Goal: Information Seeking & Learning: Learn about a topic

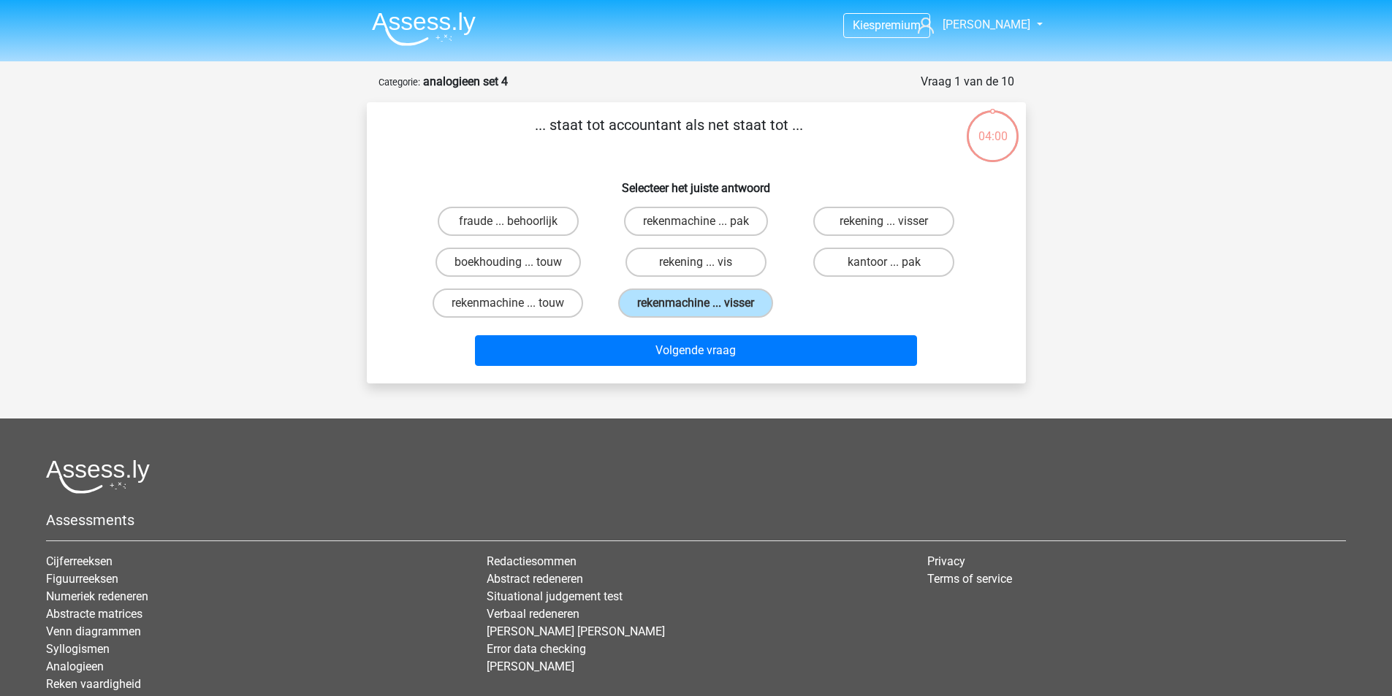
scroll to position [73, 0]
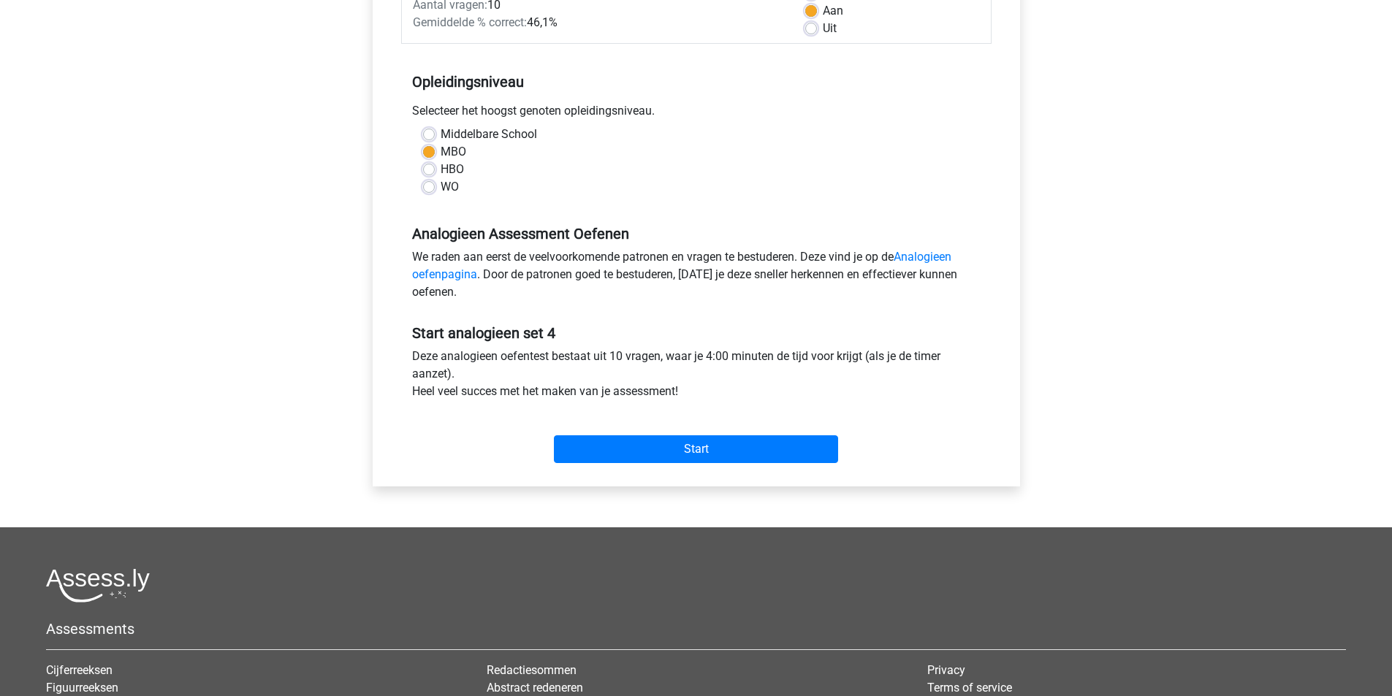
scroll to position [365, 0]
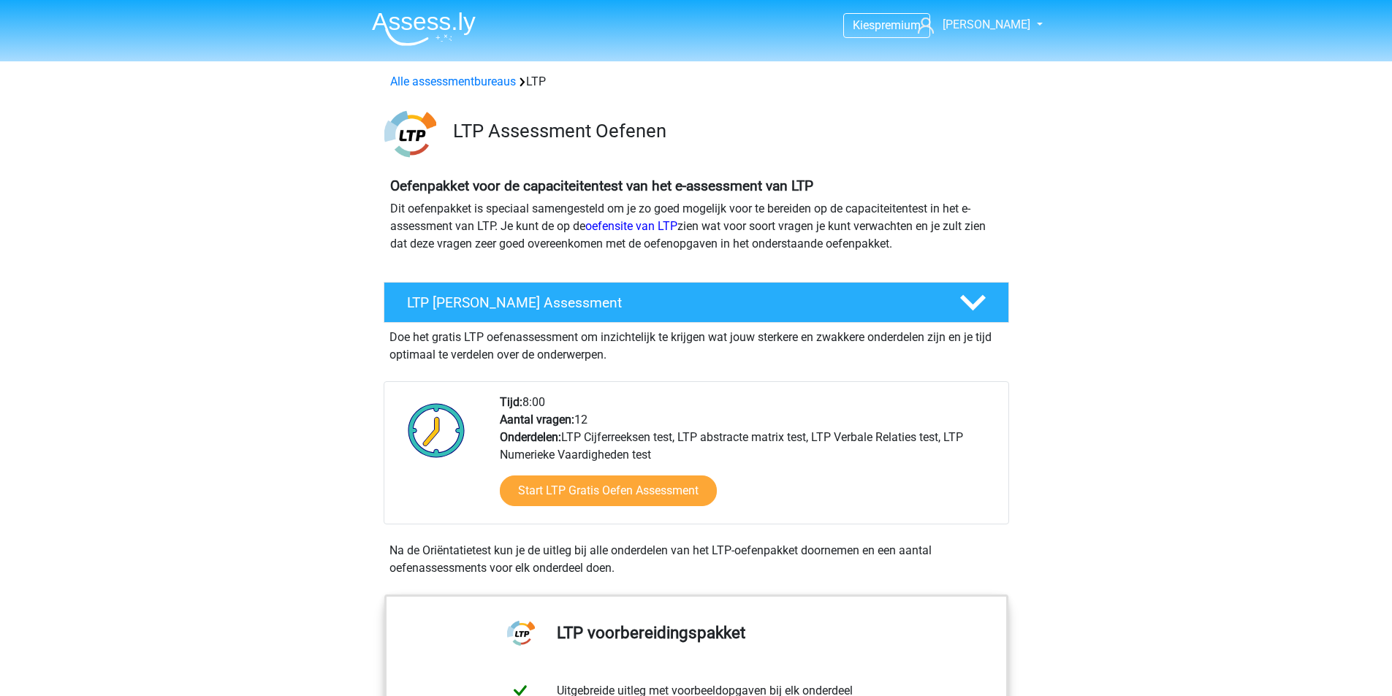
scroll to position [1753, 0]
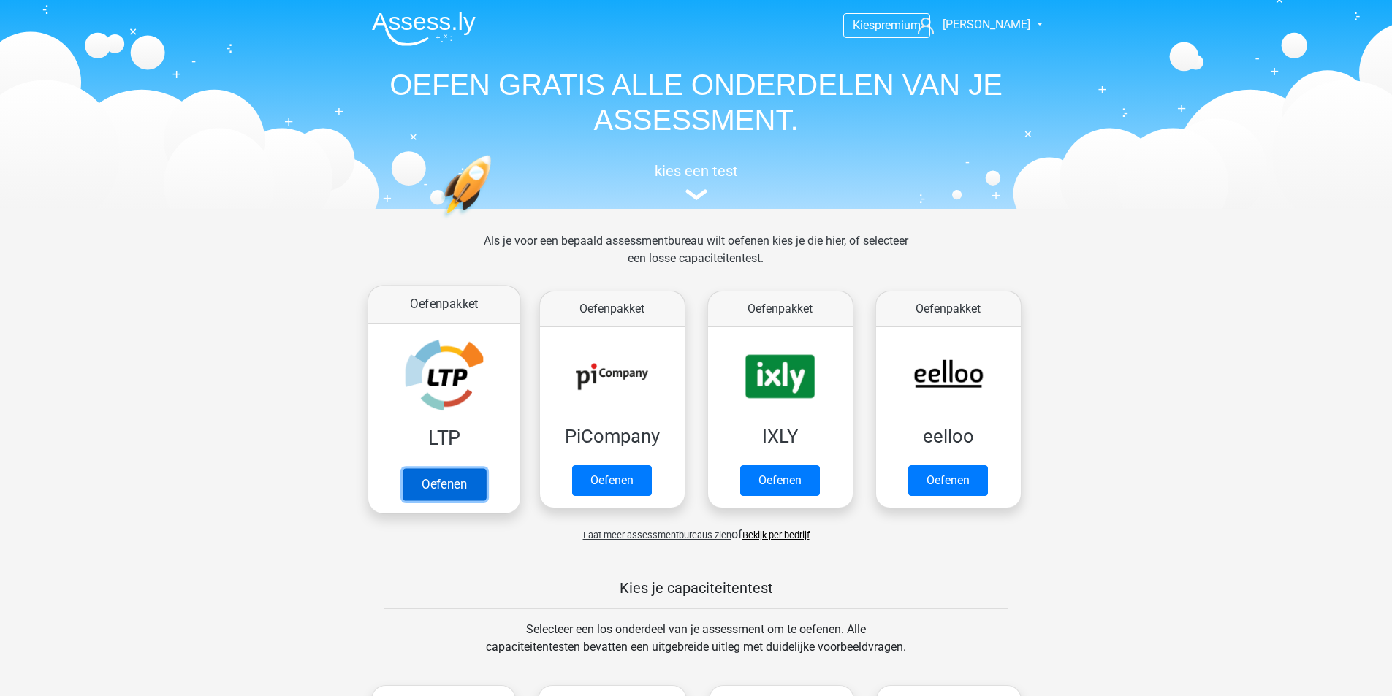
click at [454, 482] on link "Oefenen" at bounding box center [443, 484] width 83 height 32
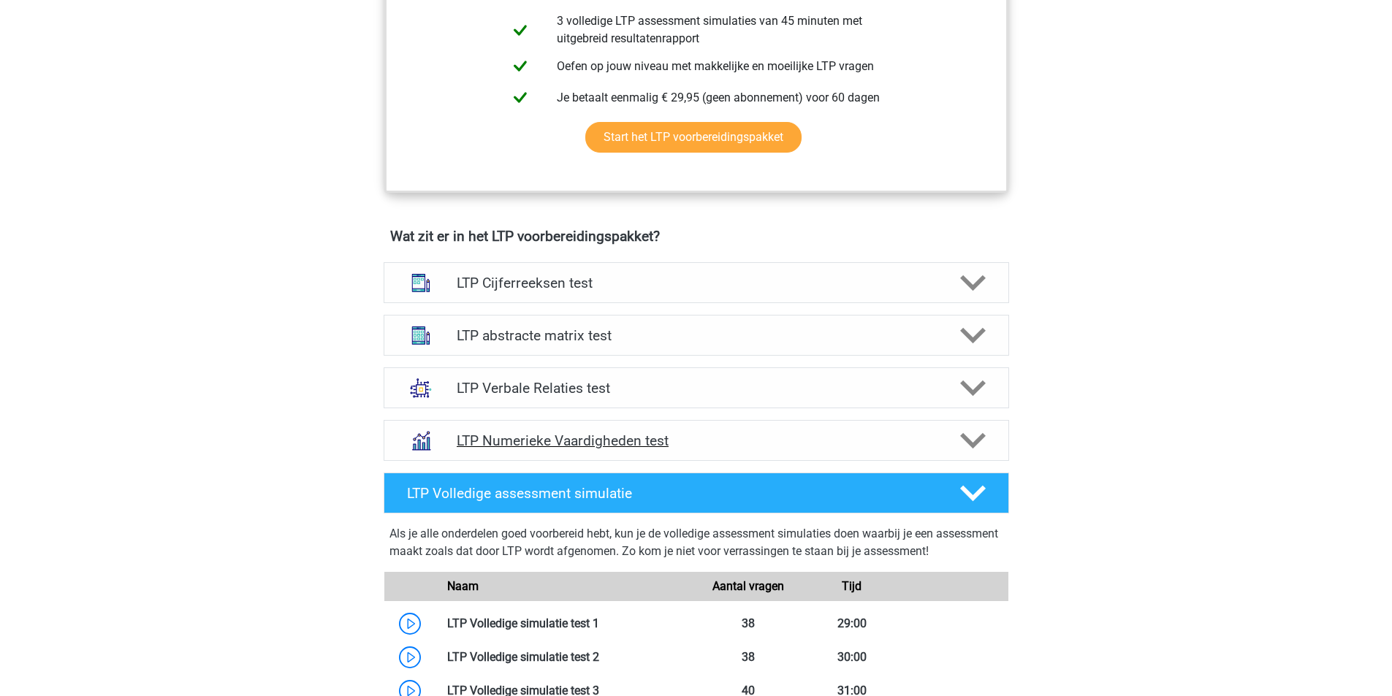
scroll to position [731, 0]
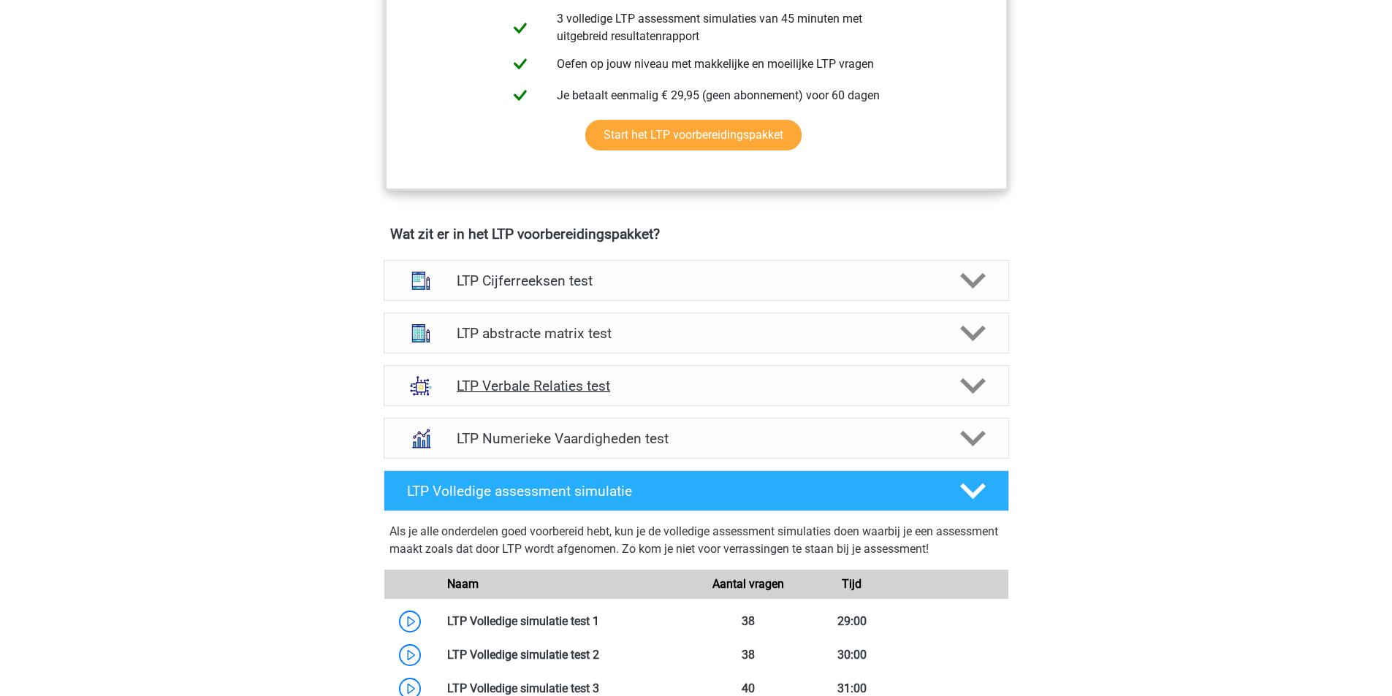
click at [543, 394] on h4 "LTP Verbale Relaties test" at bounding box center [696, 386] width 478 height 17
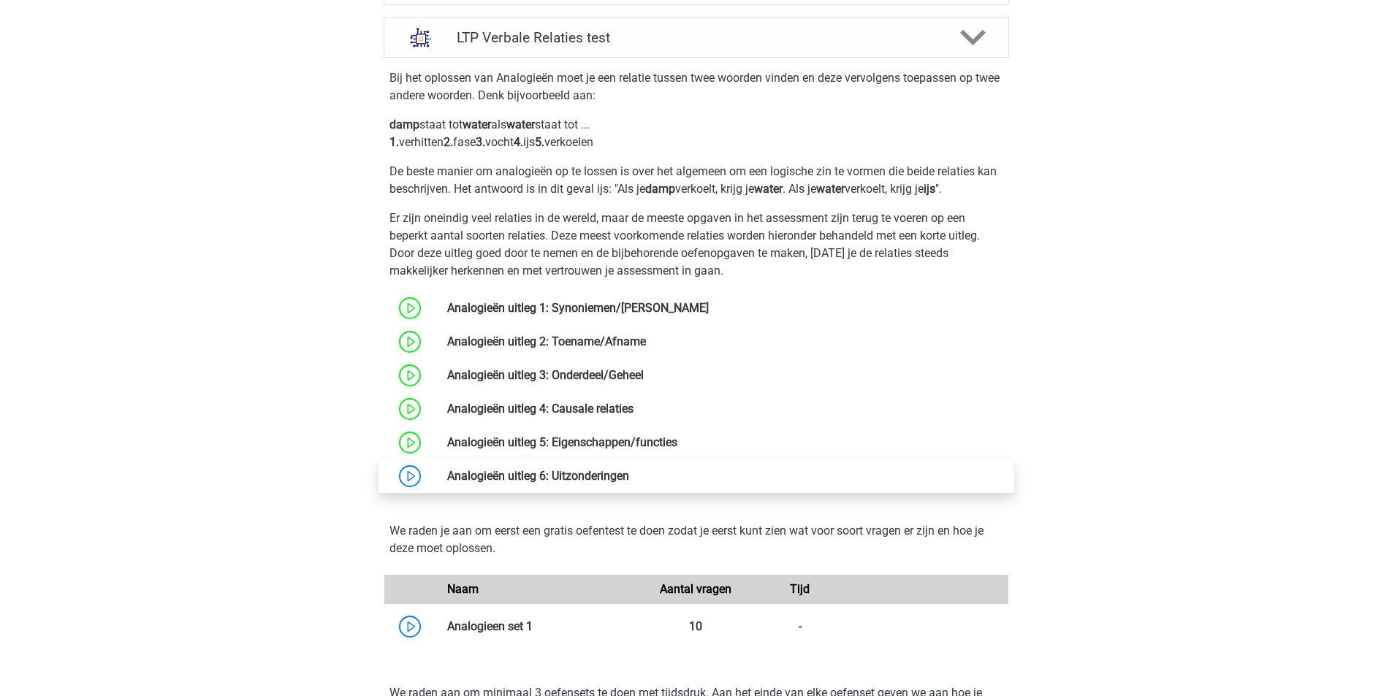
scroll to position [1096, 0]
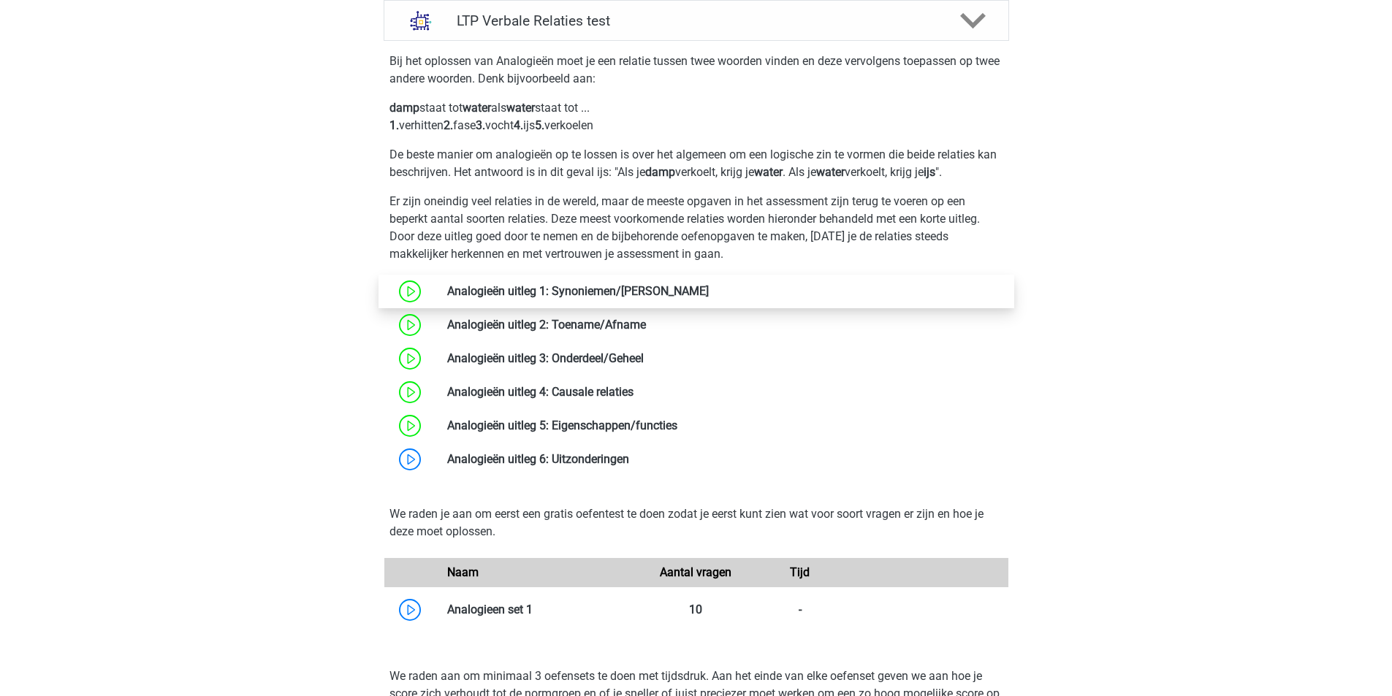
click at [709, 297] on link at bounding box center [709, 291] width 0 height 14
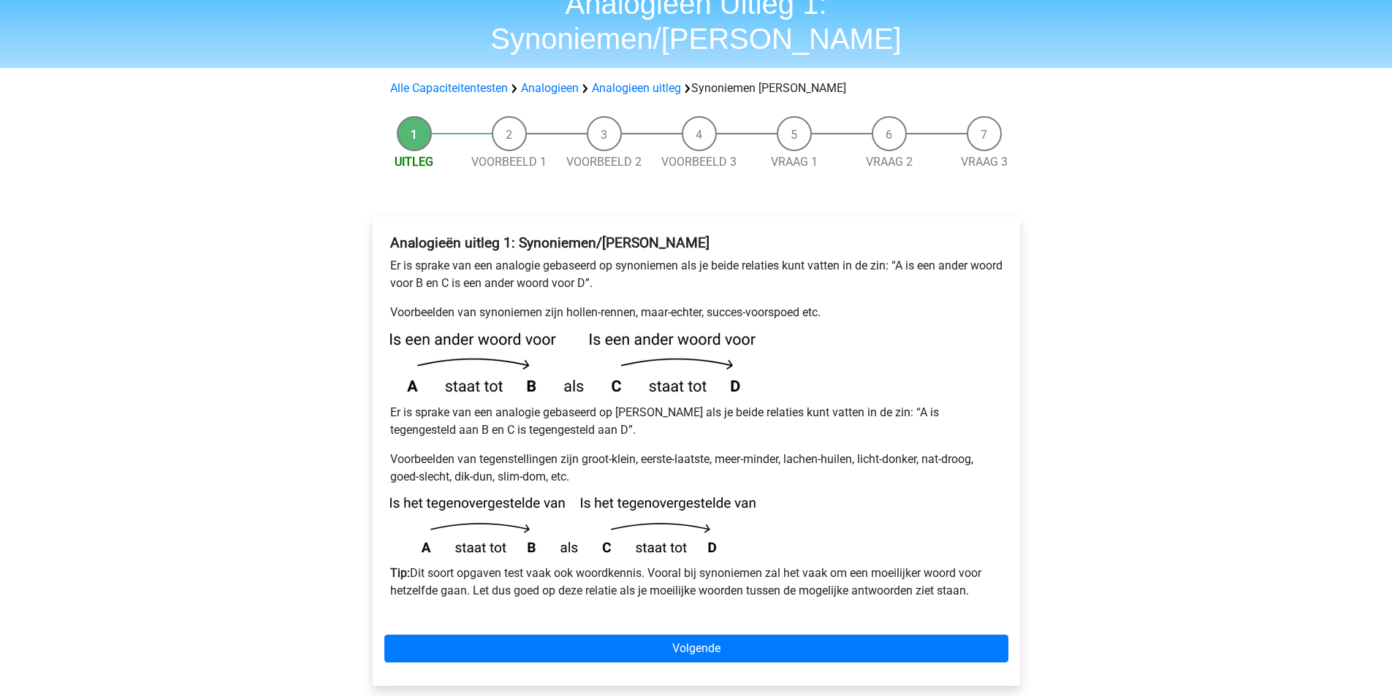
scroll to position [73, 0]
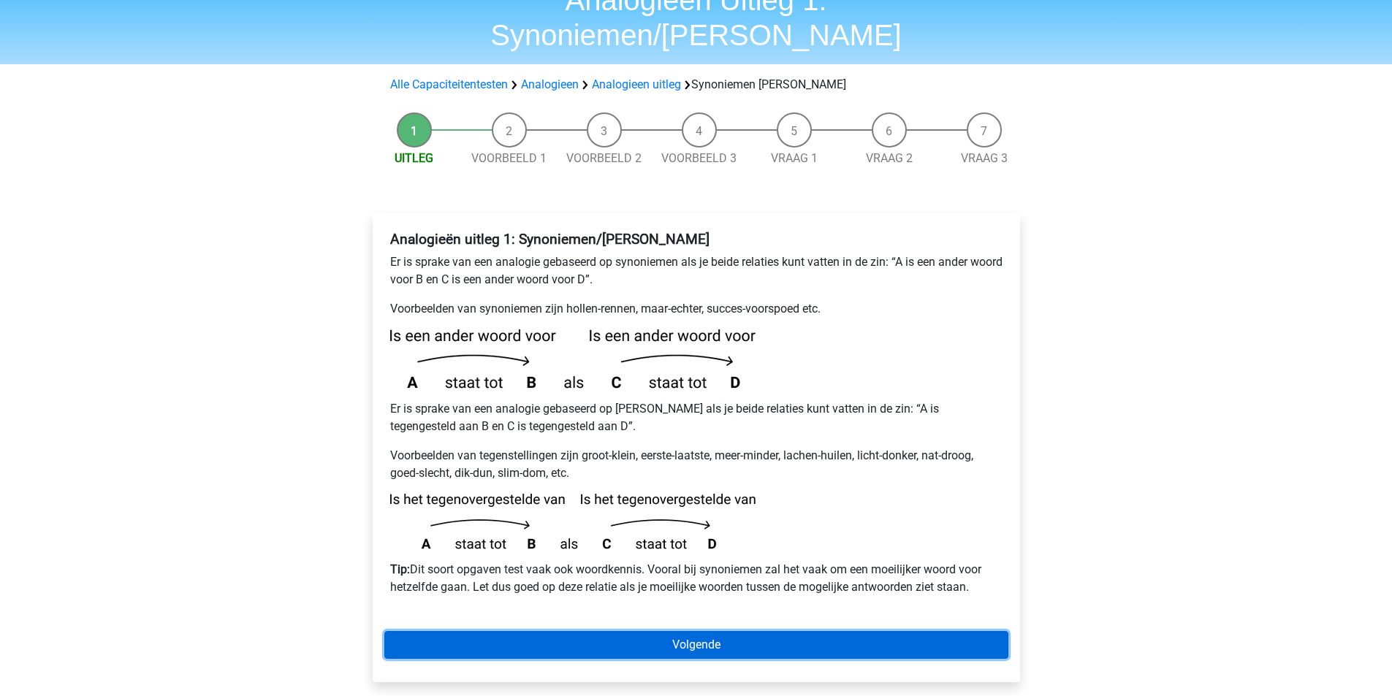
click at [720, 631] on link "Volgende" at bounding box center [696, 645] width 624 height 28
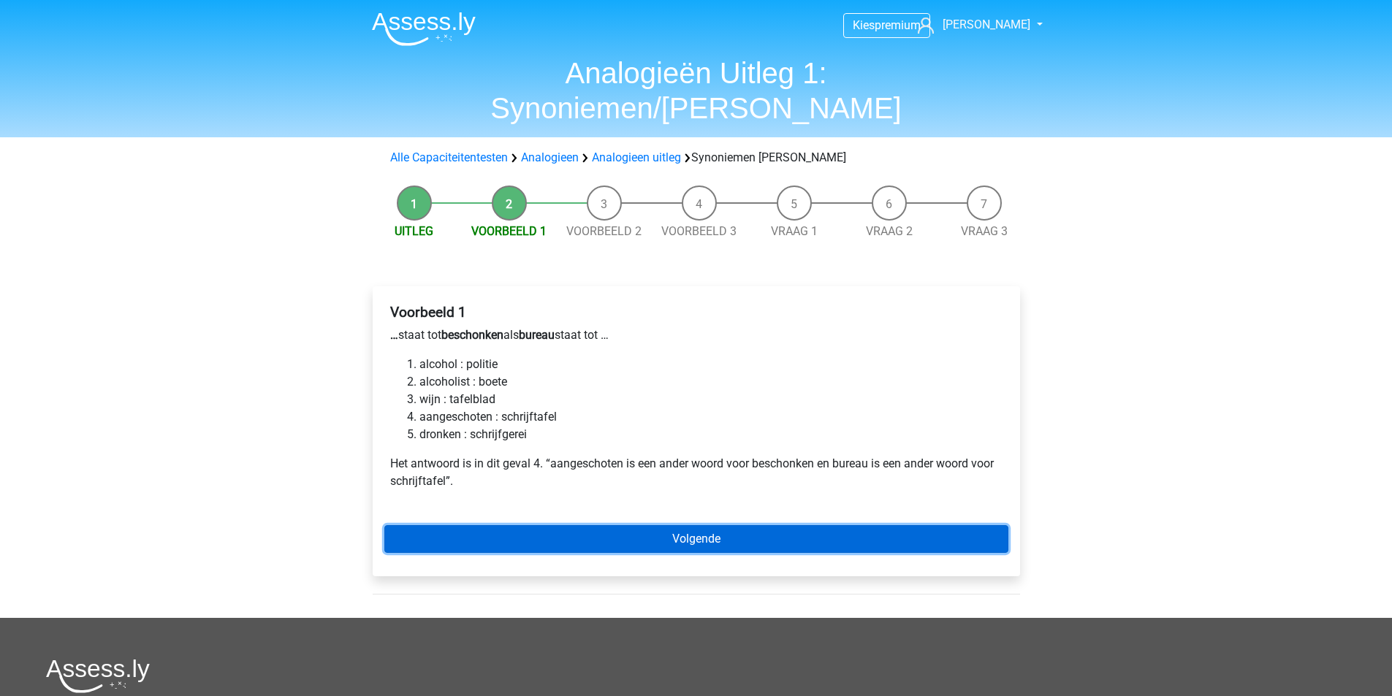
click at [721, 525] on link "Volgende" at bounding box center [696, 539] width 624 height 28
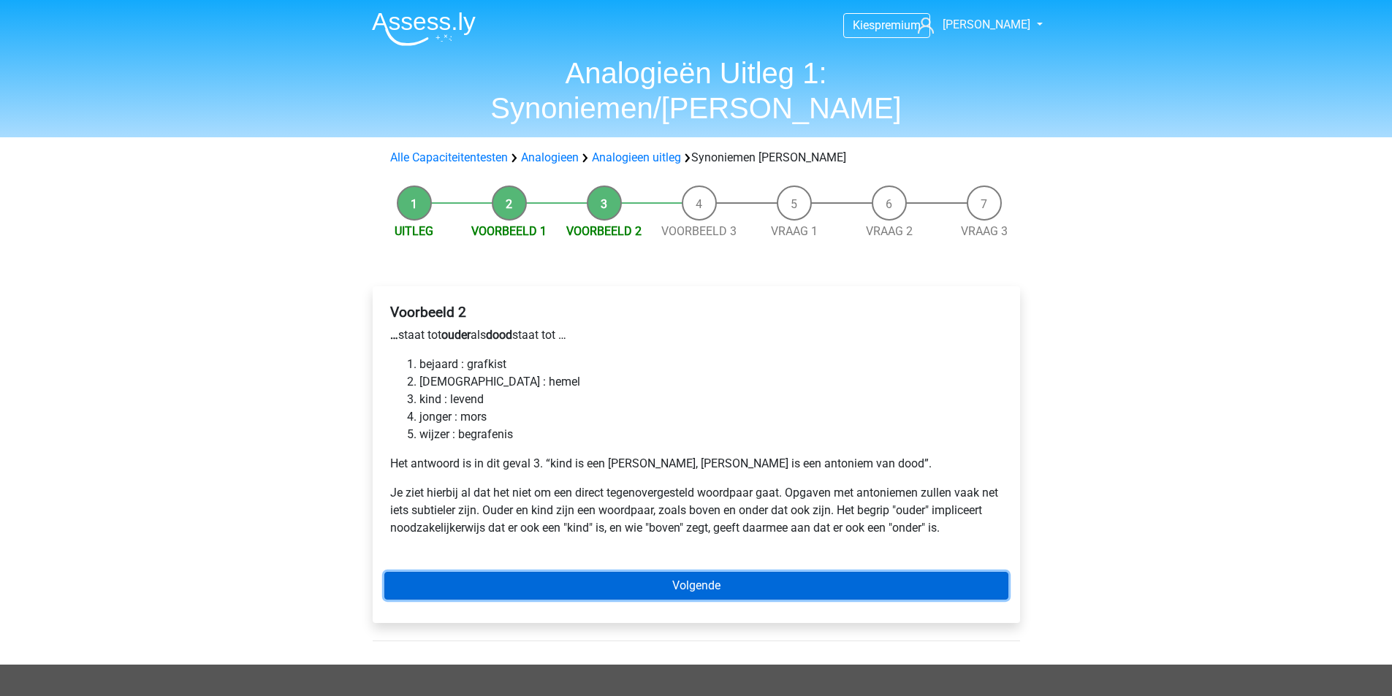
click at [684, 572] on link "Volgende" at bounding box center [696, 586] width 624 height 28
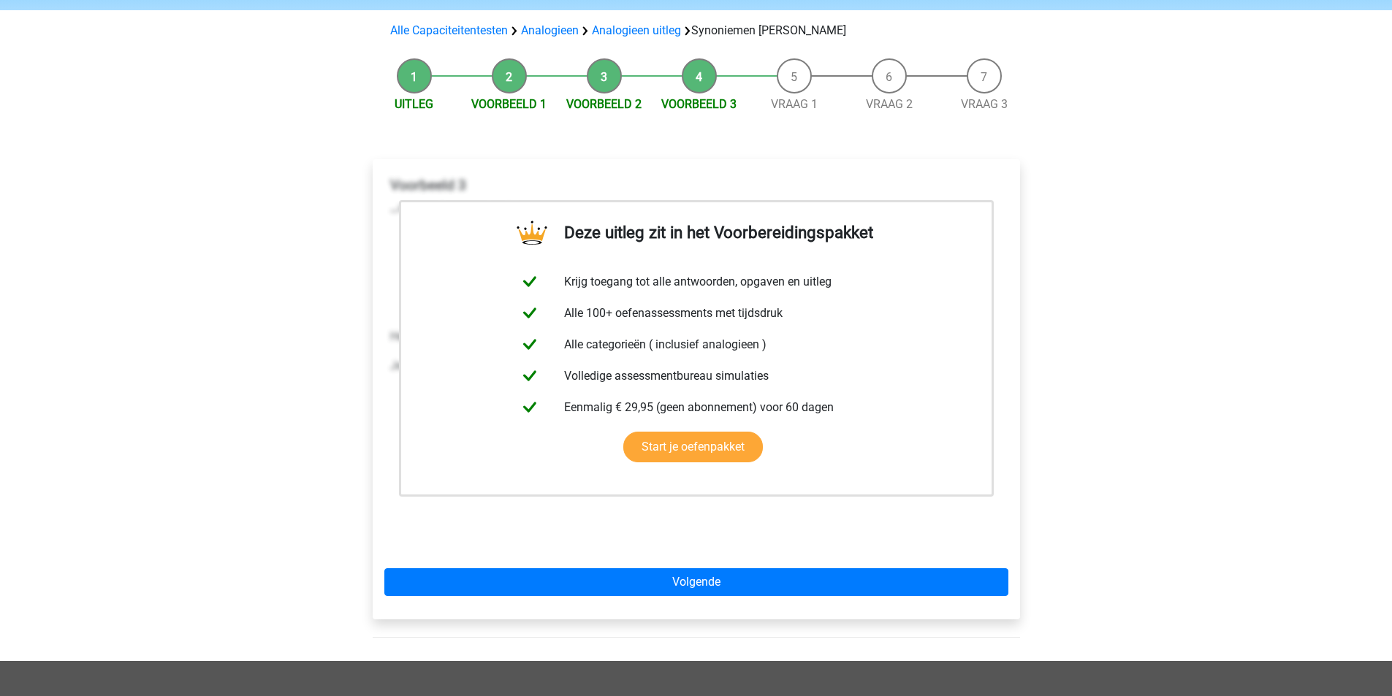
scroll to position [219, 0]
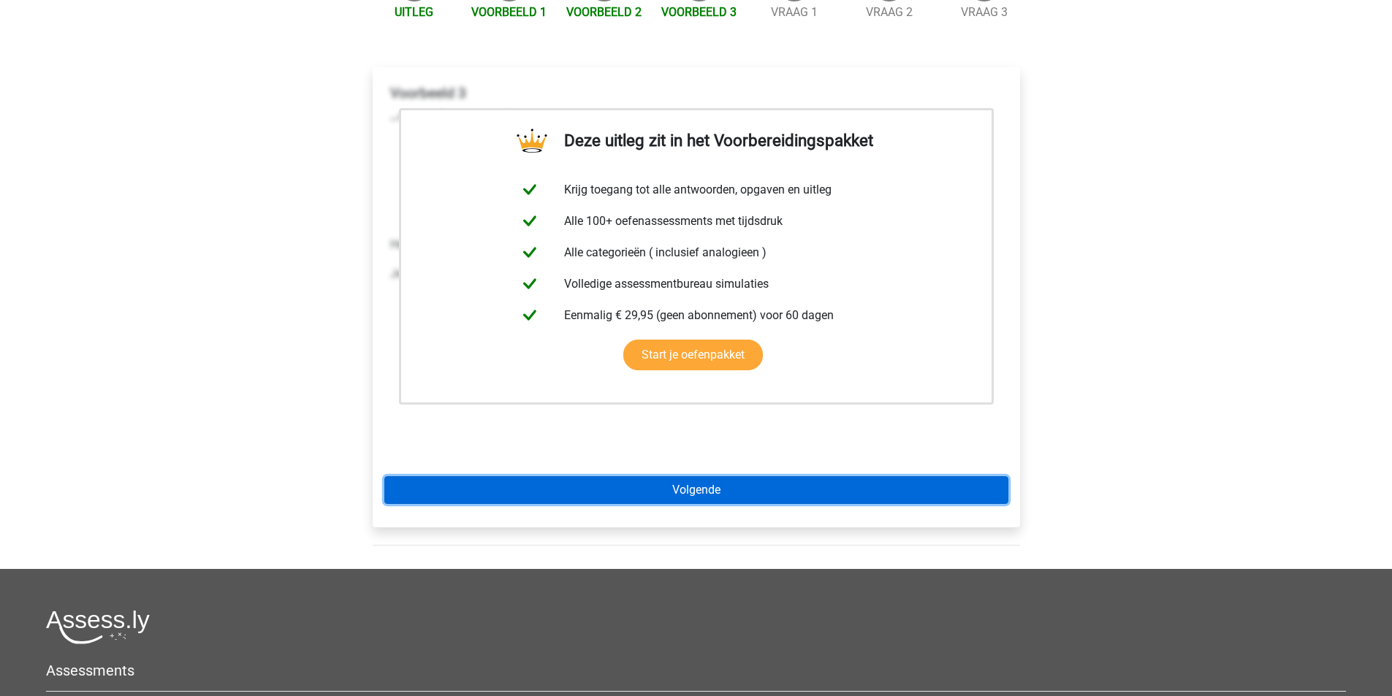
click at [719, 476] on link "Volgende" at bounding box center [696, 490] width 624 height 28
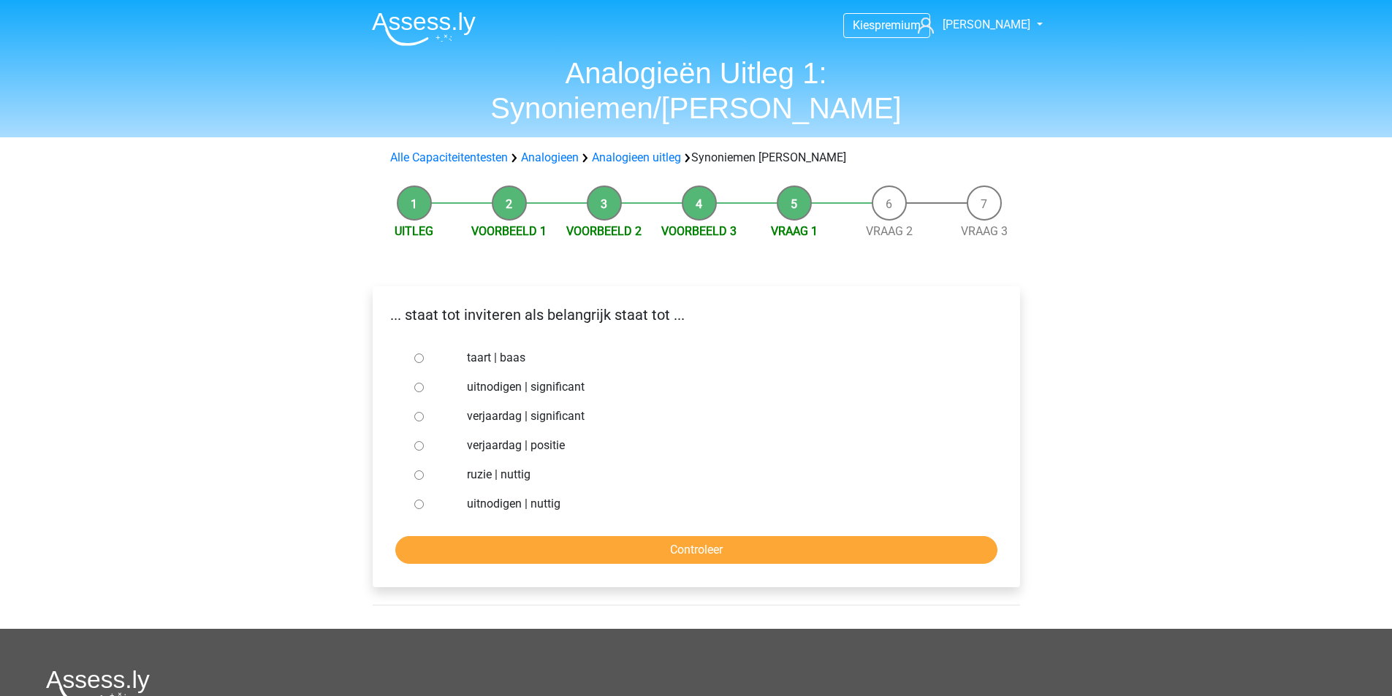
click at [418, 500] on input "uitnodigen | nuttig" at bounding box center [418, 504] width 9 height 9
radio input "true"
click at [553, 536] on input "Controleer" at bounding box center [696, 550] width 602 height 28
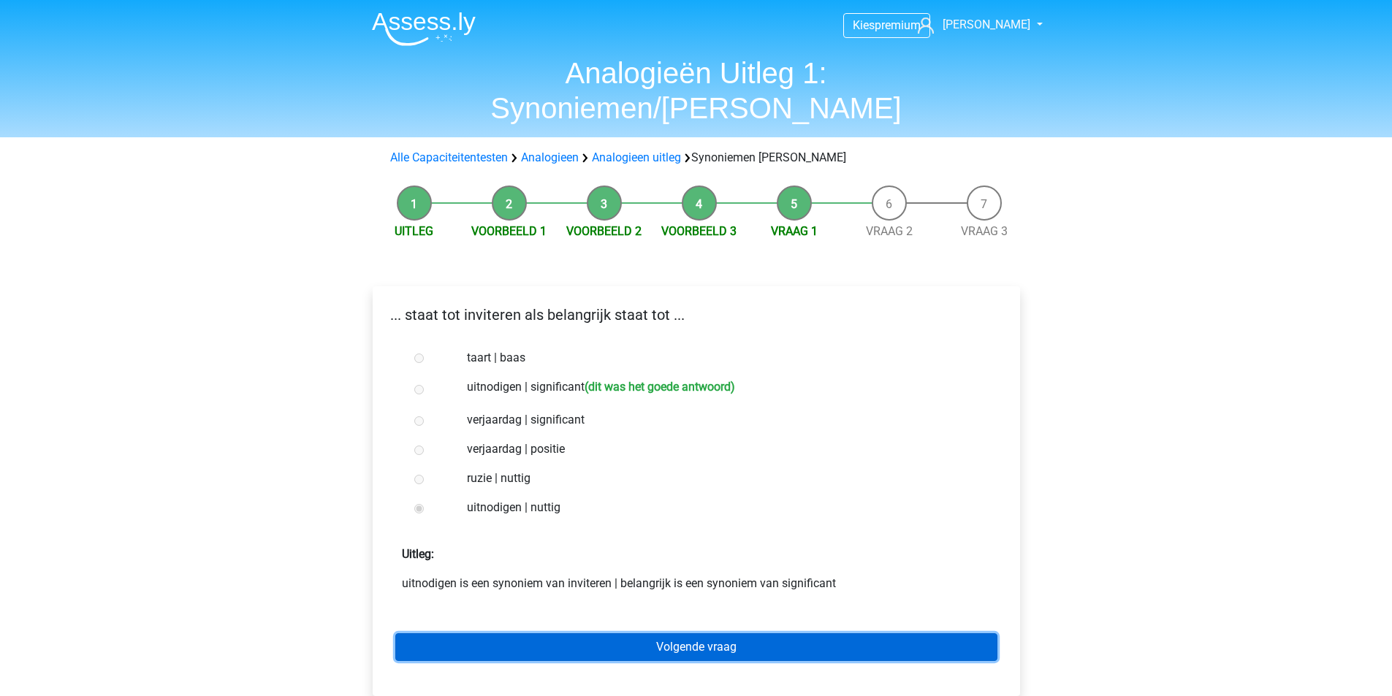
click at [733, 633] on link "Volgende vraag" at bounding box center [696, 647] width 602 height 28
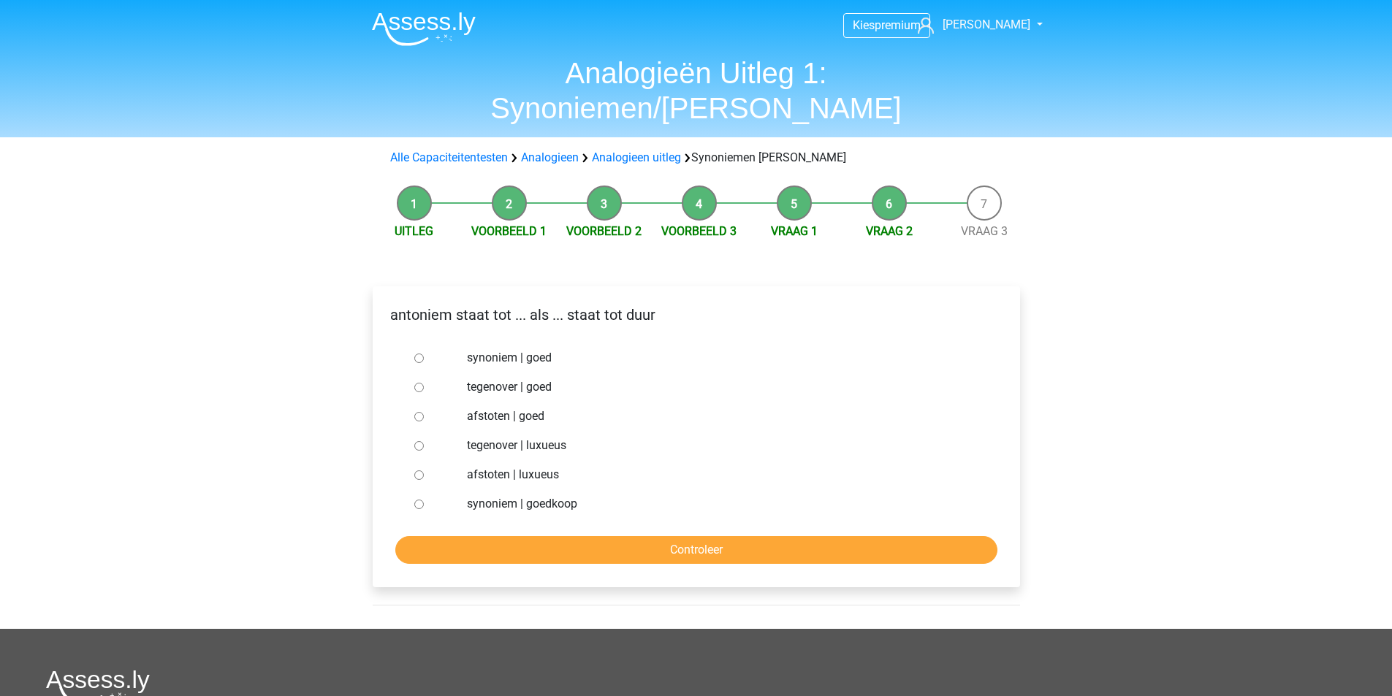
click at [421, 489] on div at bounding box center [432, 503] width 48 height 29
click at [421, 500] on input "synoniem | goedkoop" at bounding box center [418, 504] width 9 height 9
radio input "true"
click at [528, 536] on input "Controleer" at bounding box center [696, 550] width 602 height 28
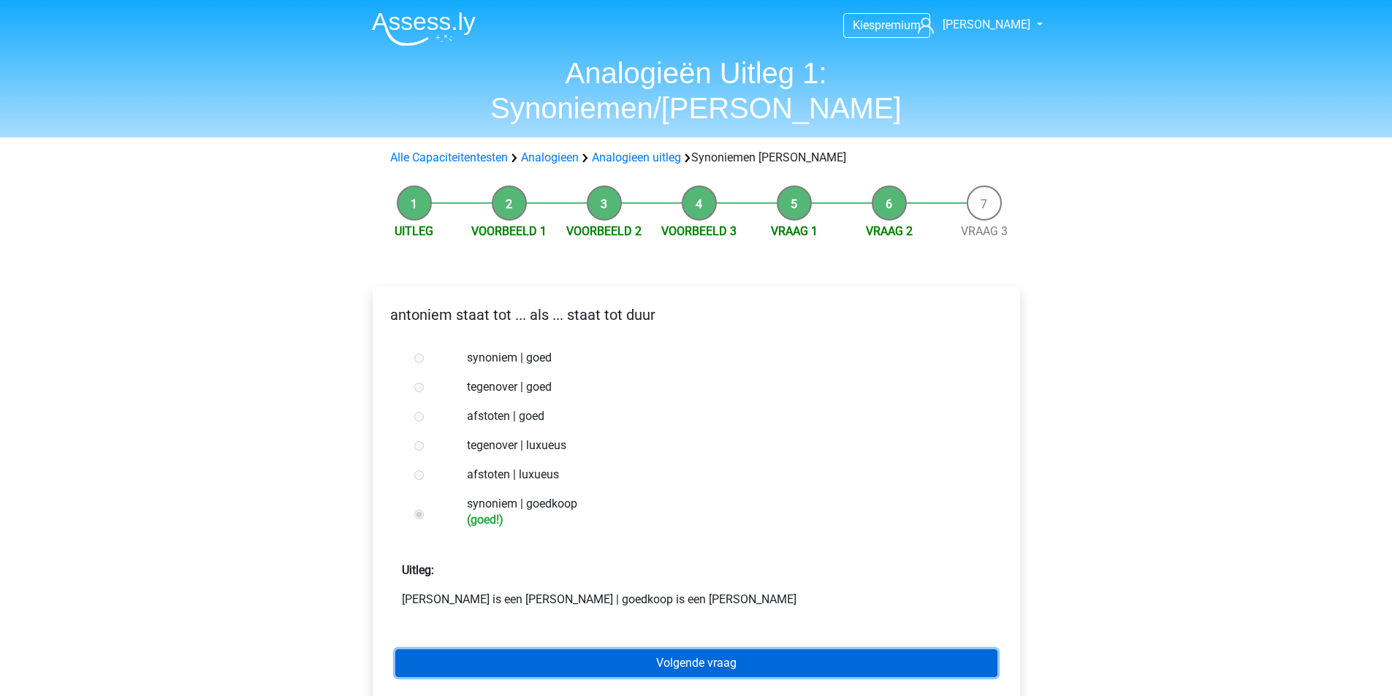
click at [695, 649] on link "Volgende vraag" at bounding box center [696, 663] width 602 height 28
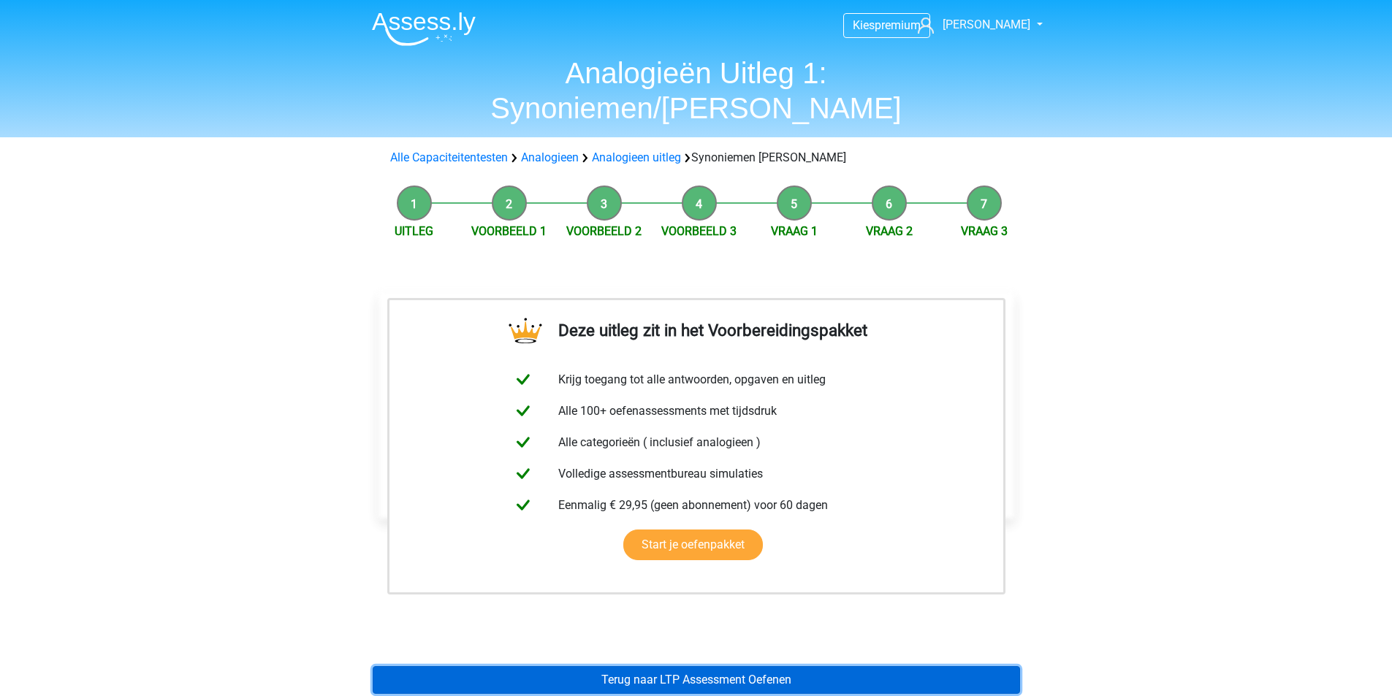
click at [684, 666] on link "Terug naar LTP Assessment Oefenen" at bounding box center [696, 680] width 647 height 28
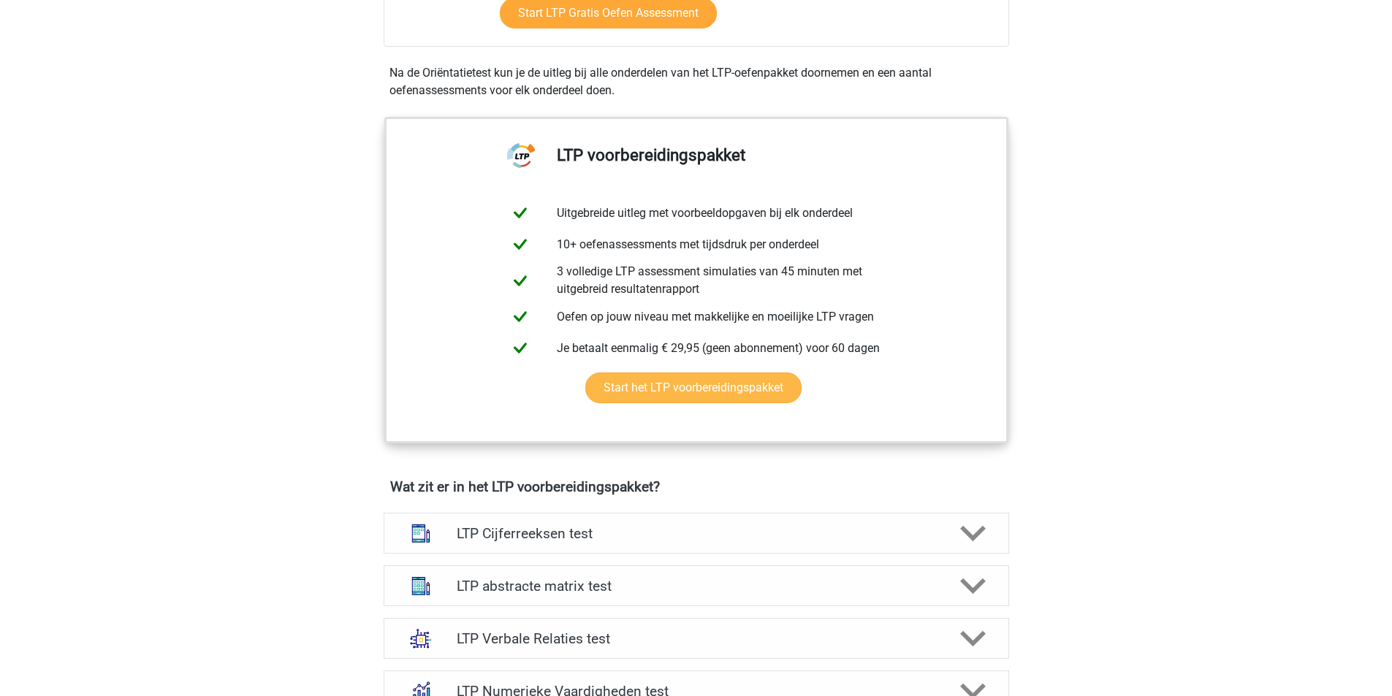
scroll to position [584, 0]
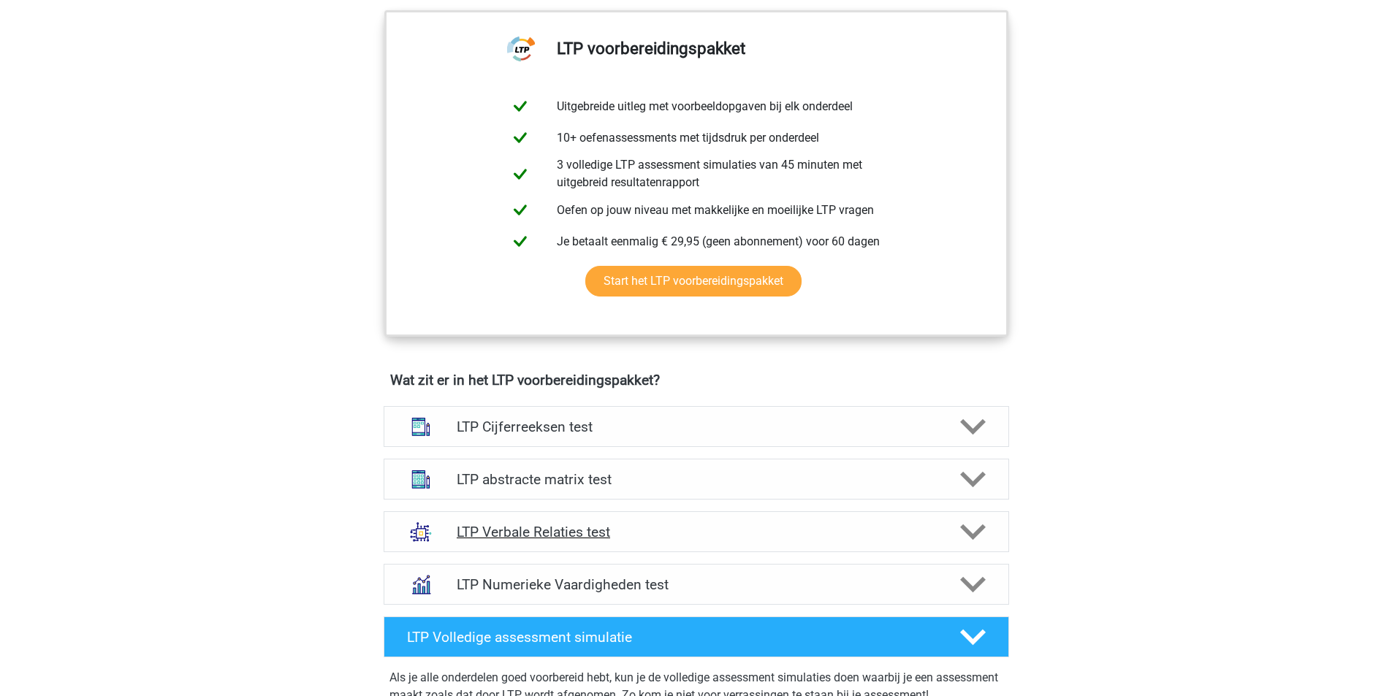
click at [549, 537] on h4 "LTP Verbale Relaties test" at bounding box center [696, 532] width 478 height 17
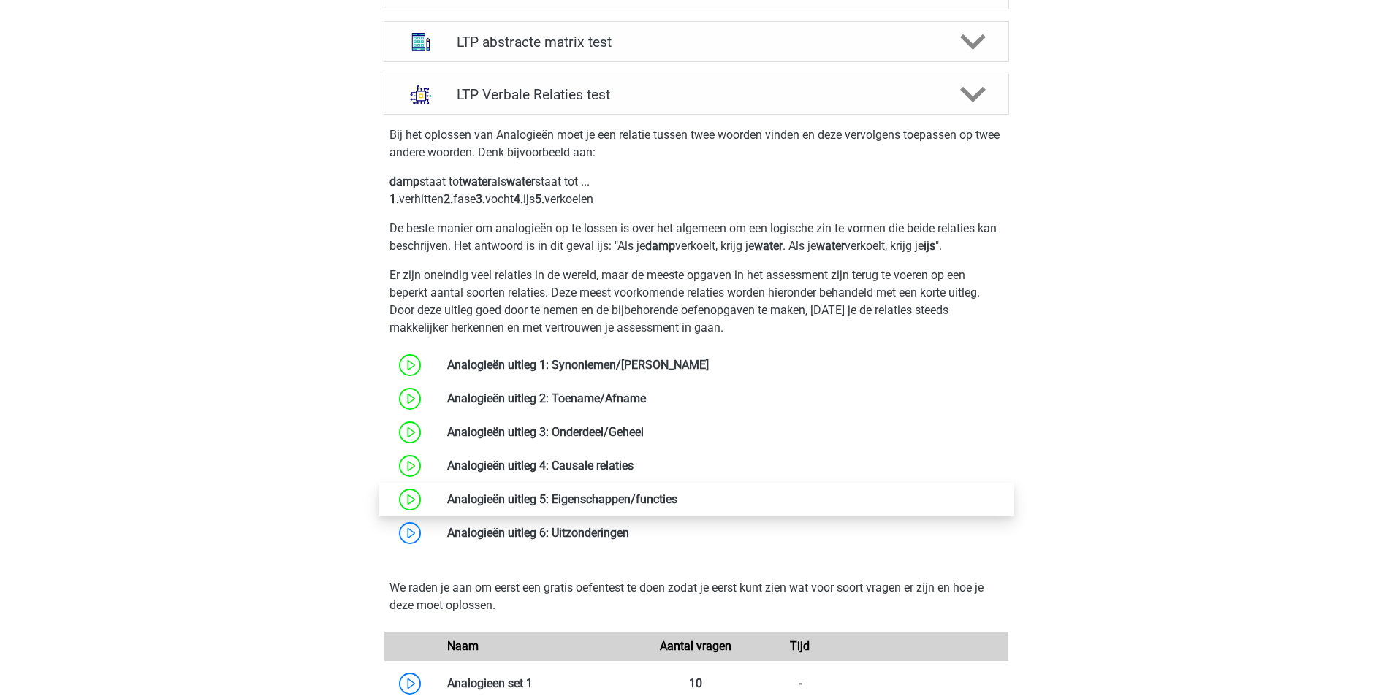
scroll to position [1023, 0]
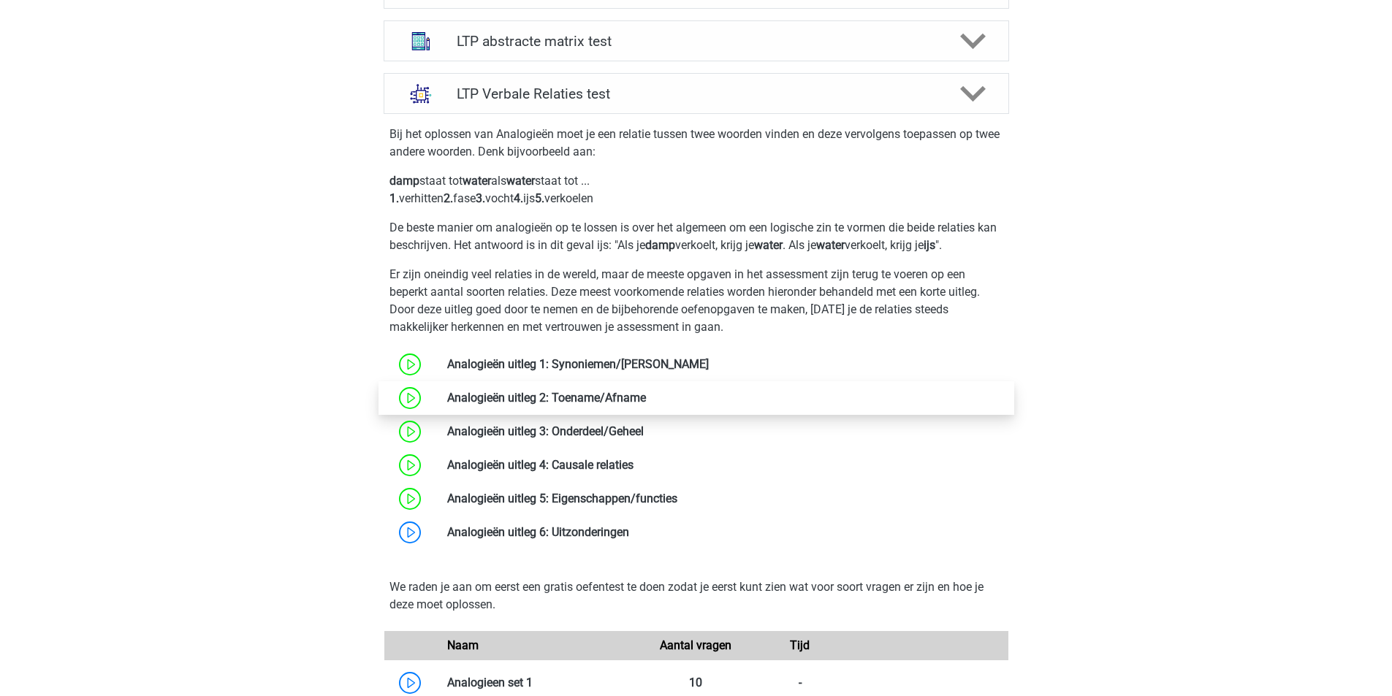
click at [646, 403] on link at bounding box center [646, 398] width 0 height 14
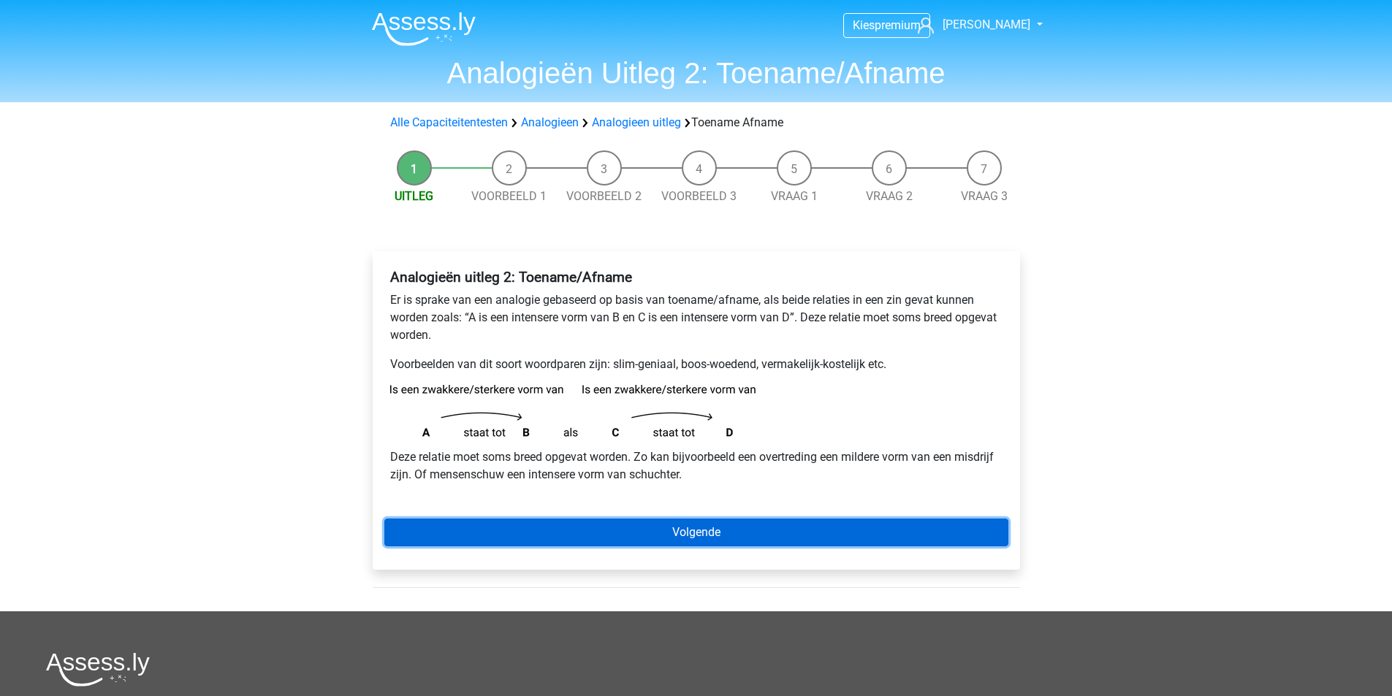
click at [763, 526] on link "Volgende" at bounding box center [696, 533] width 624 height 28
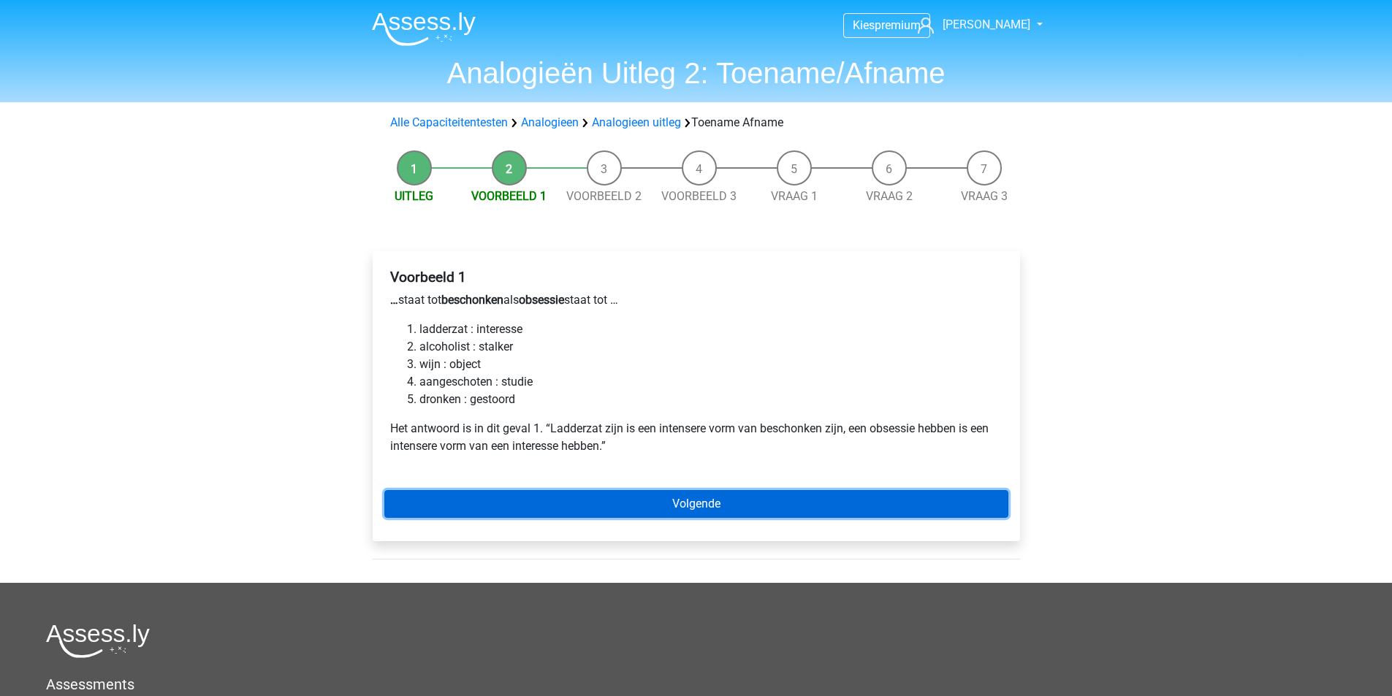
click at [692, 501] on link "Volgende" at bounding box center [696, 504] width 624 height 28
click at [691, 501] on link "Volgende" at bounding box center [696, 504] width 624 height 28
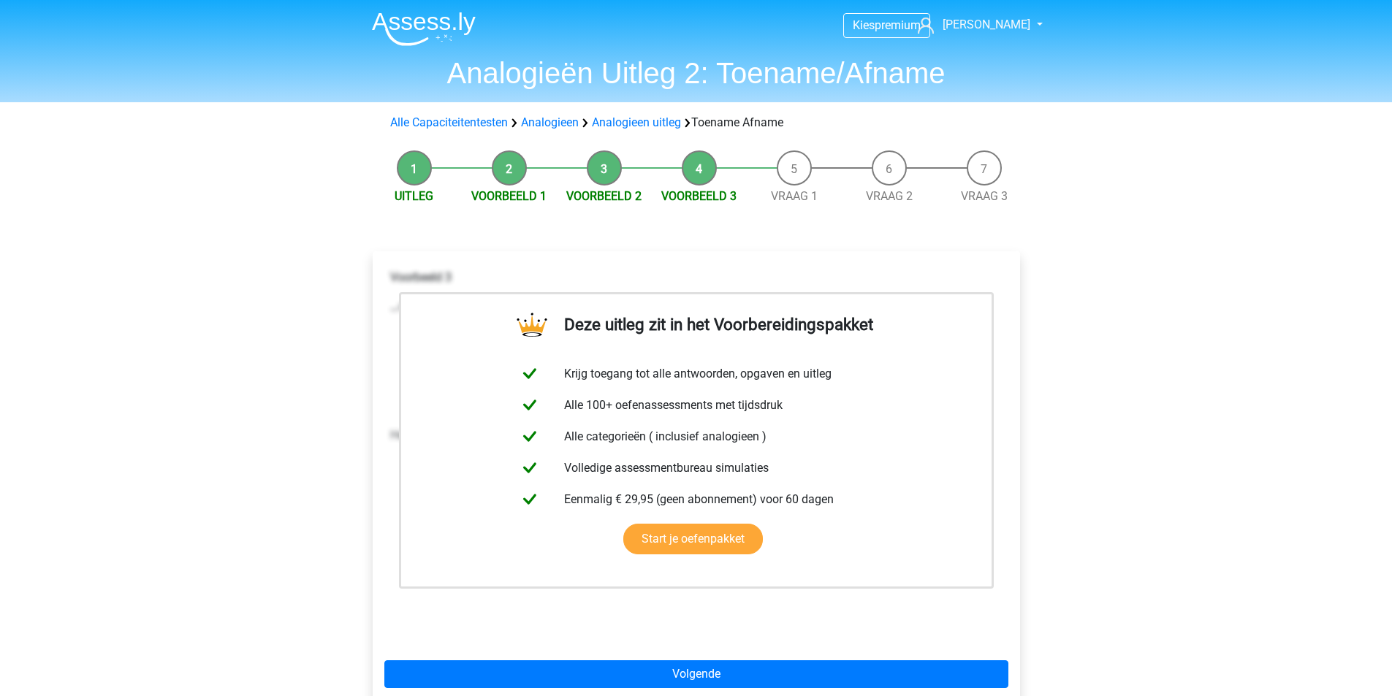
scroll to position [146, 0]
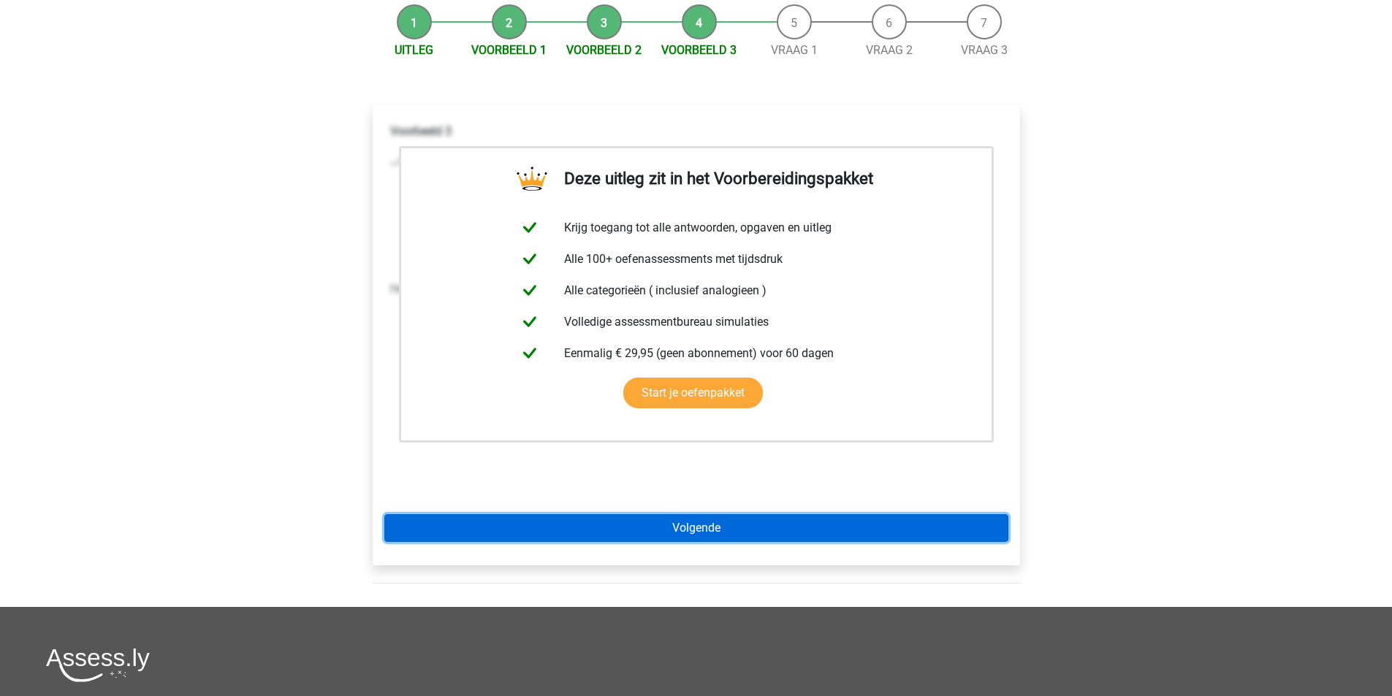
click at [724, 535] on link "Volgende" at bounding box center [696, 528] width 624 height 28
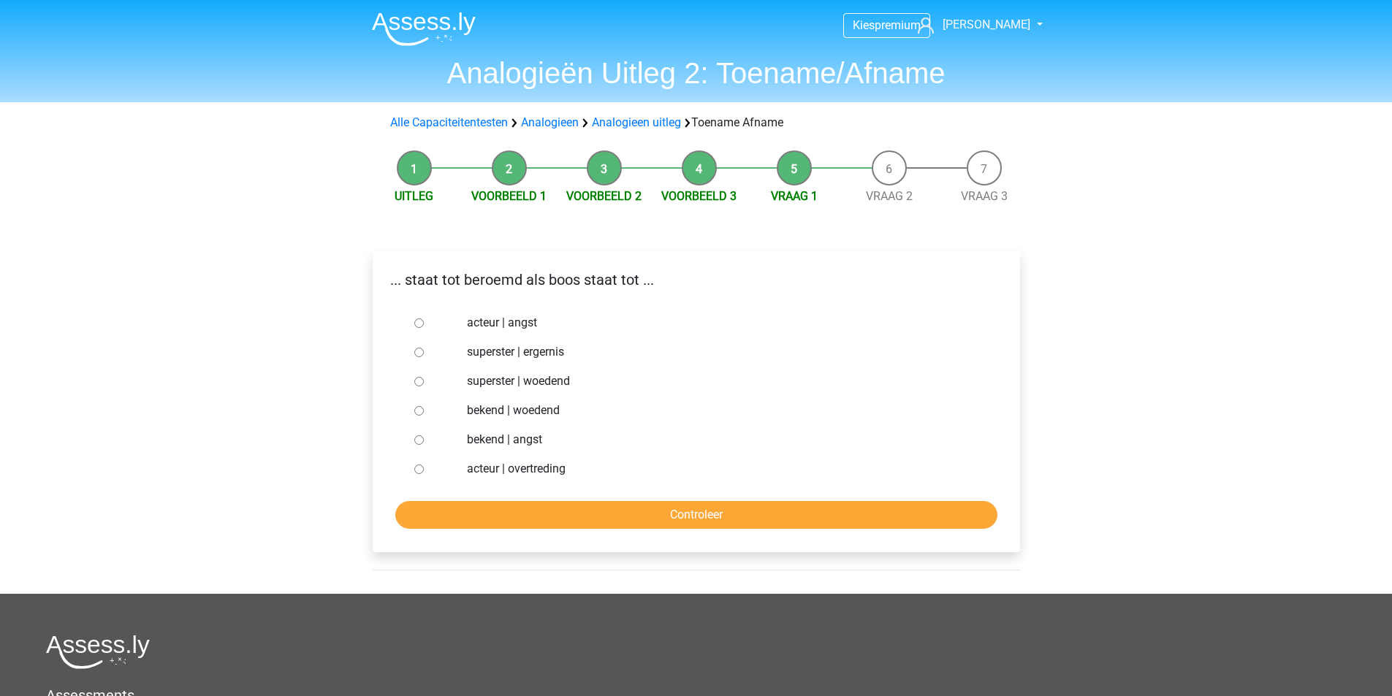
click at [415, 411] on input "bekend | woedend" at bounding box center [418, 410] width 9 height 9
radio input "true"
click at [639, 514] on input "Controleer" at bounding box center [696, 515] width 602 height 28
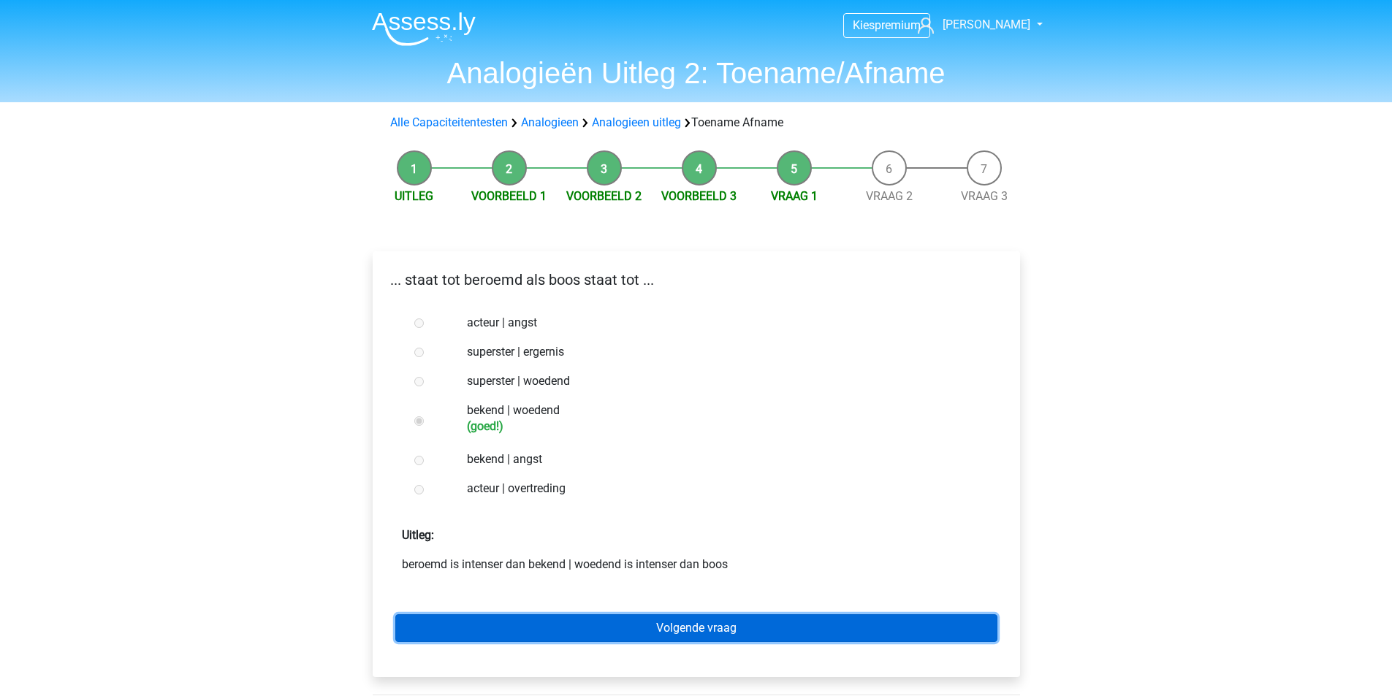
click at [677, 625] on link "Volgende vraag" at bounding box center [696, 628] width 602 height 28
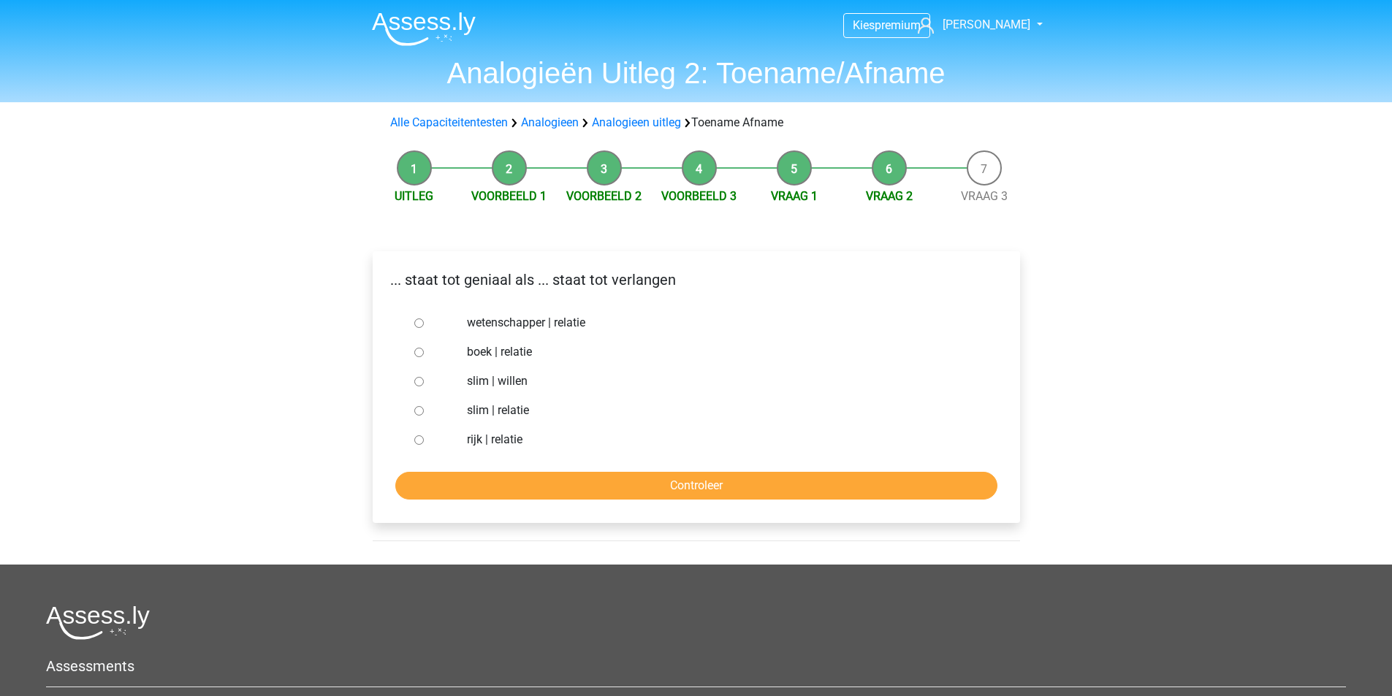
click at [423, 382] on input "slim | willen" at bounding box center [418, 381] width 9 height 9
radio input "true"
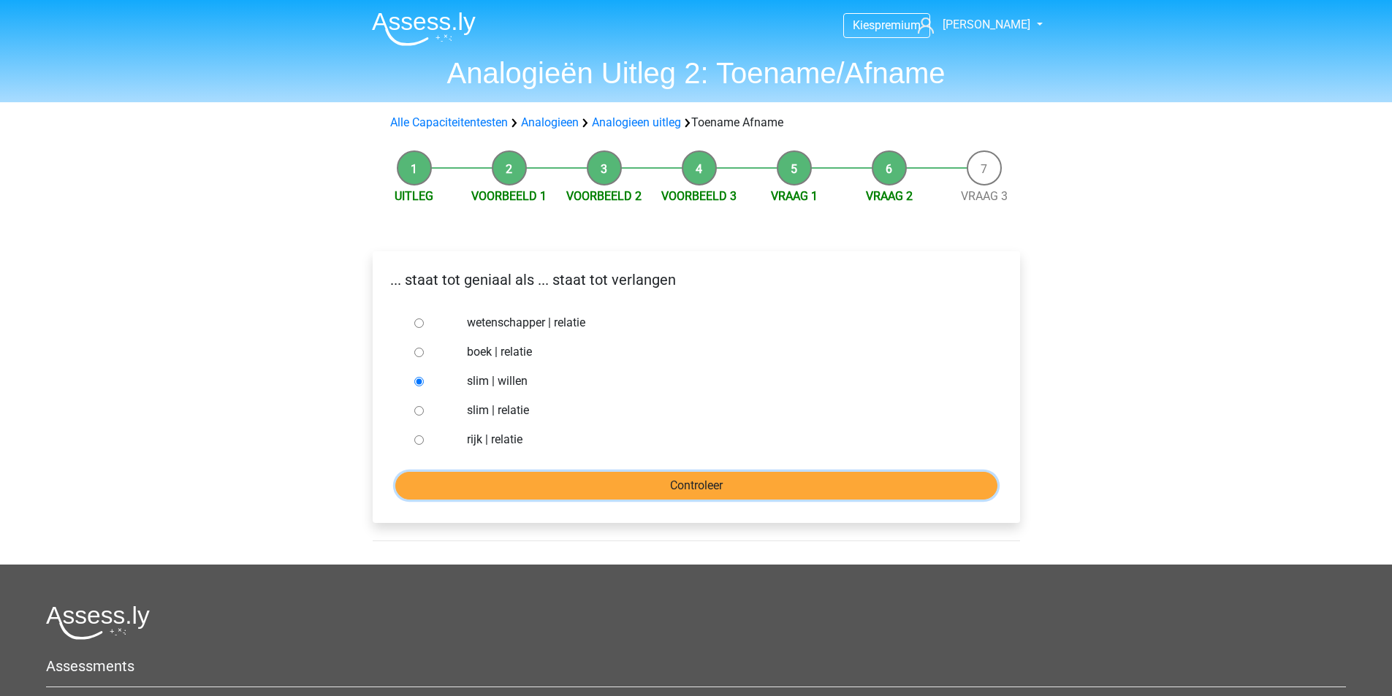
click at [647, 485] on input "Controleer" at bounding box center [696, 486] width 602 height 28
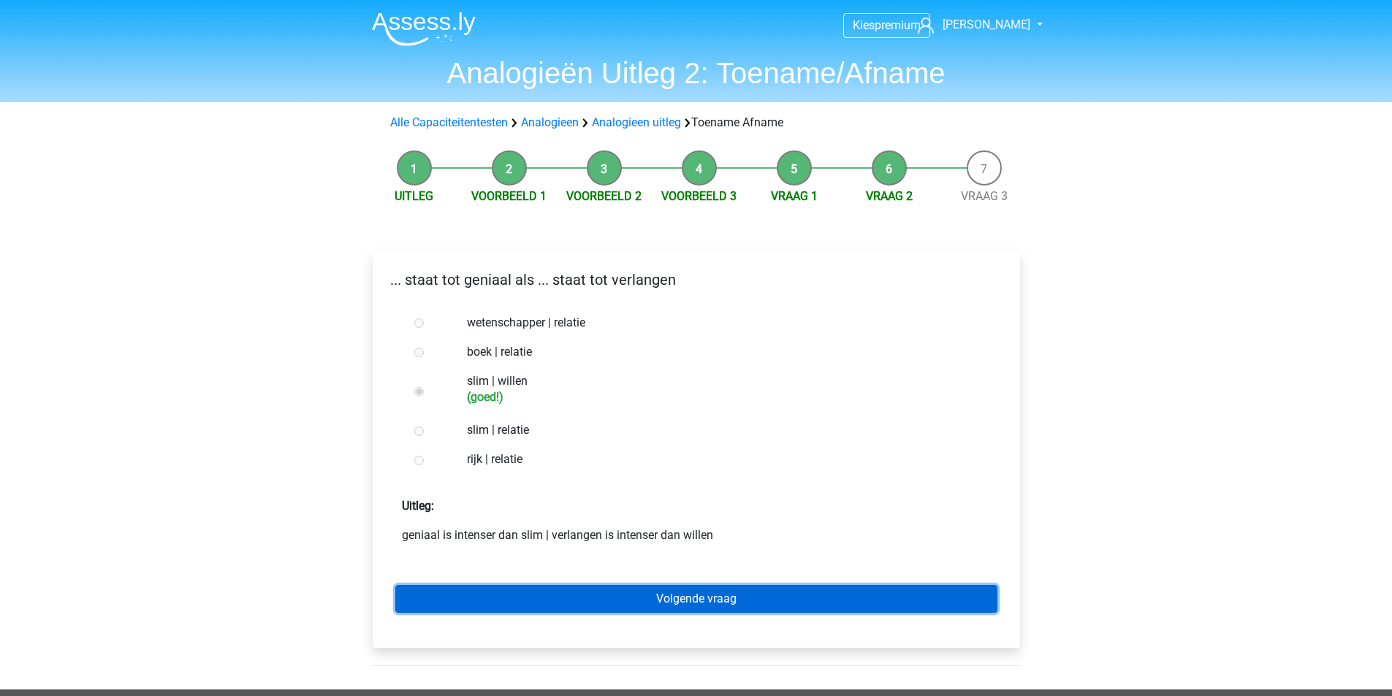
click at [687, 592] on link "Volgende vraag" at bounding box center [696, 599] width 602 height 28
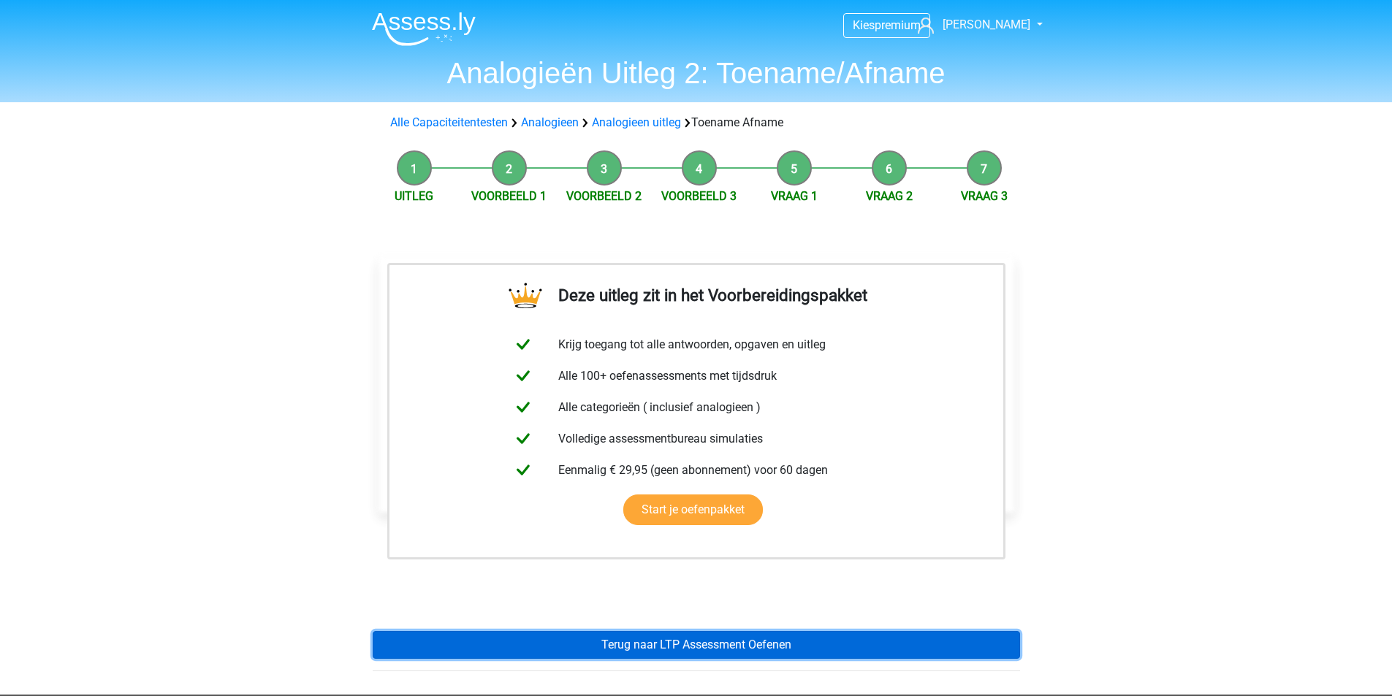
click at [712, 647] on link "Terug naar LTP Assessment Oefenen" at bounding box center [696, 645] width 647 height 28
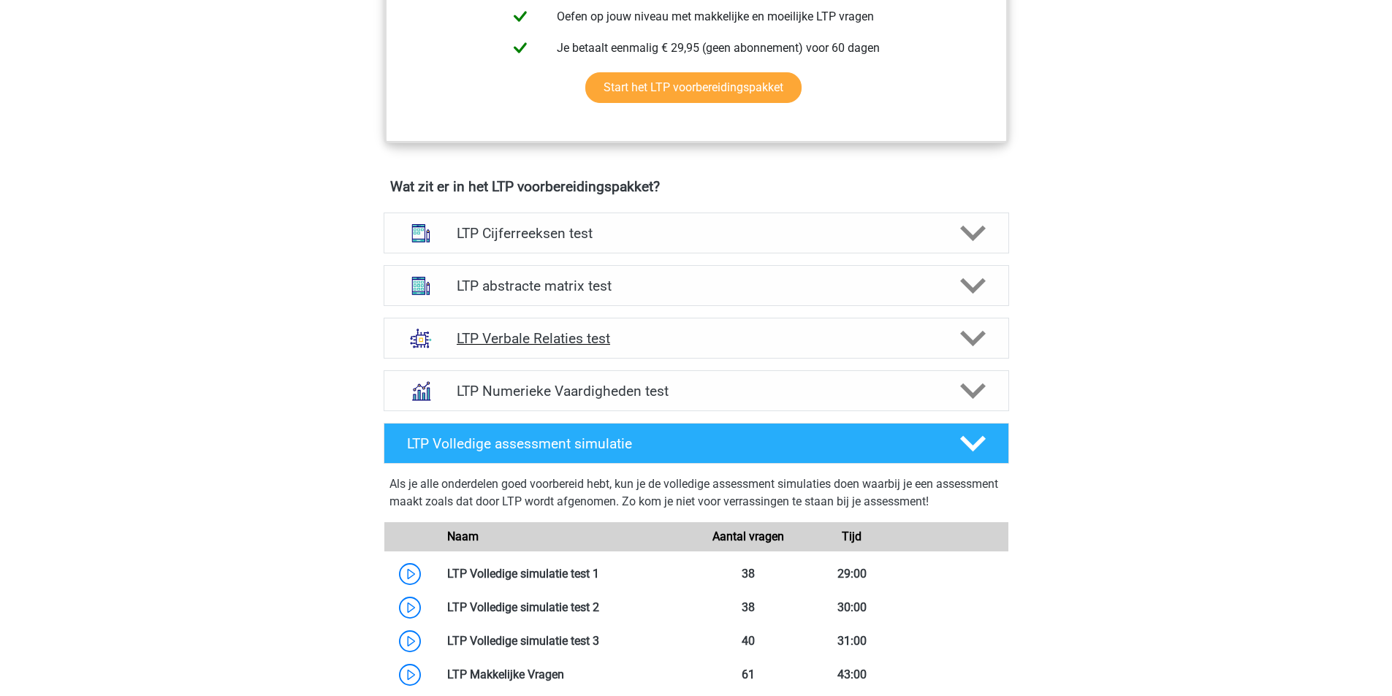
scroll to position [804, 0]
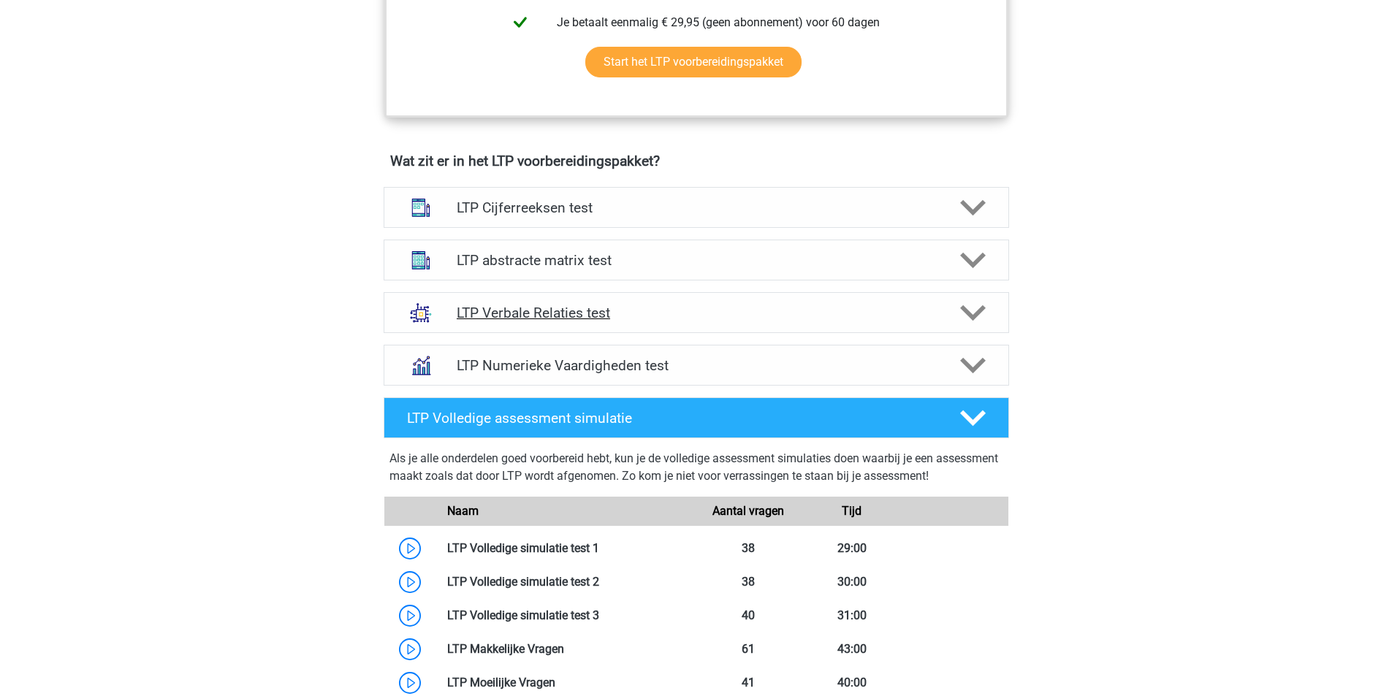
click at [519, 313] on h4 "LTP Verbale Relaties test" at bounding box center [696, 313] width 478 height 17
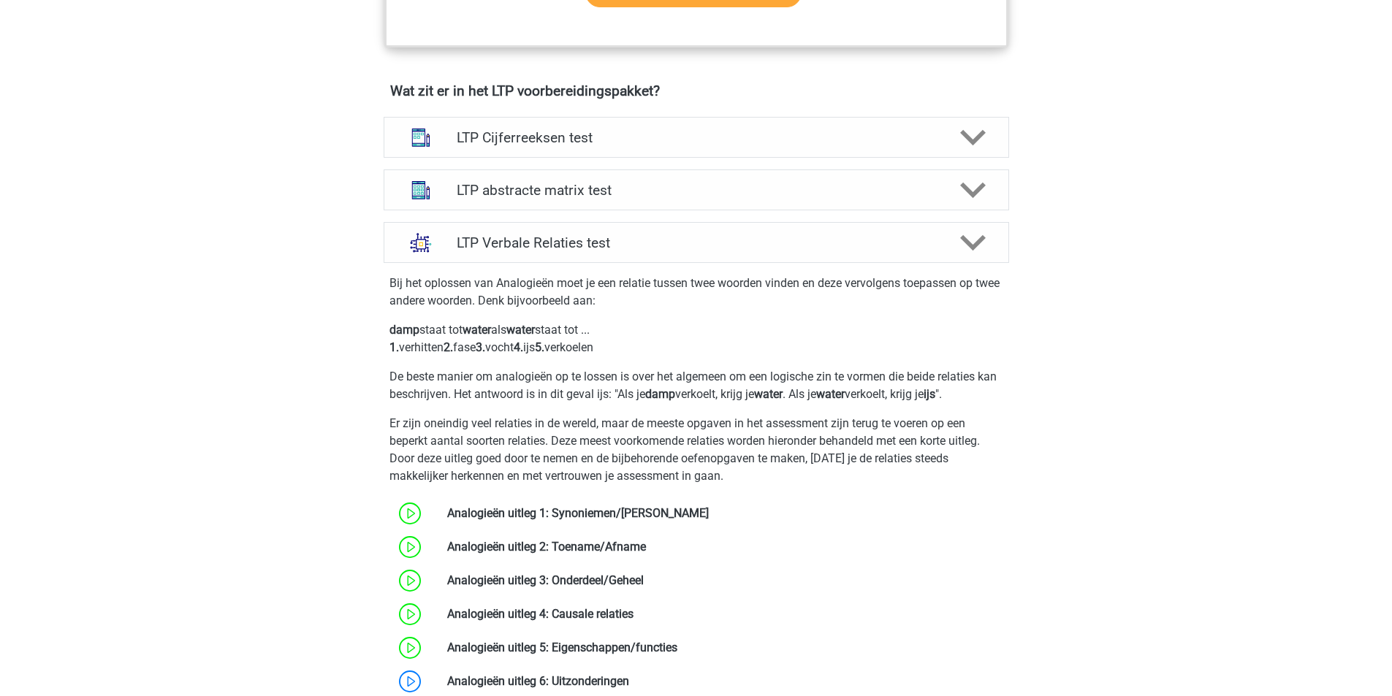
scroll to position [950, 0]
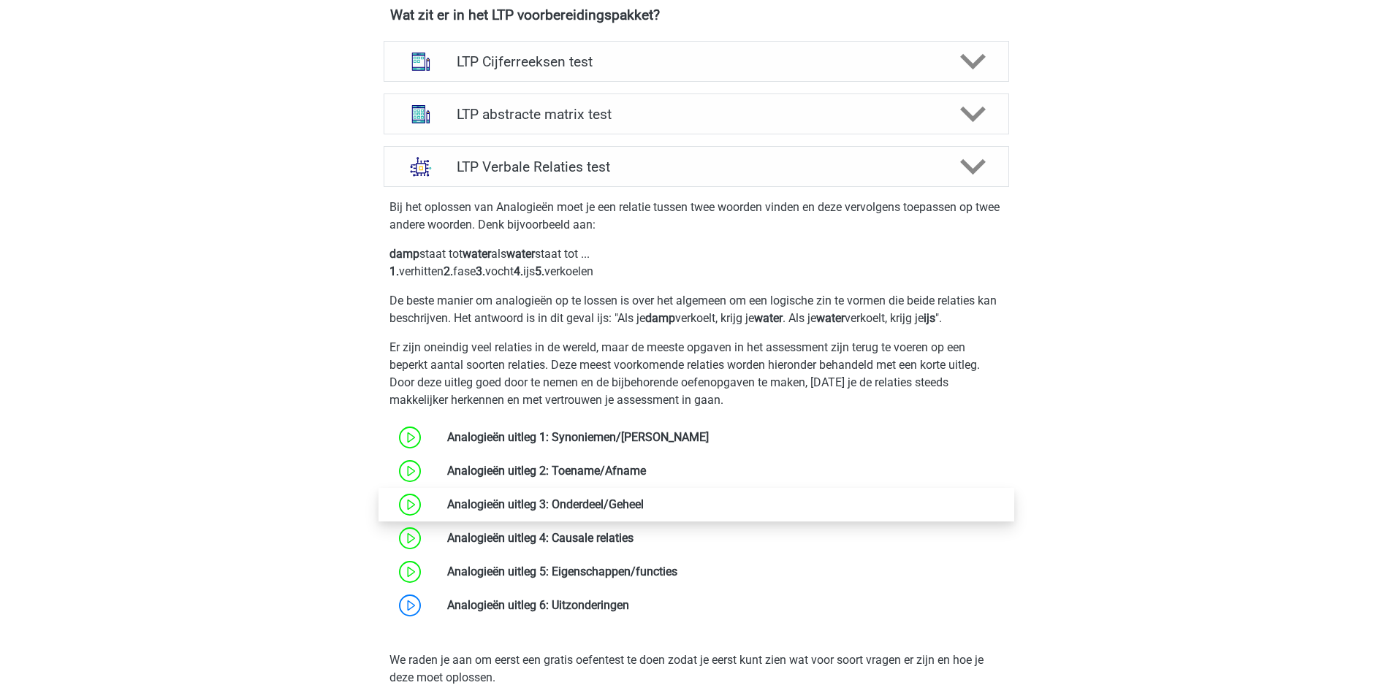
click at [644, 508] on link at bounding box center [644, 504] width 0 height 14
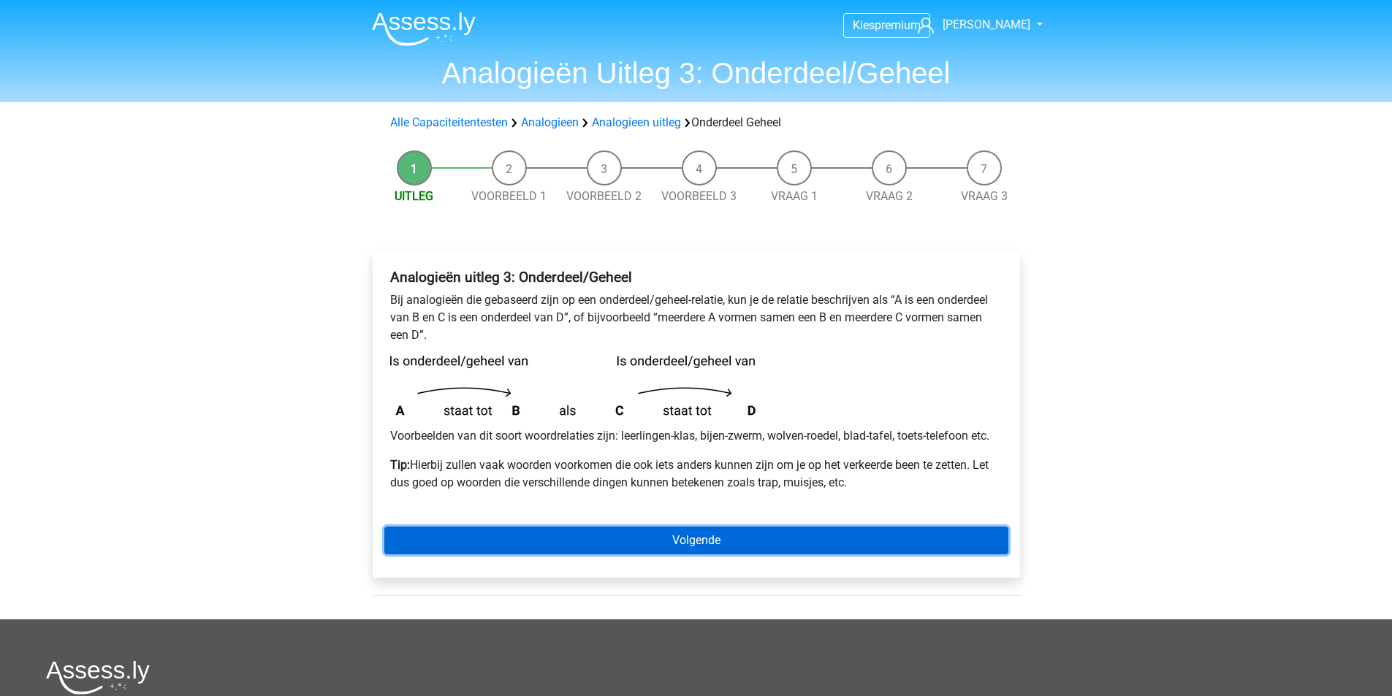
click at [721, 546] on link "Volgende" at bounding box center [696, 541] width 624 height 28
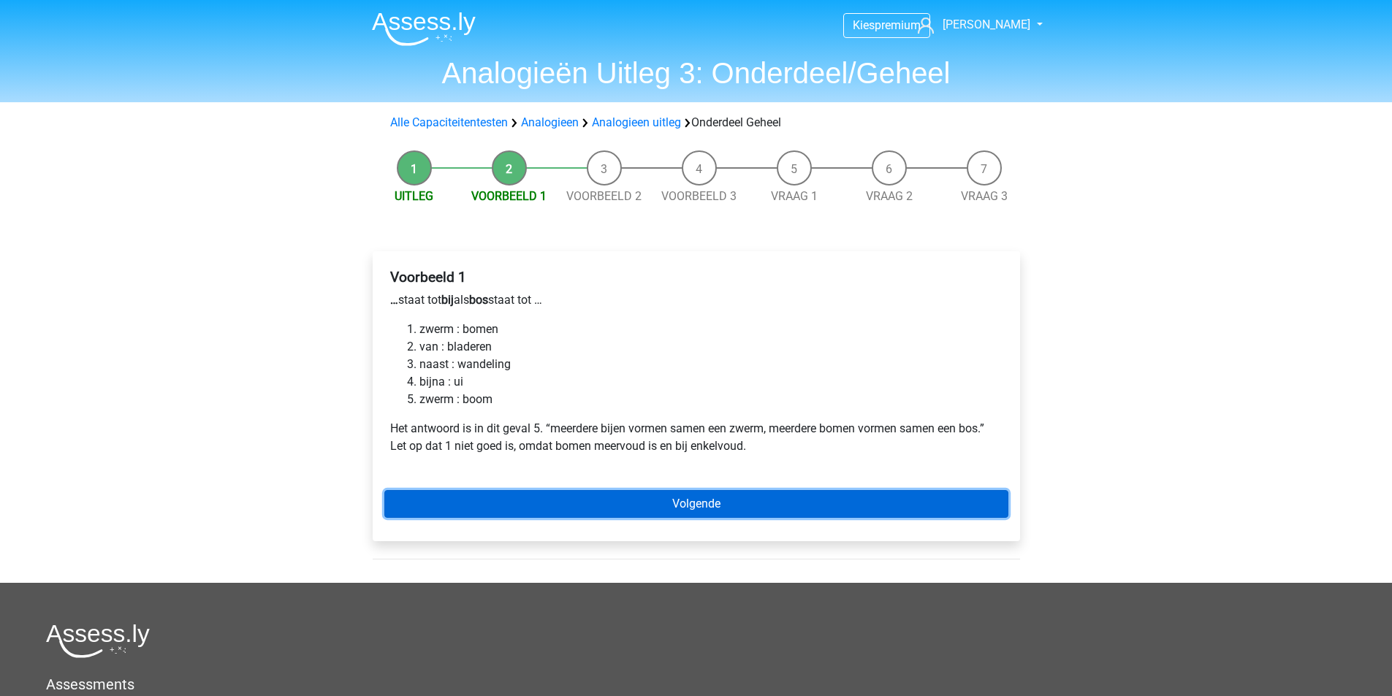
click at [710, 503] on link "Volgende" at bounding box center [696, 504] width 624 height 28
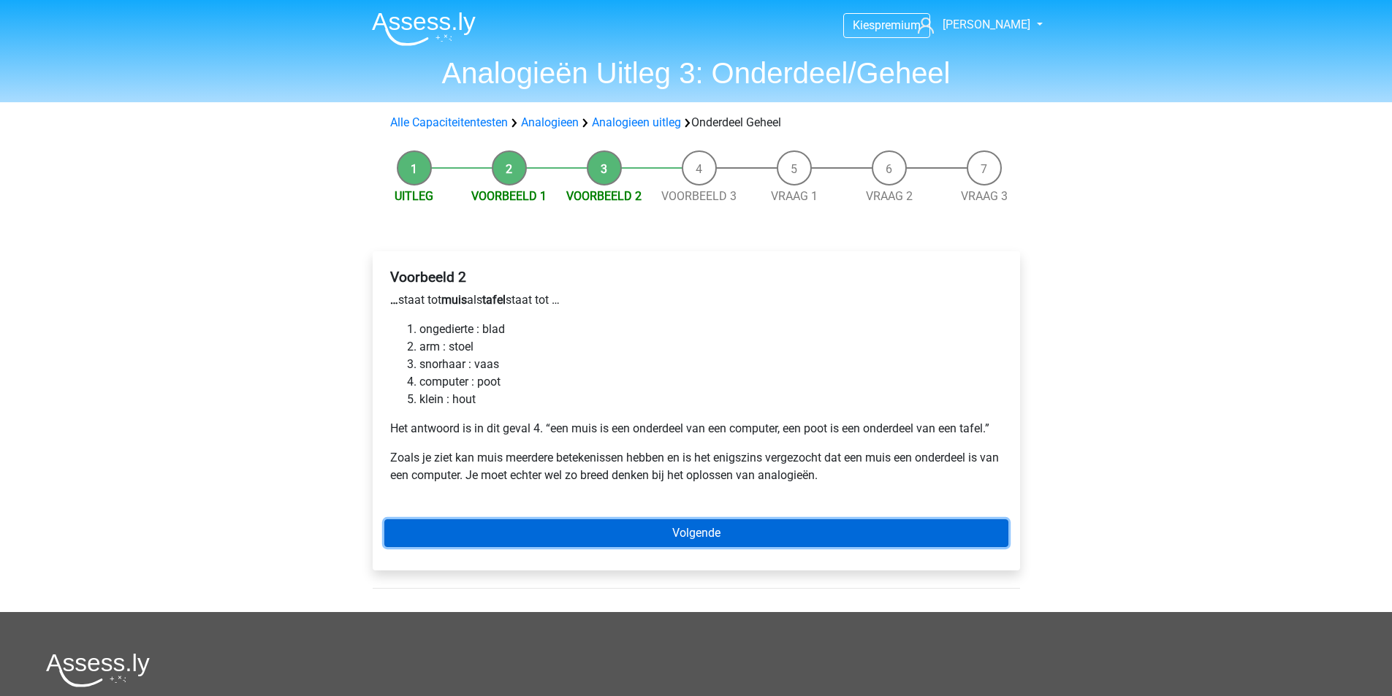
click at [694, 535] on link "Volgende" at bounding box center [696, 533] width 624 height 28
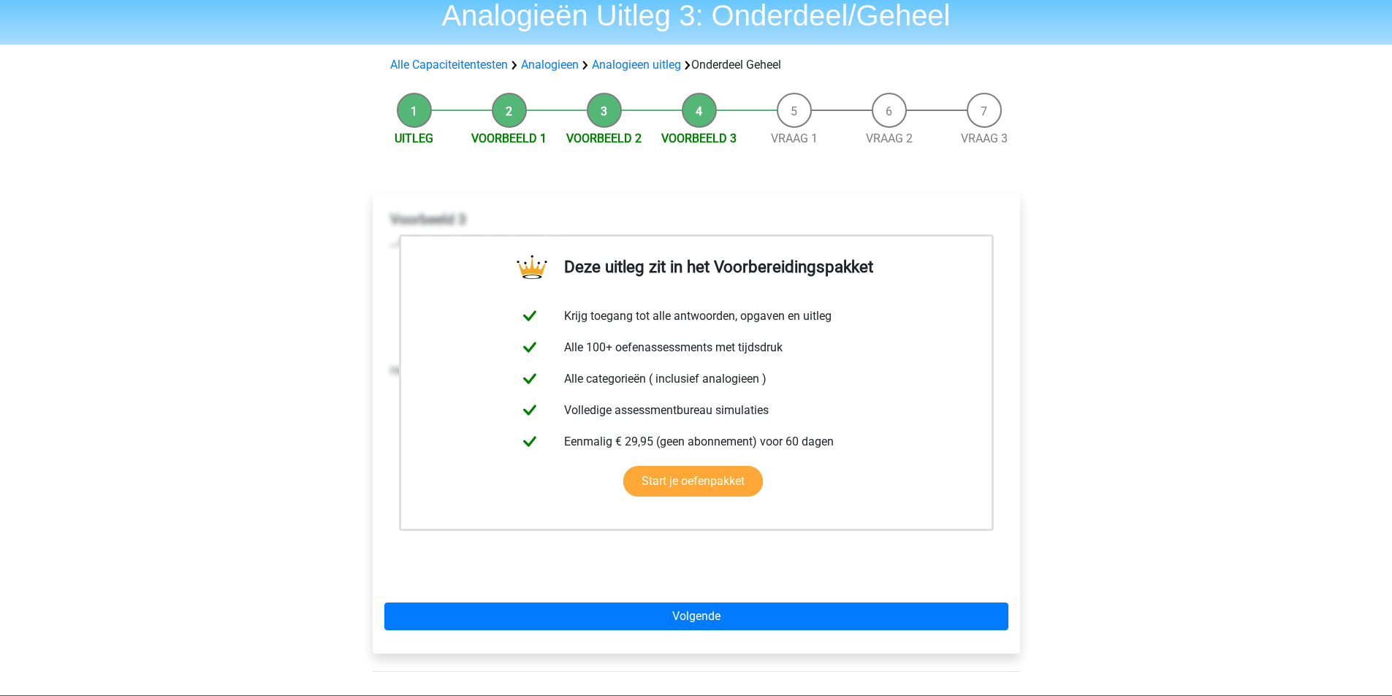
scroll to position [146, 0]
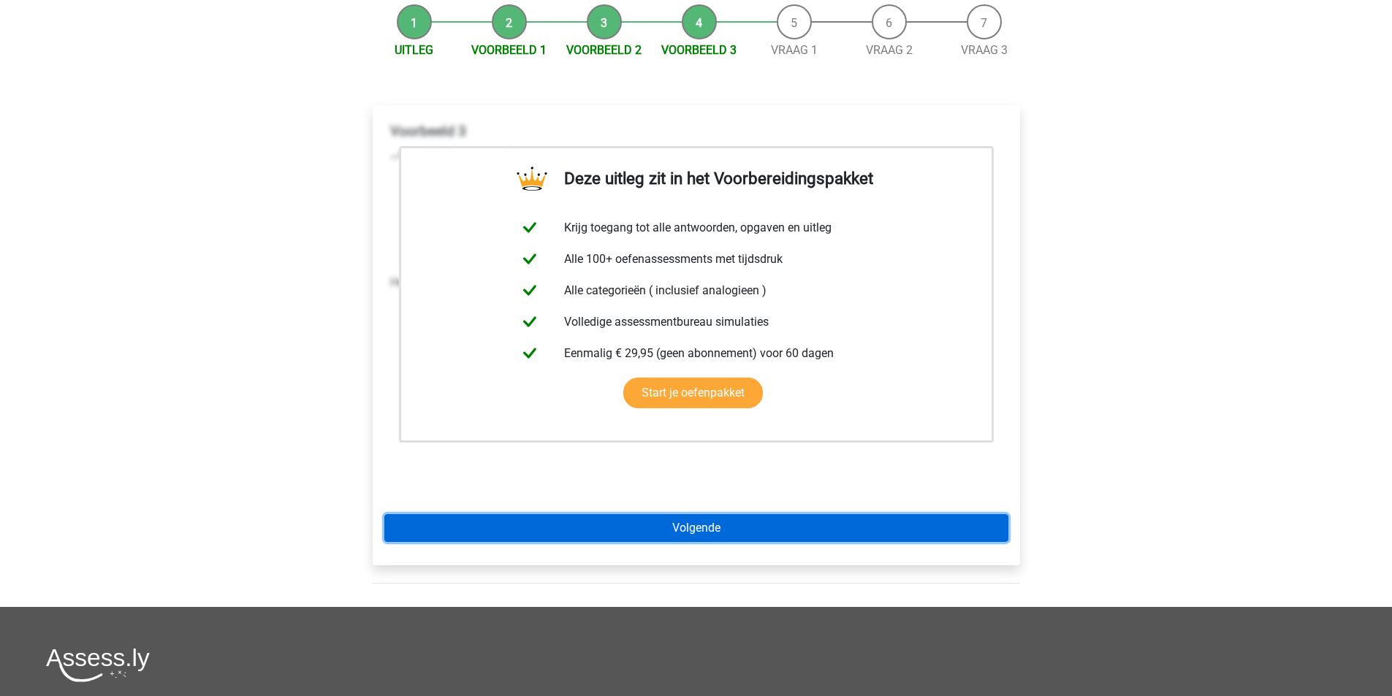
click at [689, 530] on link "Volgende" at bounding box center [696, 528] width 624 height 28
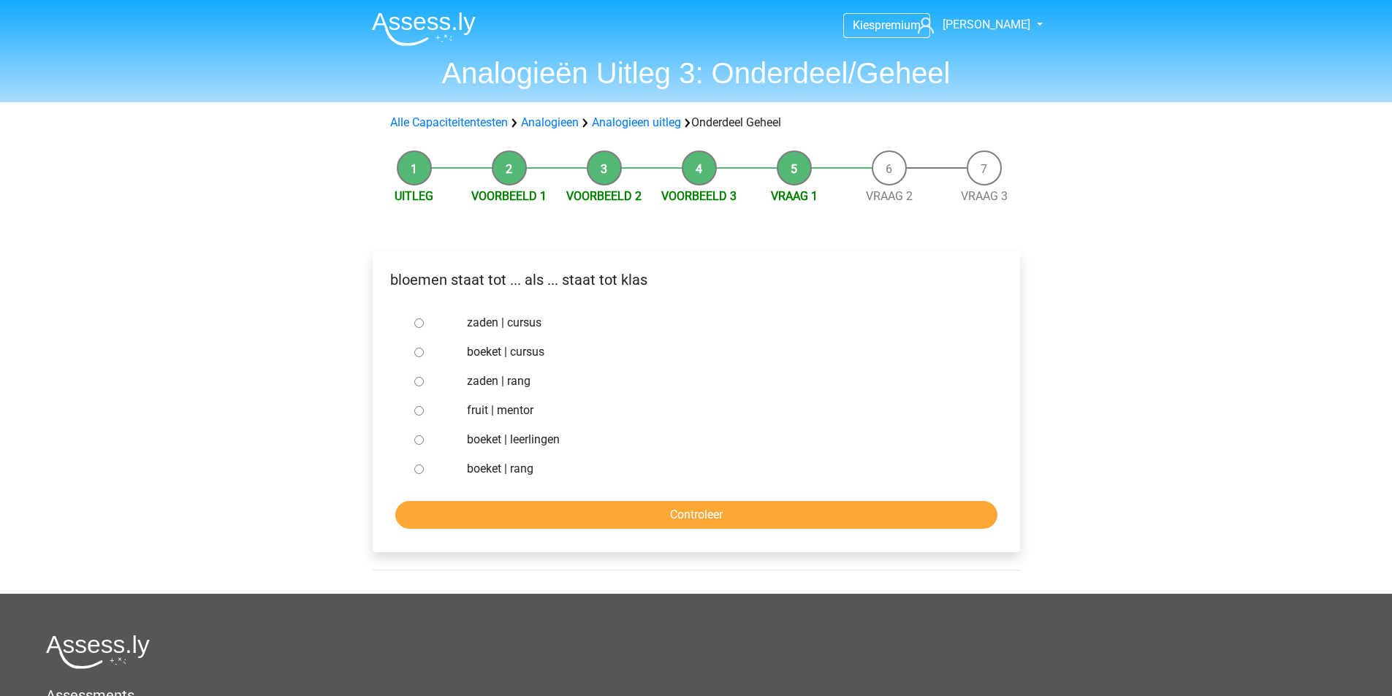
click at [427, 446] on div at bounding box center [432, 439] width 48 height 29
click at [425, 439] on div at bounding box center [432, 439] width 48 height 29
click at [422, 442] on input "boeket | leerlingen" at bounding box center [418, 439] width 9 height 9
radio input "true"
click at [607, 511] on input "Controleer" at bounding box center [696, 515] width 602 height 28
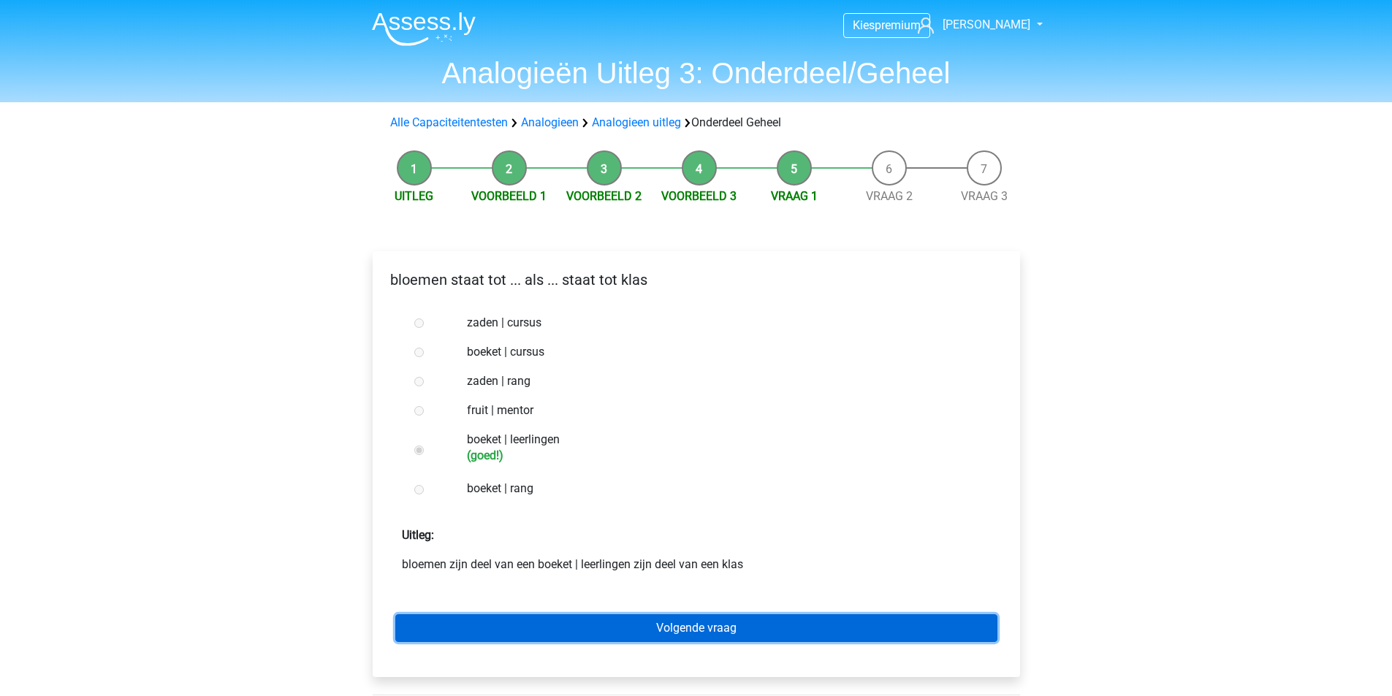
click at [687, 635] on link "Volgende vraag" at bounding box center [696, 628] width 602 height 28
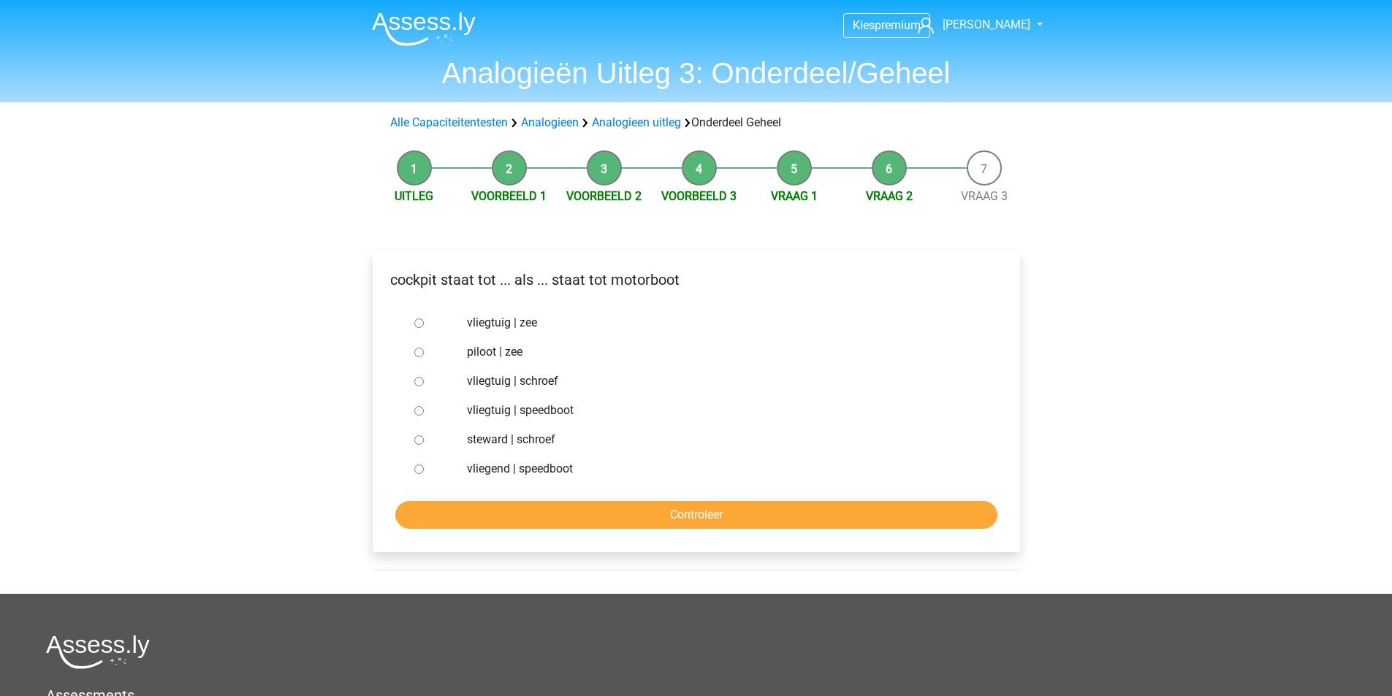
click at [424, 386] on div at bounding box center [432, 381] width 48 height 29
click at [422, 385] on input "vliegtuig | schroef" at bounding box center [418, 381] width 9 height 9
radio input "true"
click at [665, 514] on input "Controleer" at bounding box center [696, 515] width 602 height 28
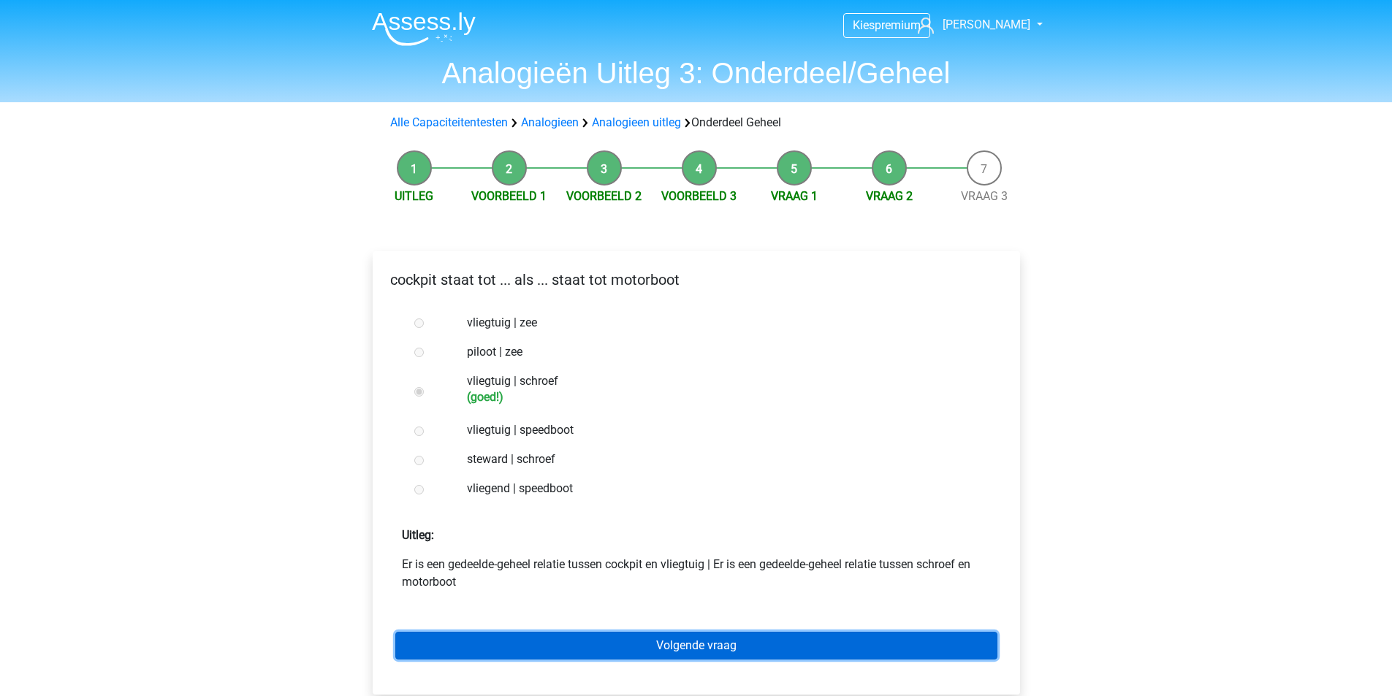
click at [704, 645] on link "Volgende vraag" at bounding box center [696, 646] width 602 height 28
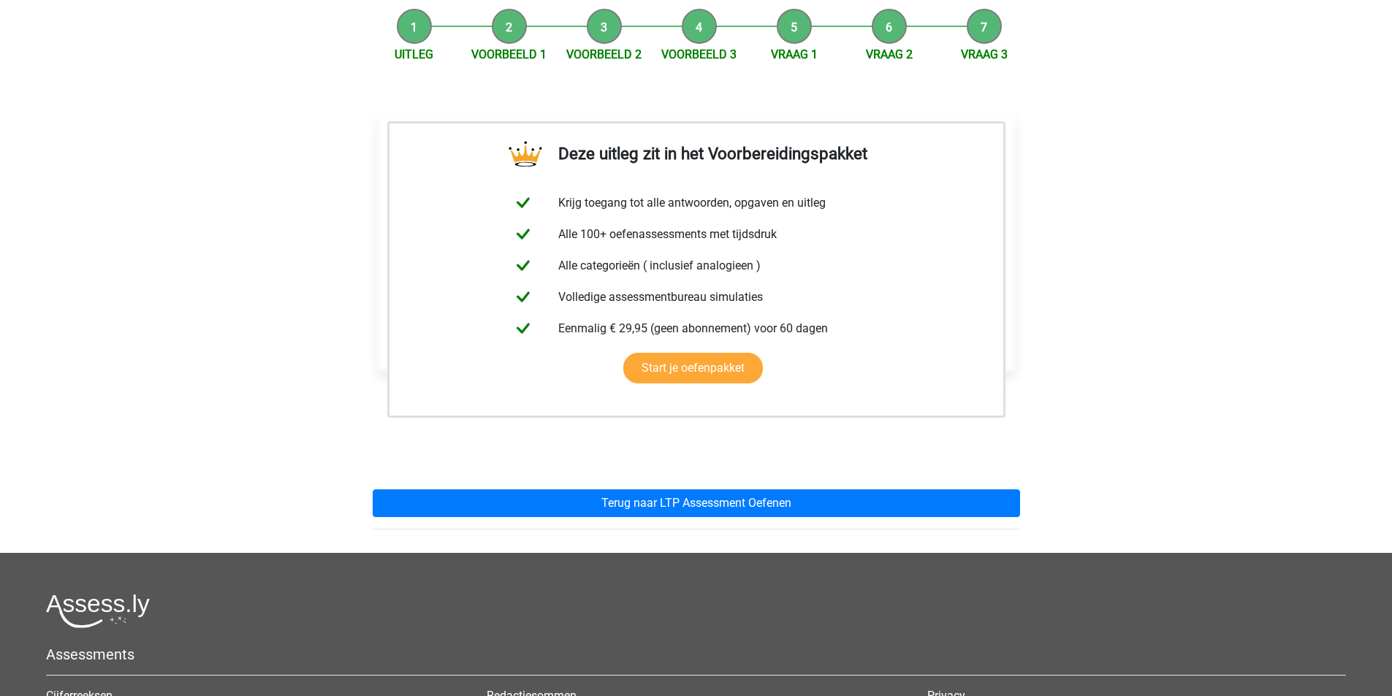
scroll to position [146, 0]
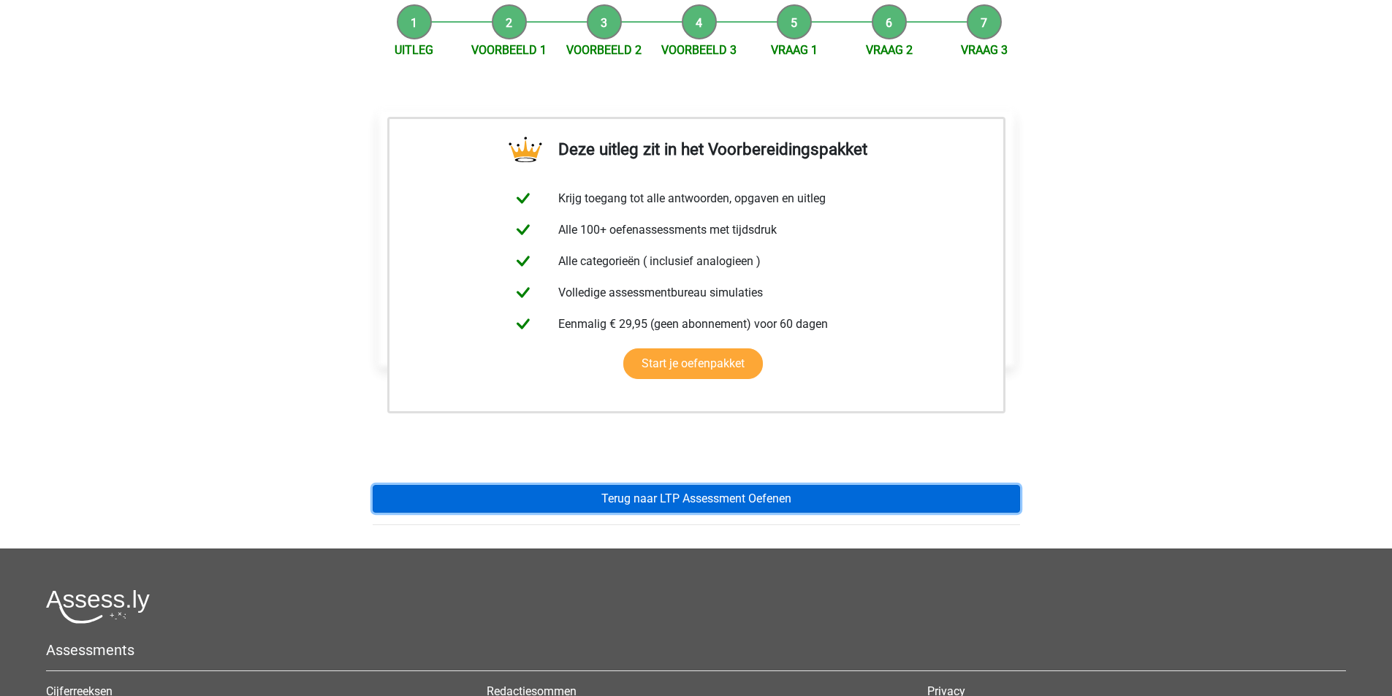
click at [691, 495] on link "Terug naar LTP Assessment Oefenen" at bounding box center [696, 499] width 647 height 28
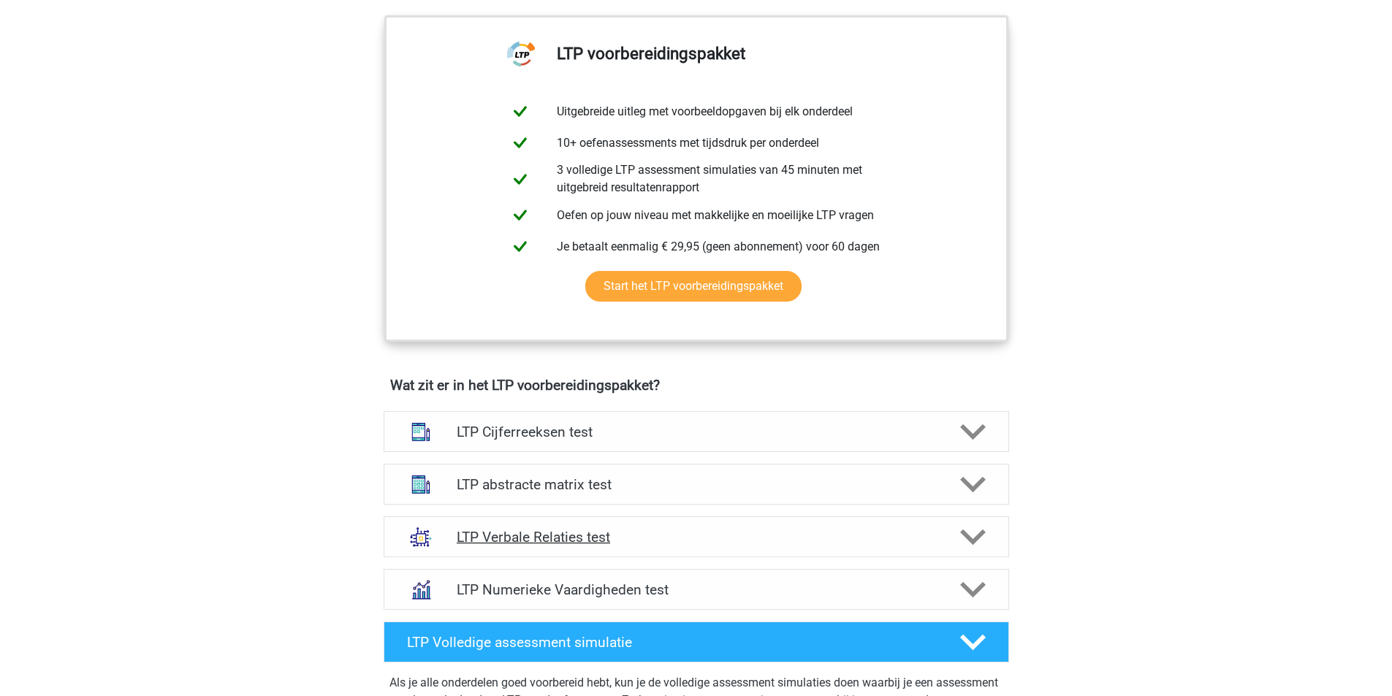
scroll to position [584, 0]
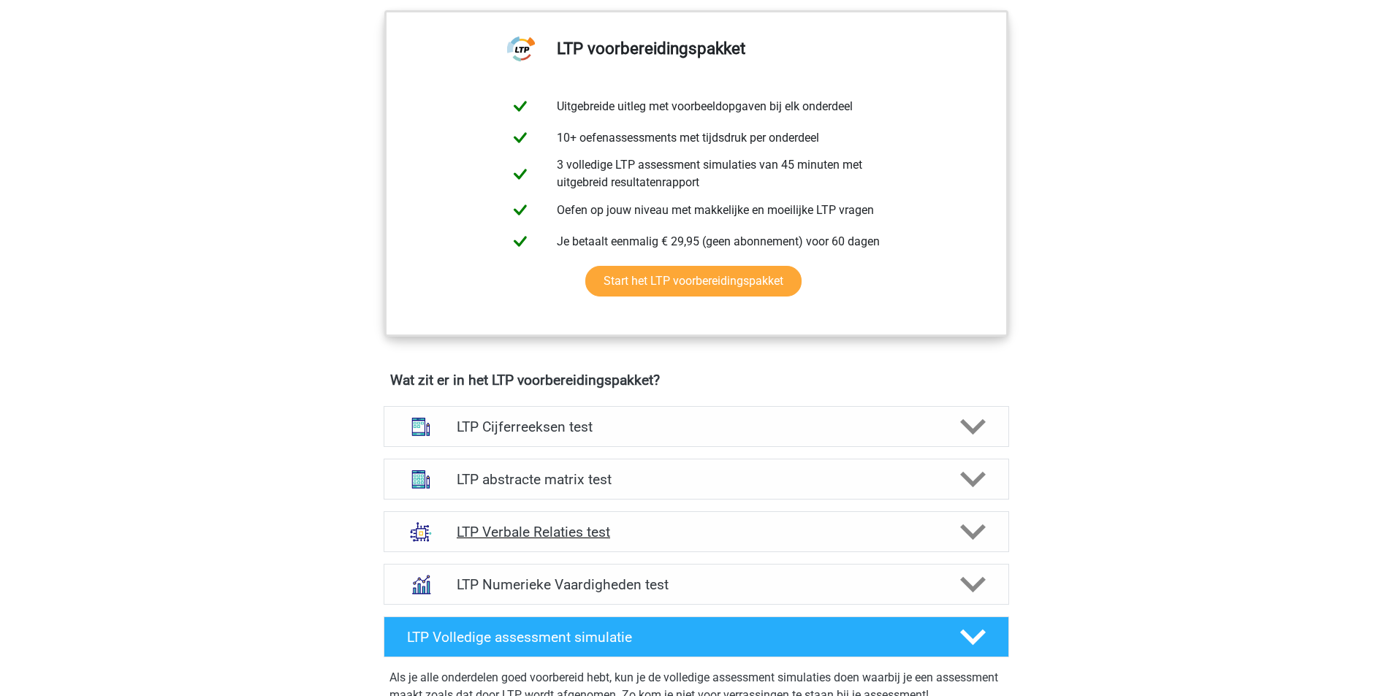
click at [493, 538] on h4 "LTP Verbale Relaties test" at bounding box center [696, 532] width 478 height 17
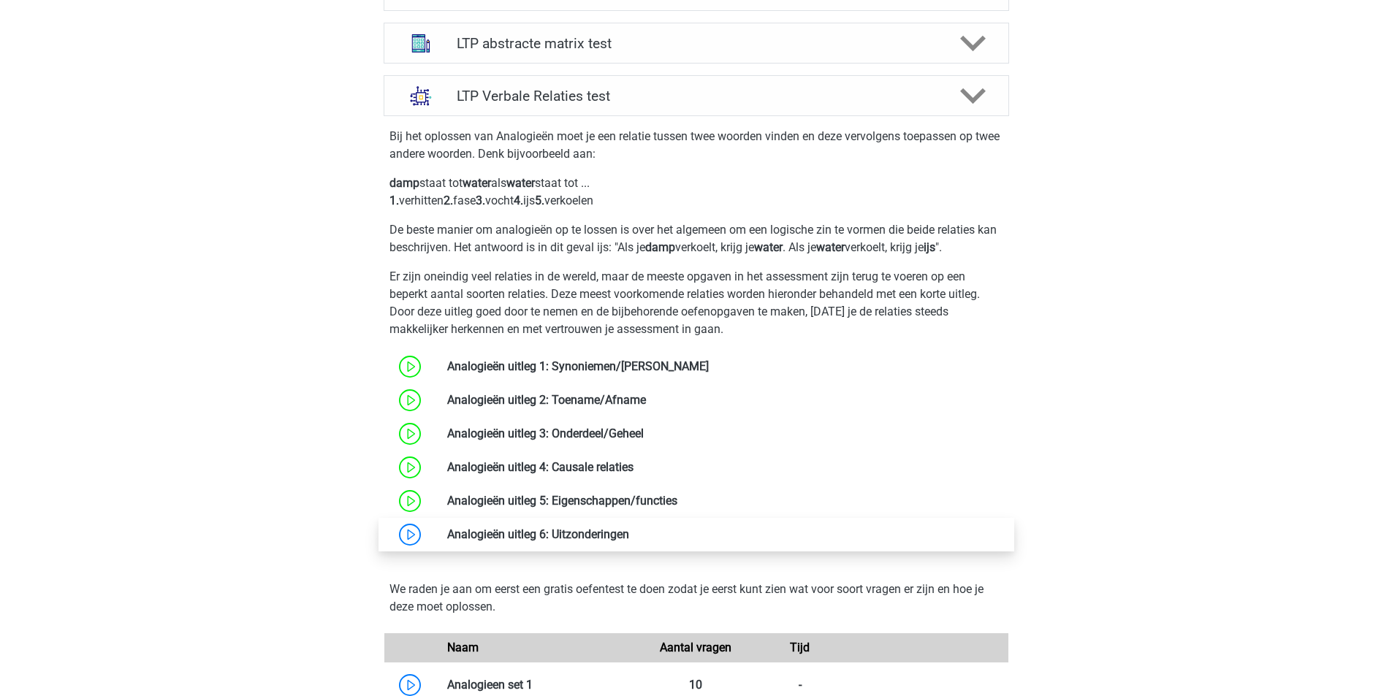
scroll to position [1023, 0]
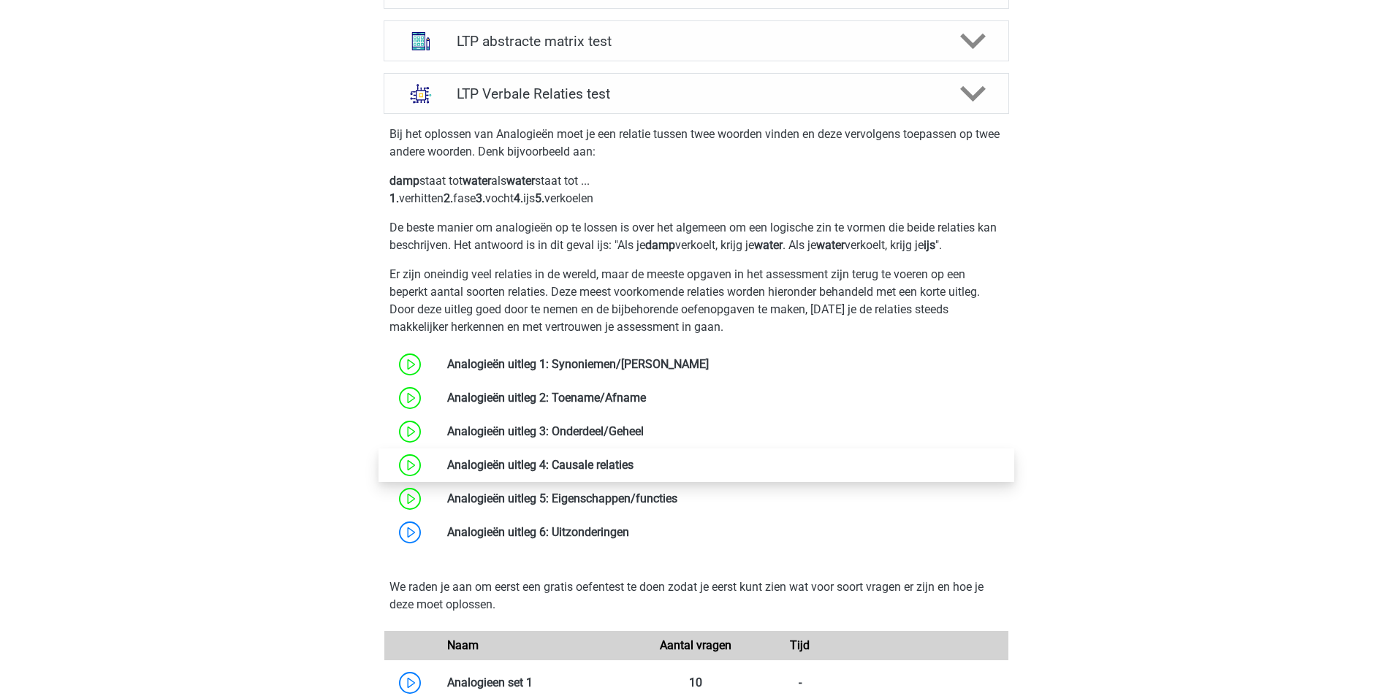
click at [633, 465] on link at bounding box center [633, 465] width 0 height 14
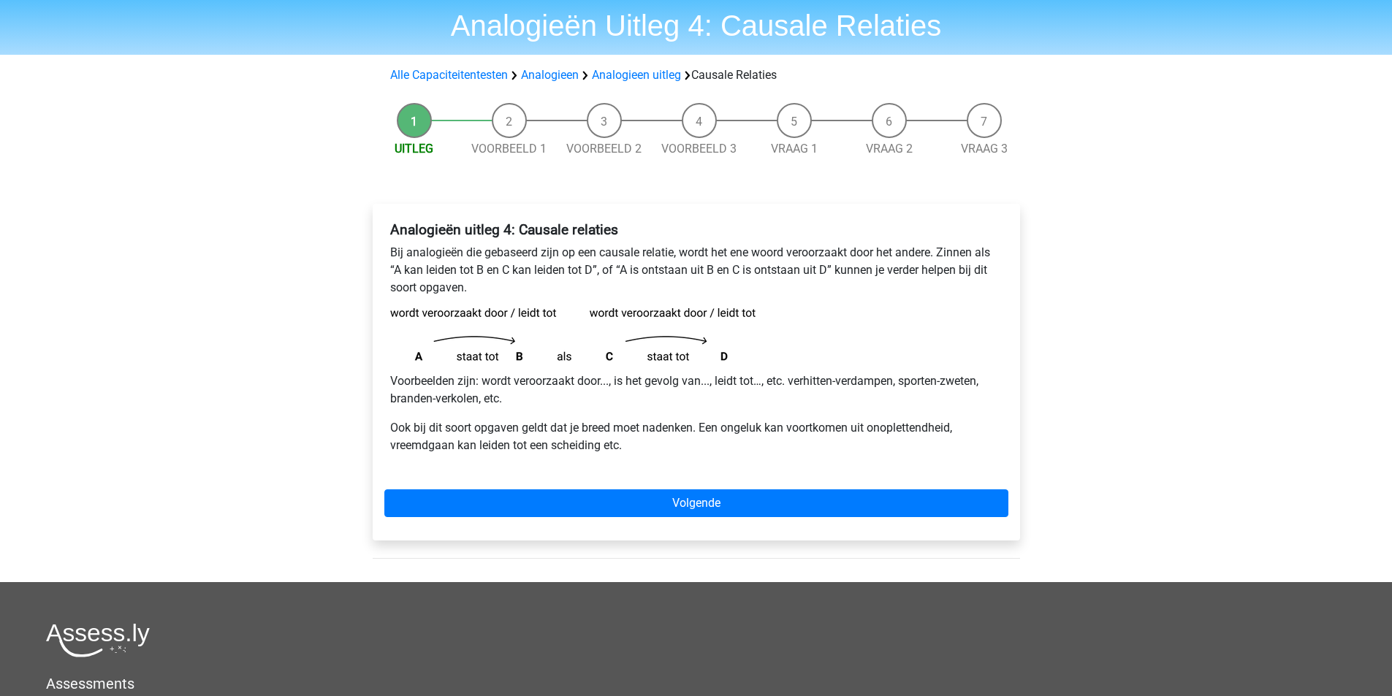
scroll to position [73, 0]
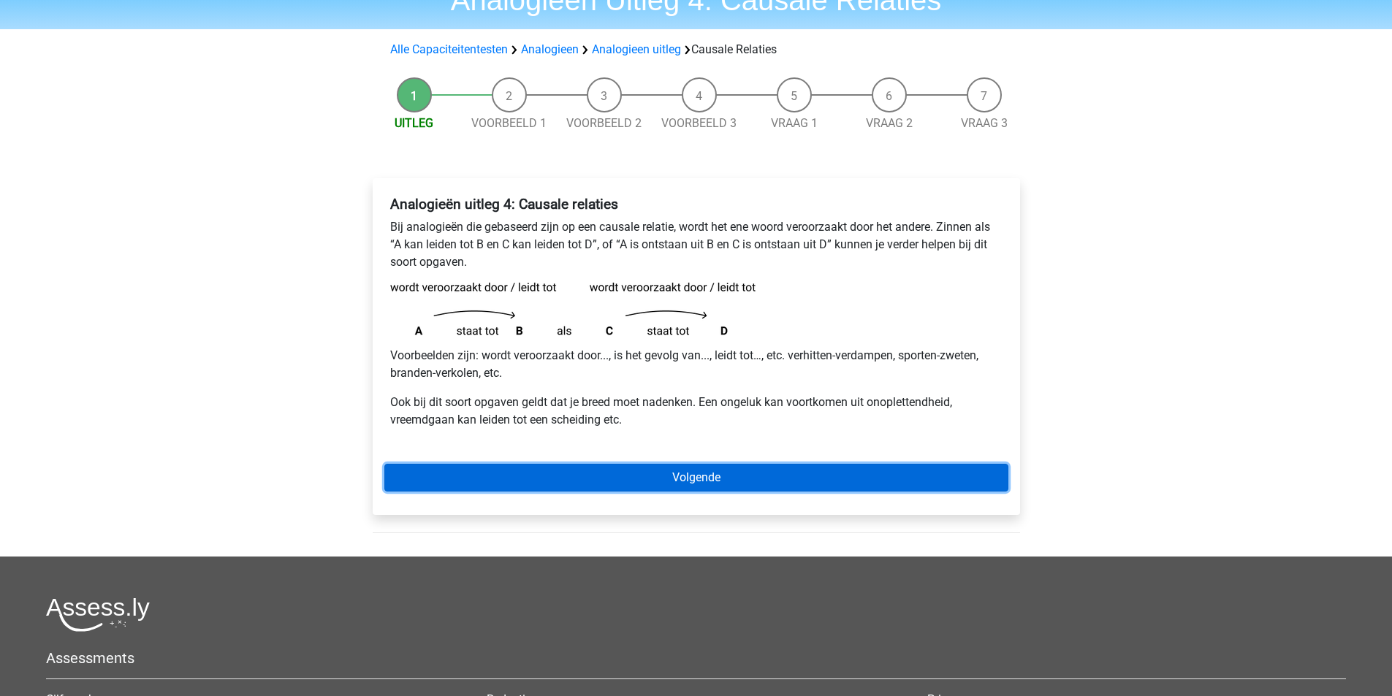
click at [716, 472] on link "Volgende" at bounding box center [696, 478] width 624 height 28
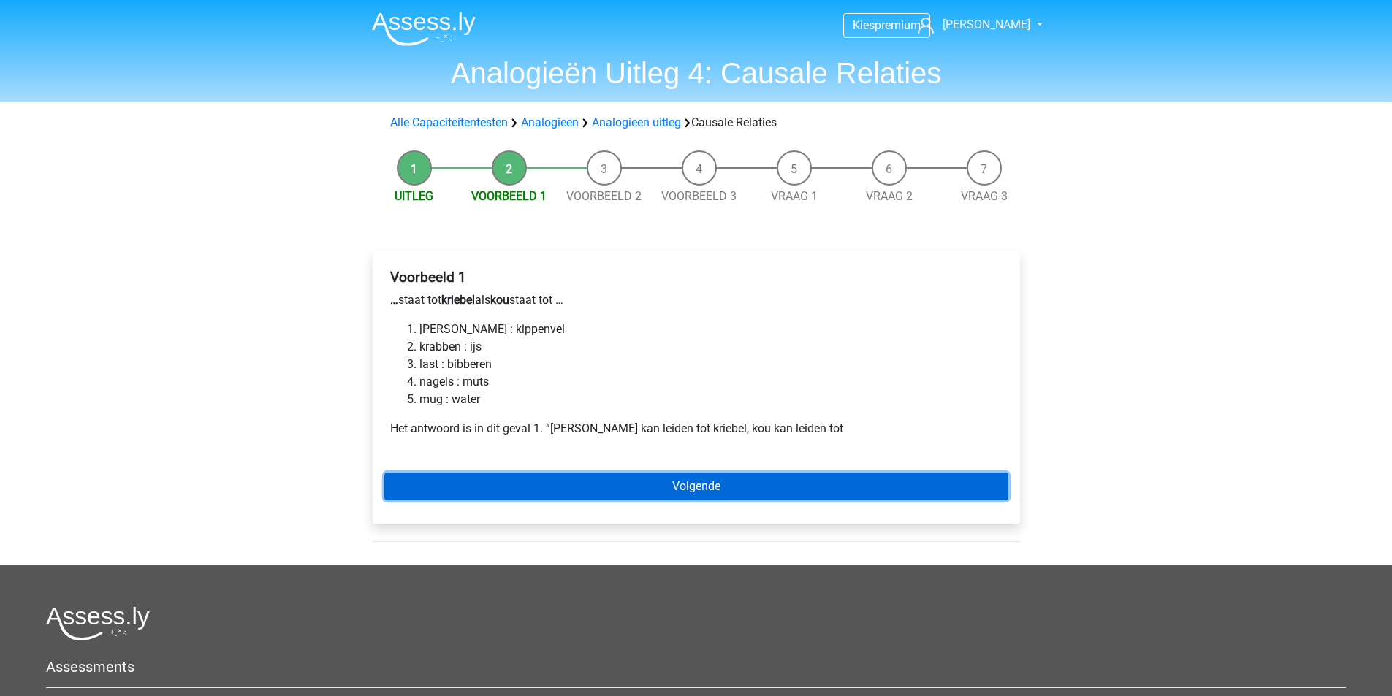
click at [662, 484] on link "Volgende" at bounding box center [696, 487] width 624 height 28
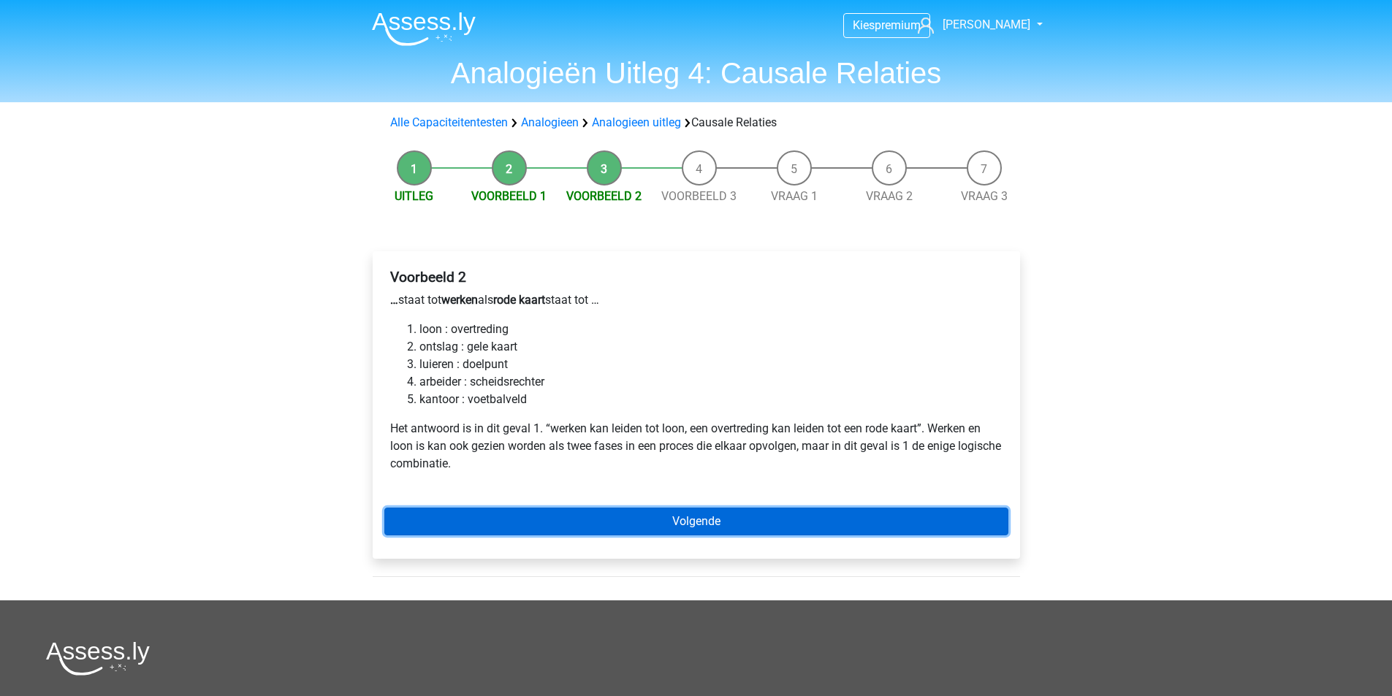
click at [656, 519] on link "Volgende" at bounding box center [696, 522] width 624 height 28
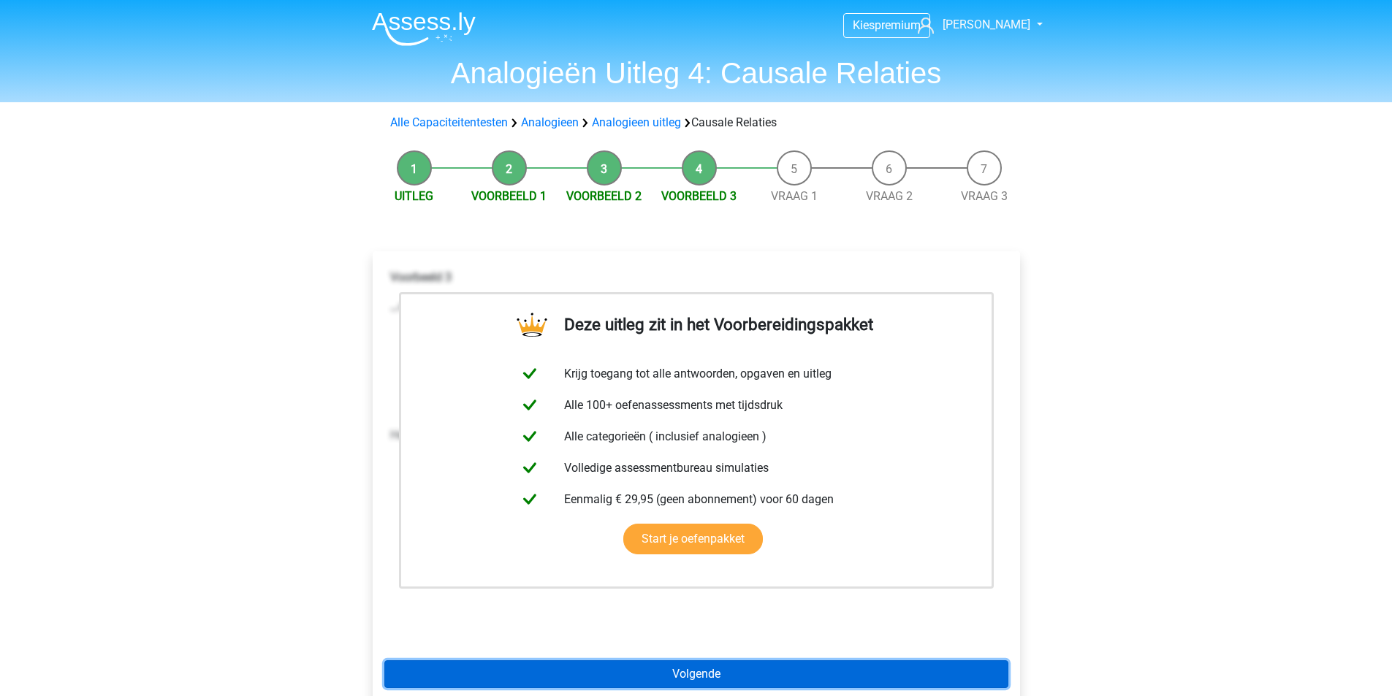
click at [709, 682] on link "Volgende" at bounding box center [696, 674] width 624 height 28
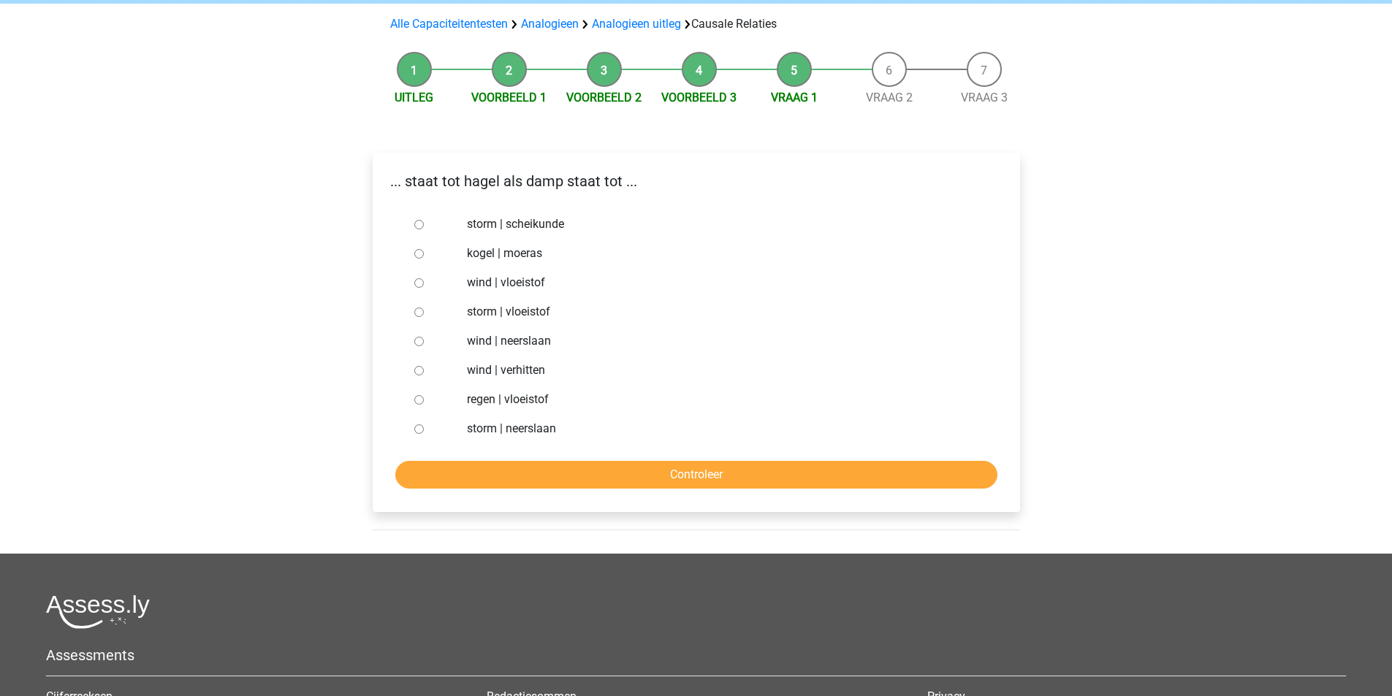
scroll to position [73, 0]
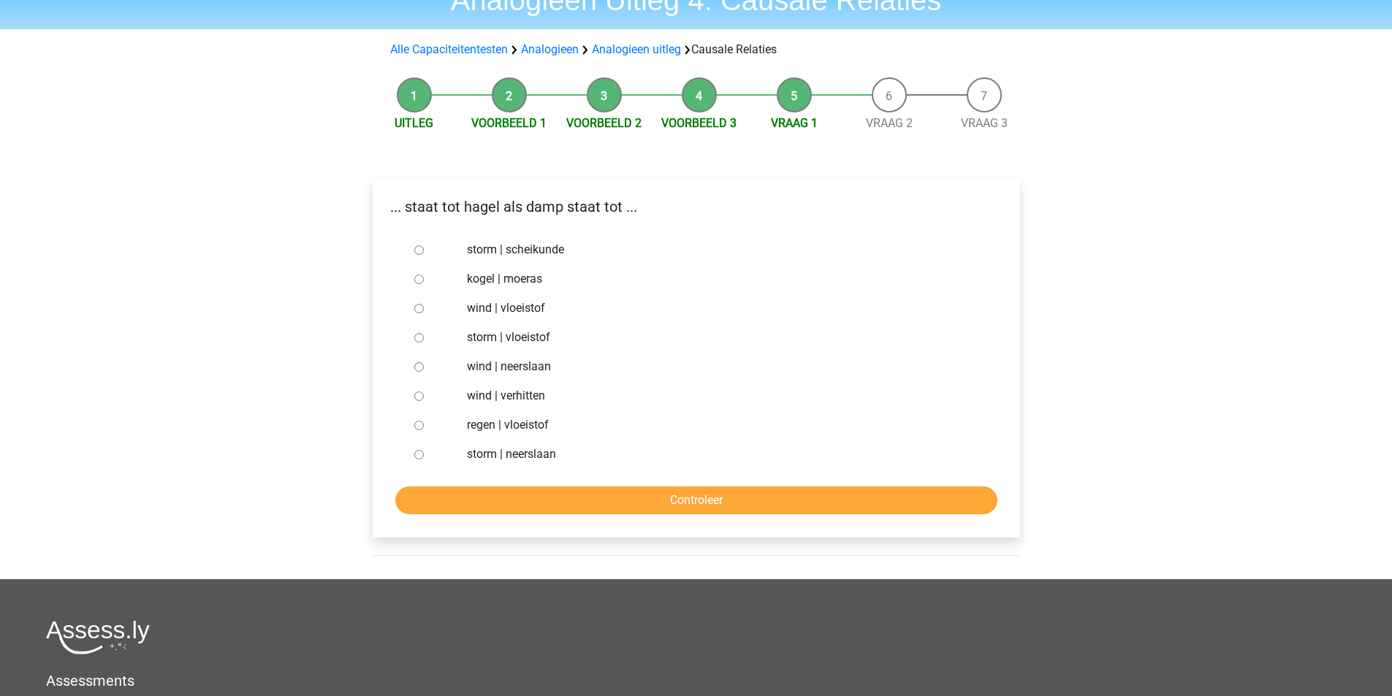
click at [419, 336] on input "storm | vloeistof" at bounding box center [418, 337] width 9 height 9
radio input "true"
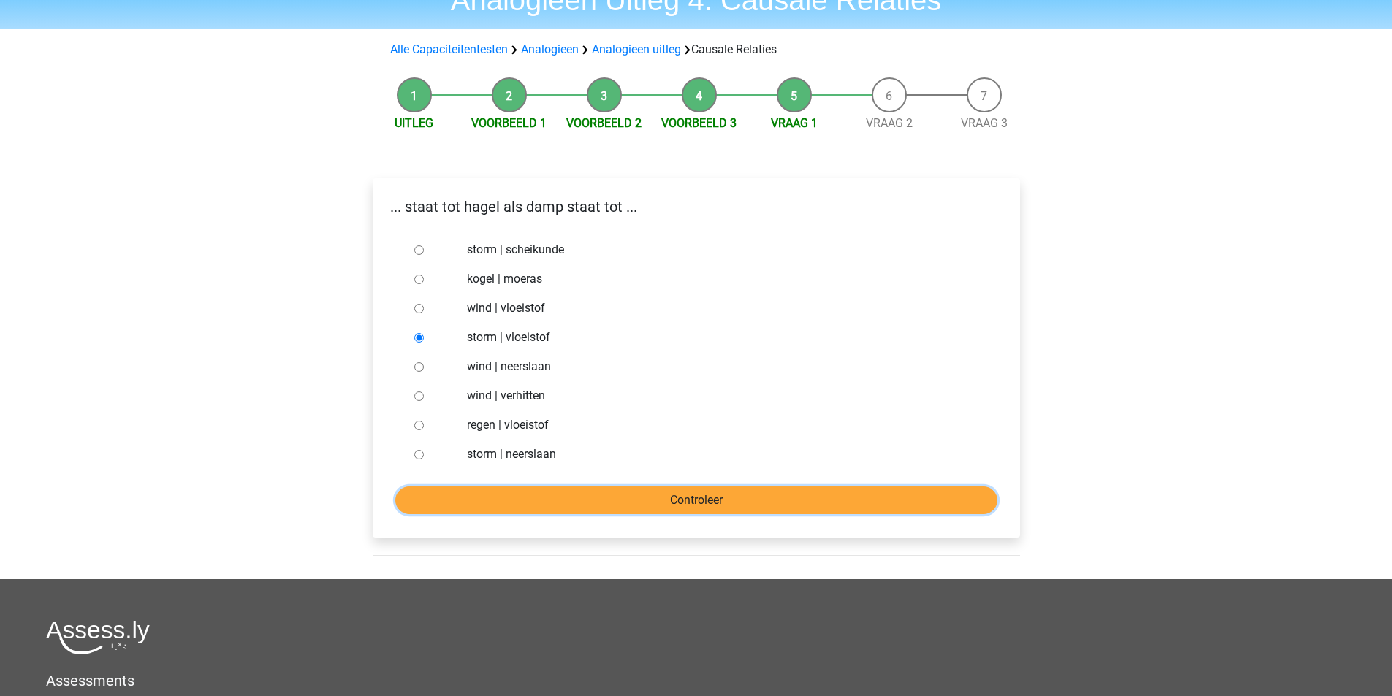
click at [677, 495] on input "Controleer" at bounding box center [696, 501] width 602 height 28
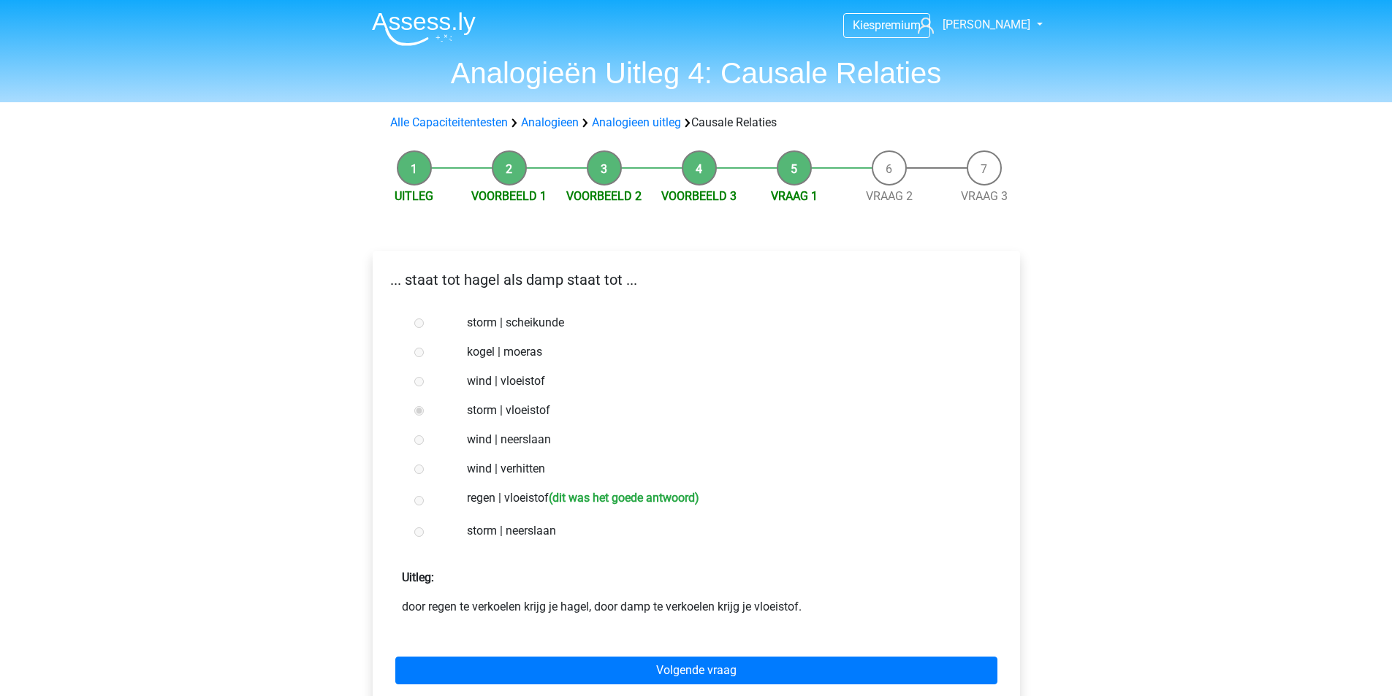
scroll to position [73, 0]
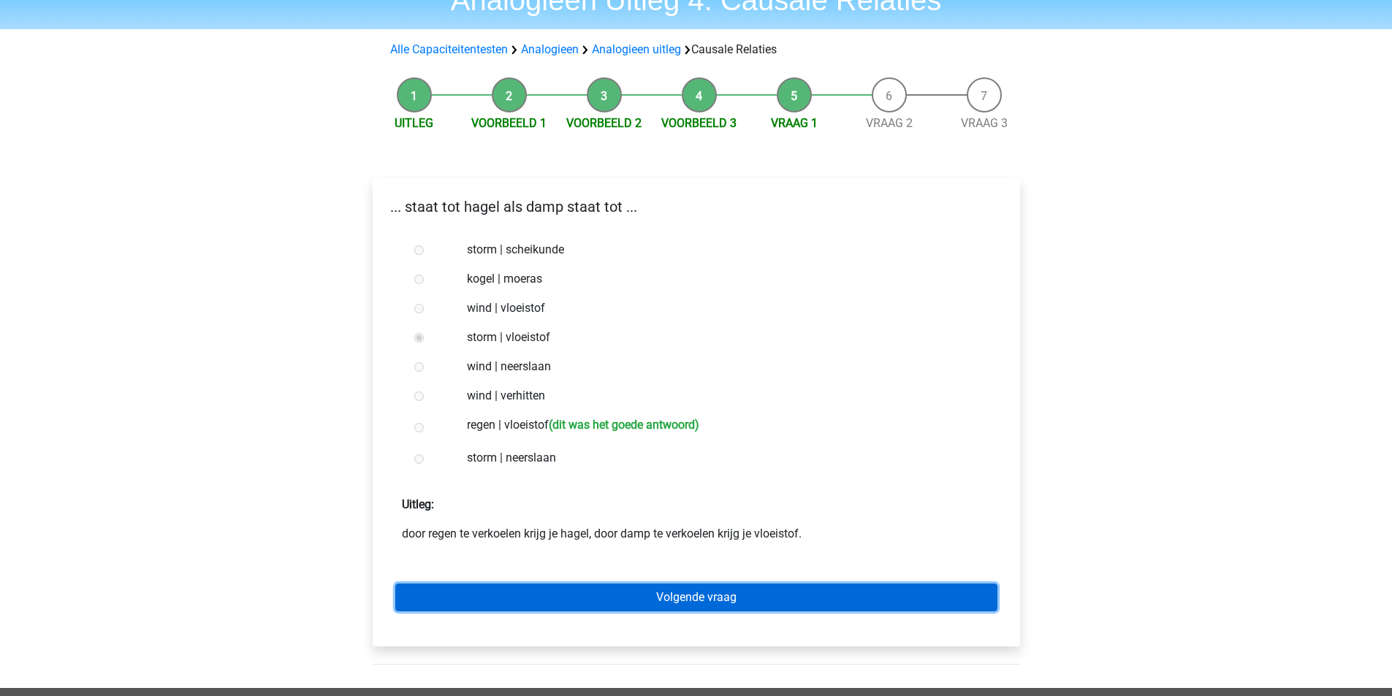
click at [729, 600] on link "Volgende vraag" at bounding box center [696, 598] width 602 height 28
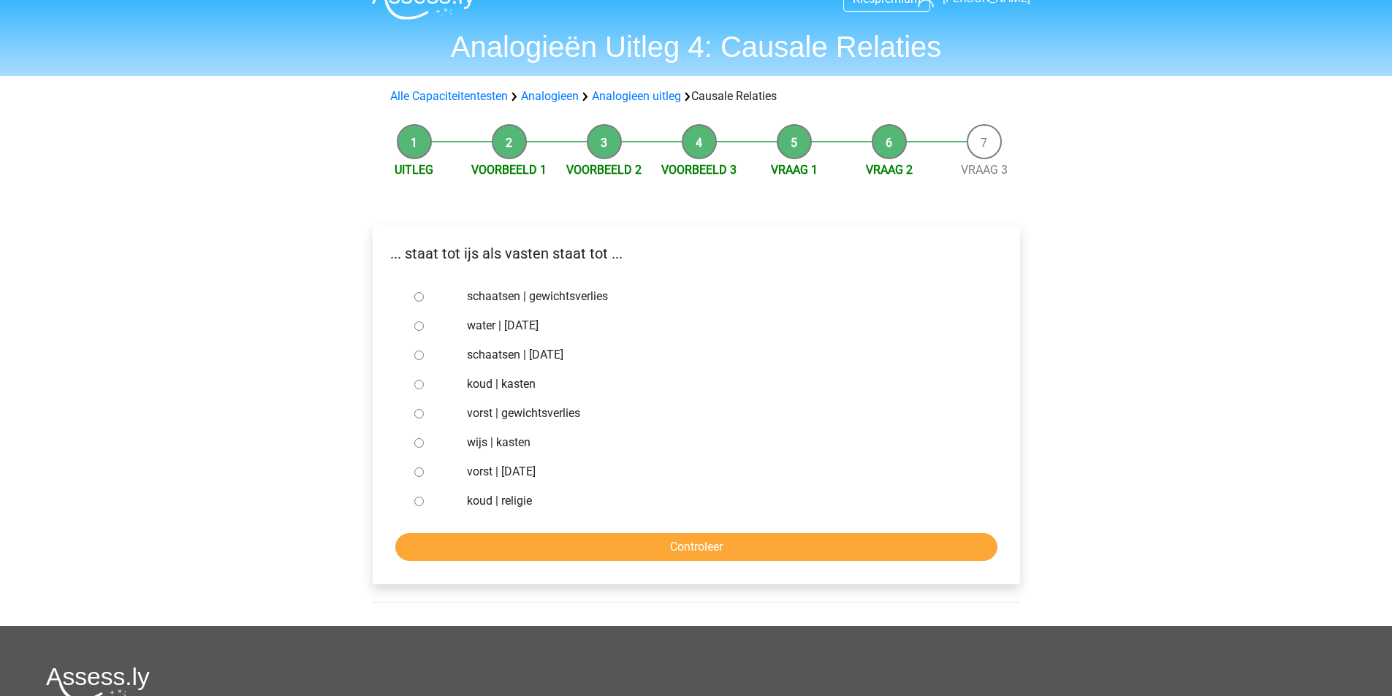
scroll to position [73, 0]
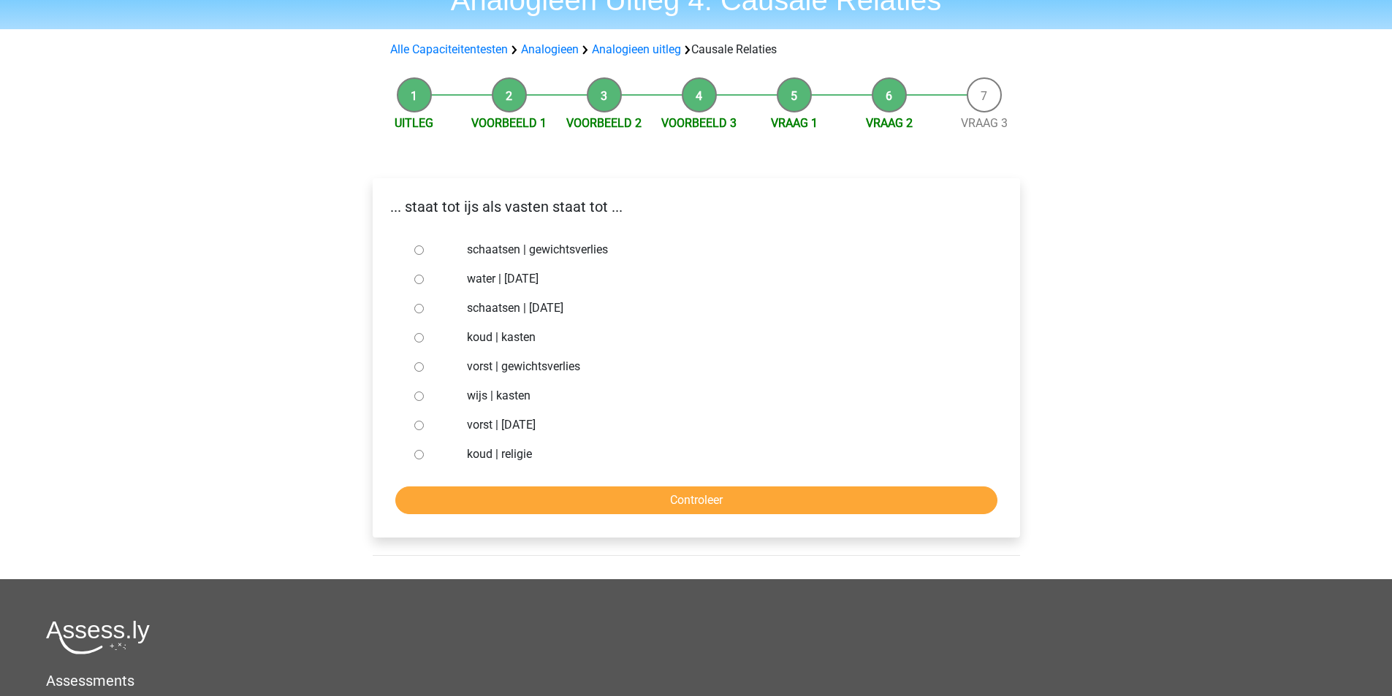
click at [419, 275] on input "water | [DATE]" at bounding box center [418, 279] width 9 height 9
radio input "true"
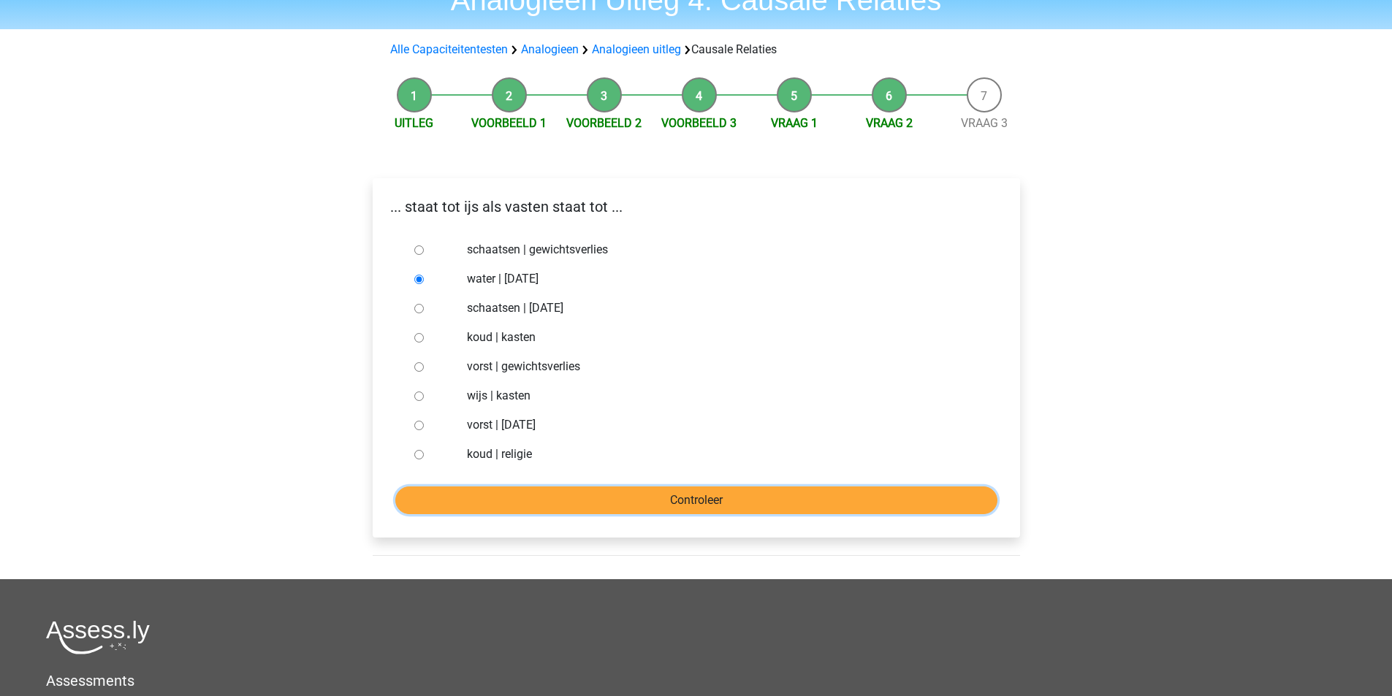
click at [703, 502] on input "Controleer" at bounding box center [696, 501] width 602 height 28
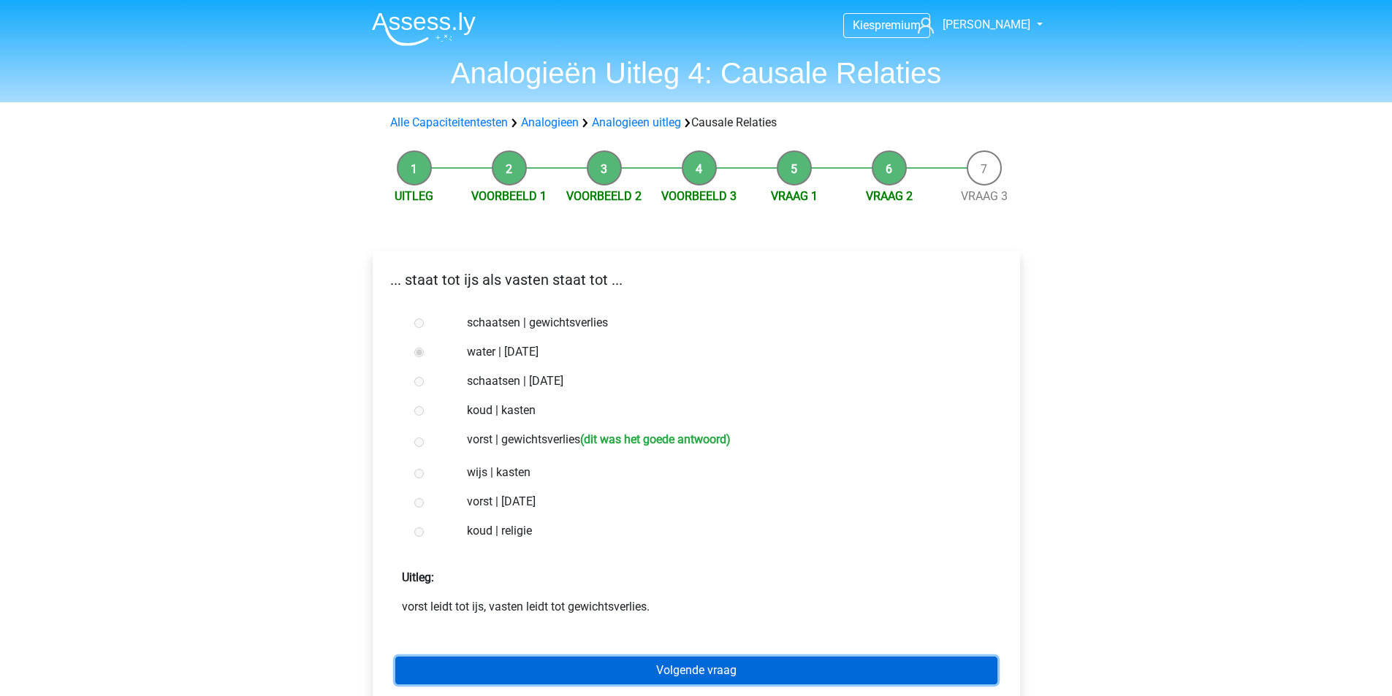
click at [656, 672] on link "Volgende vraag" at bounding box center [696, 671] width 602 height 28
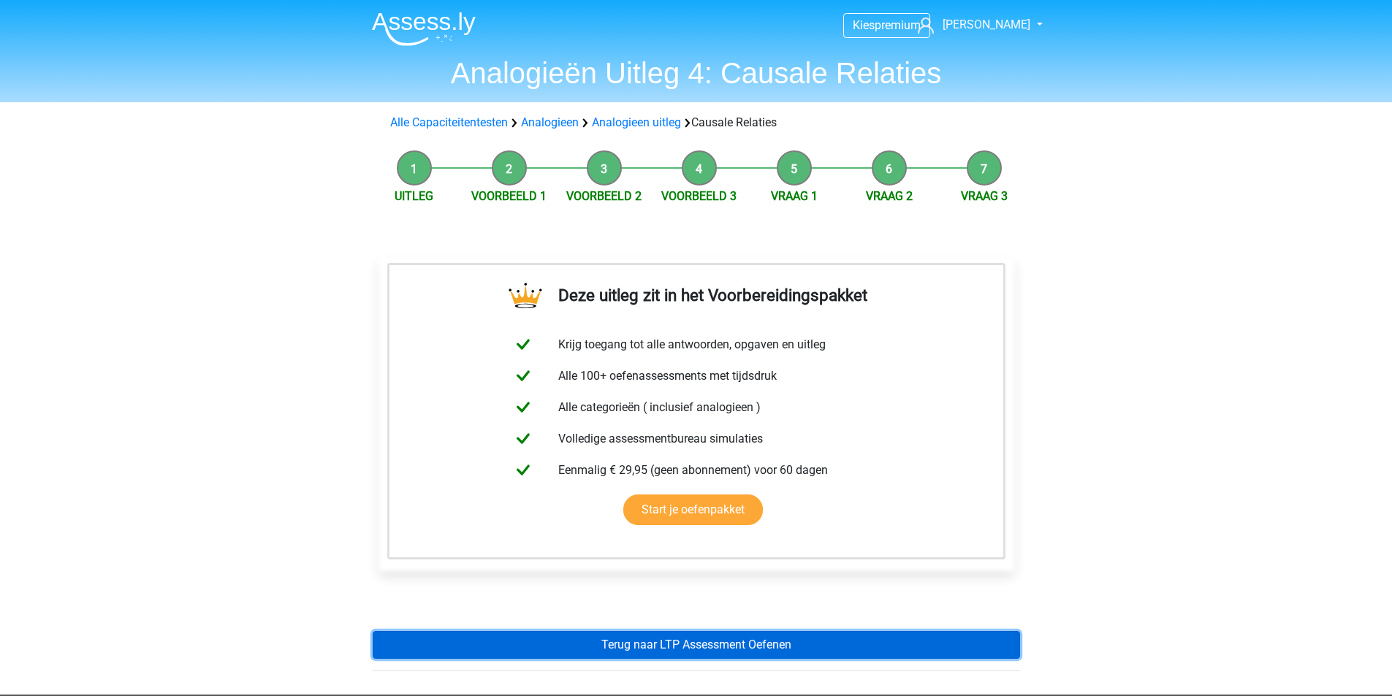
click at [705, 642] on link "Terug naar LTP Assessment Oefenen" at bounding box center [696, 645] width 647 height 28
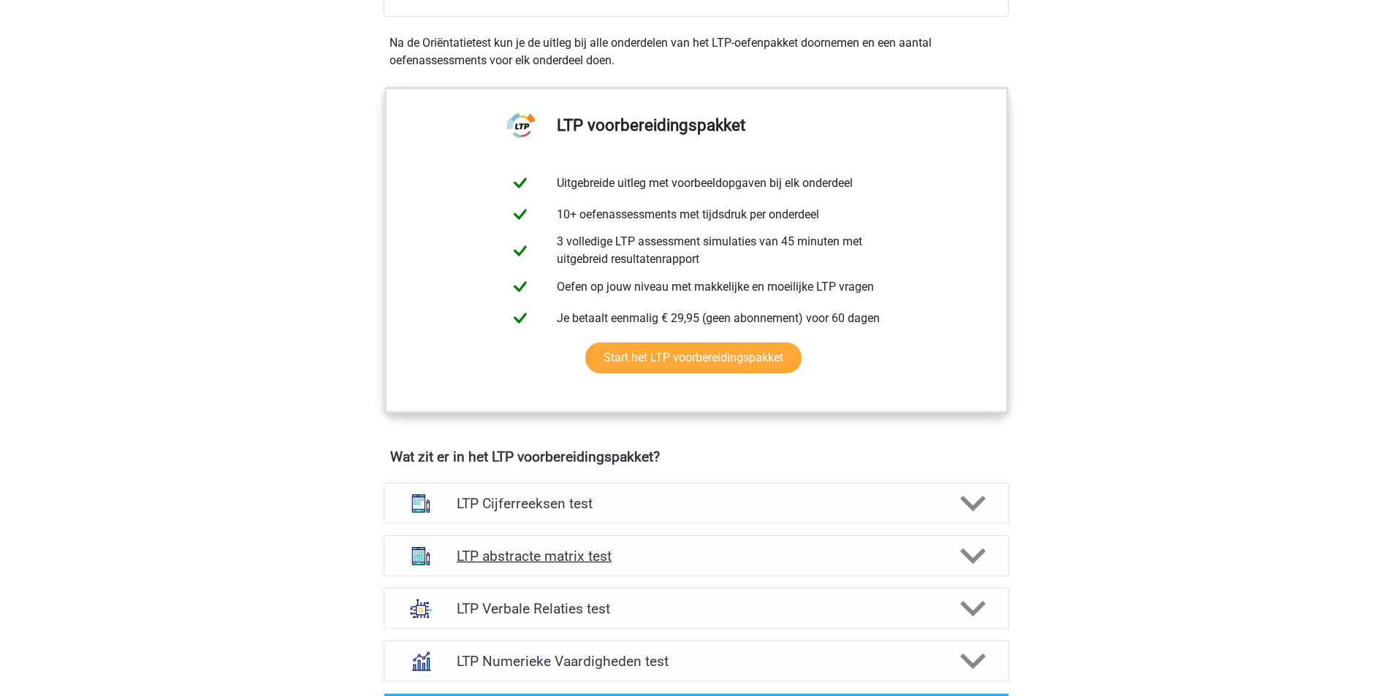
scroll to position [511, 0]
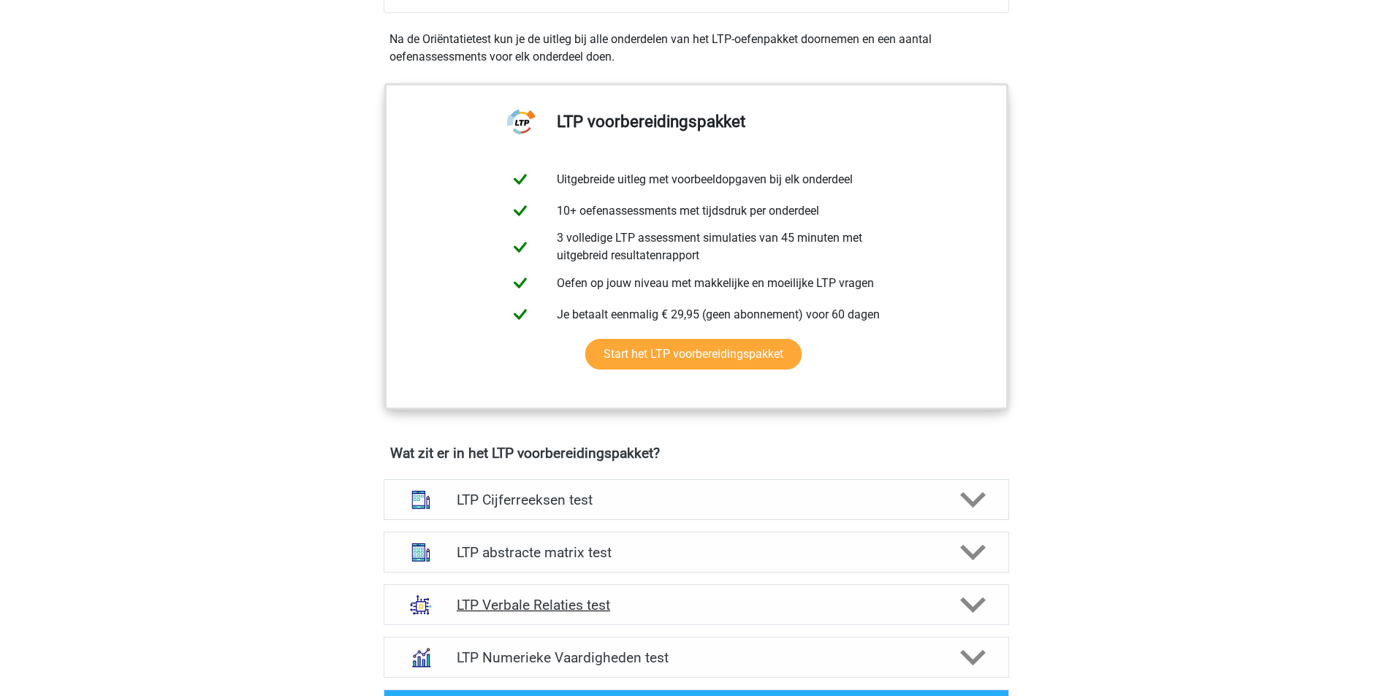
click at [535, 613] on h4 "LTP Verbale Relaties test" at bounding box center [696, 605] width 478 height 17
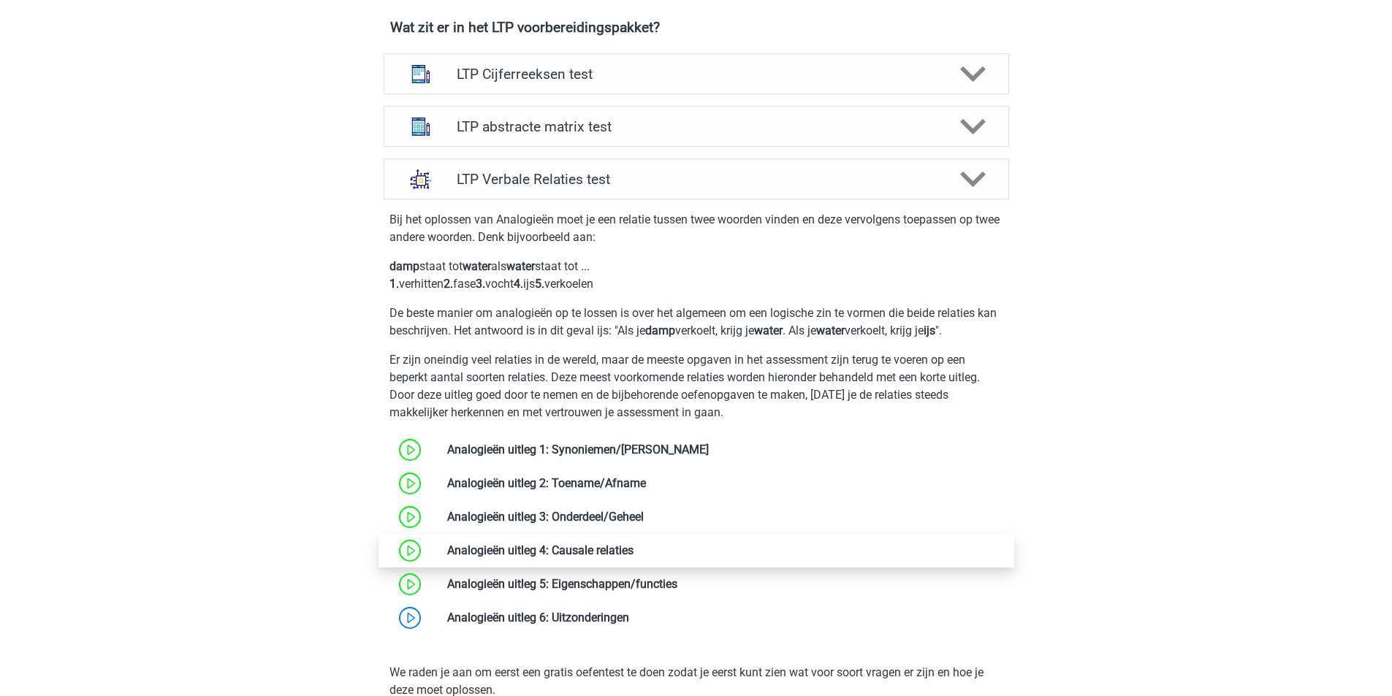
scroll to position [950, 0]
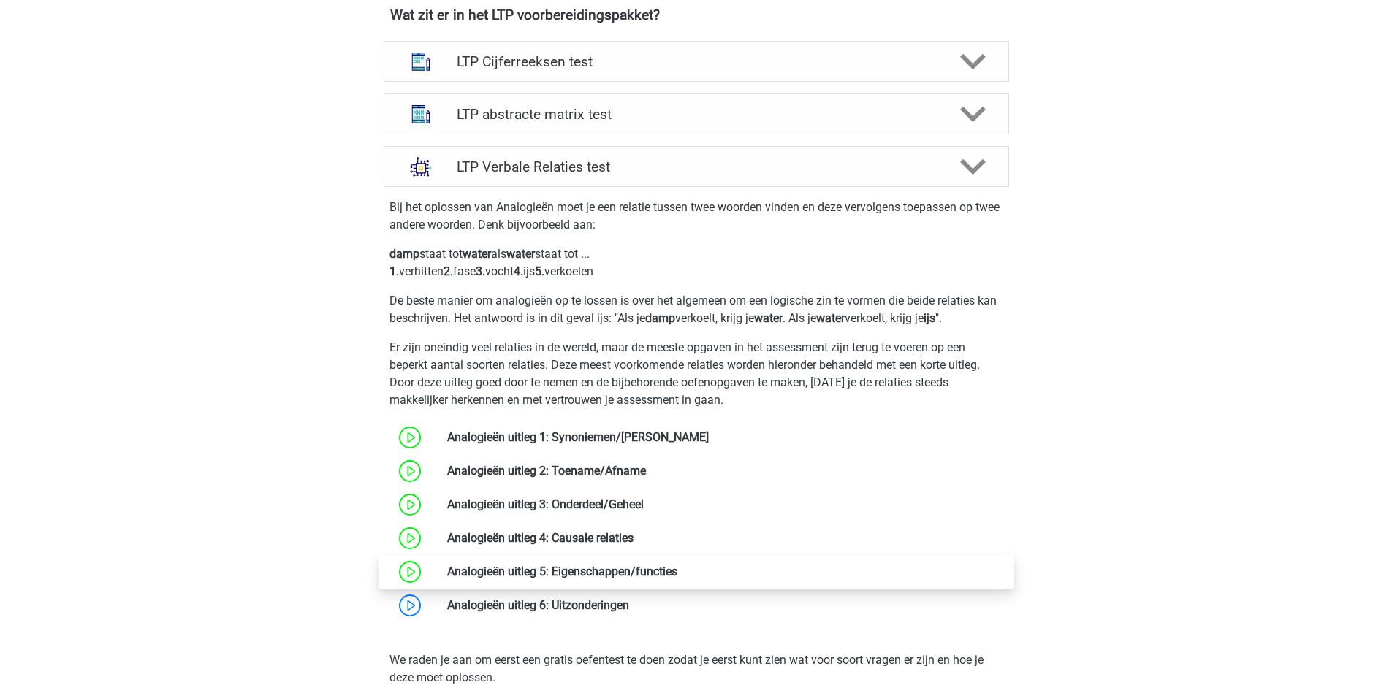
click at [677, 576] on link at bounding box center [677, 572] width 0 height 14
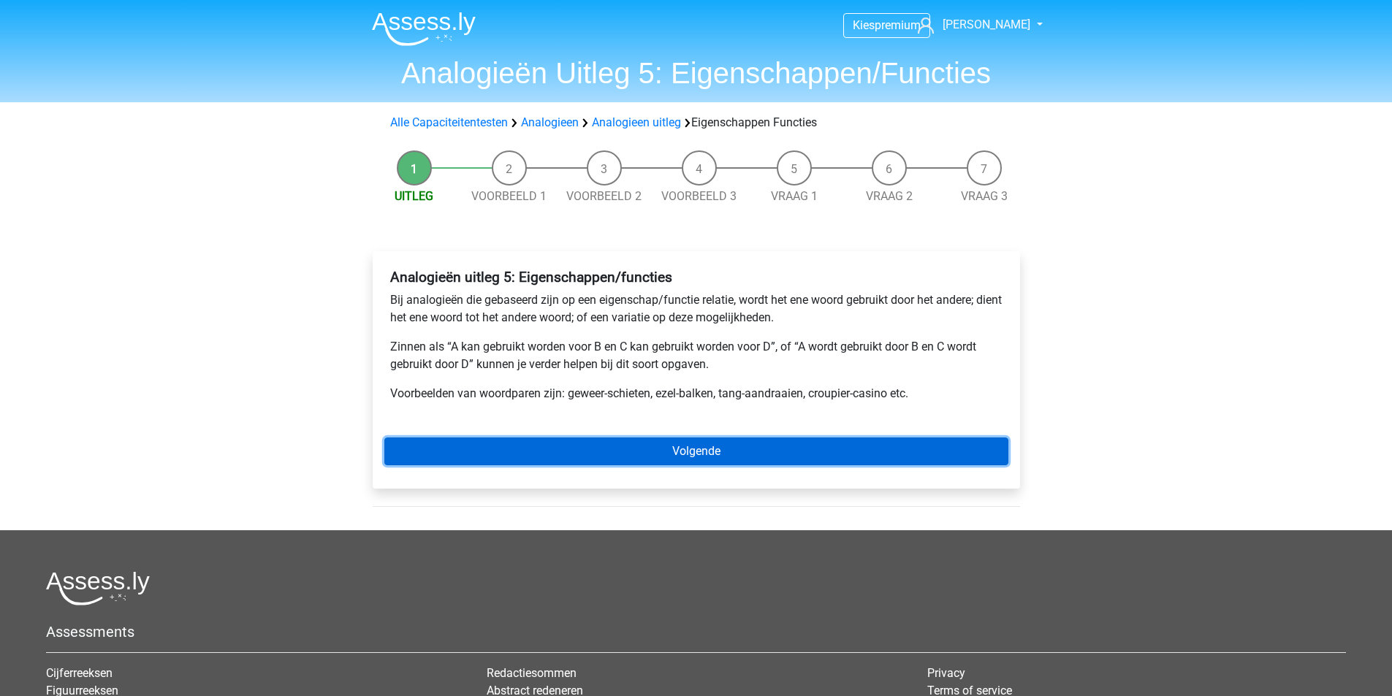
click at [712, 446] on link "Volgende" at bounding box center [696, 452] width 624 height 28
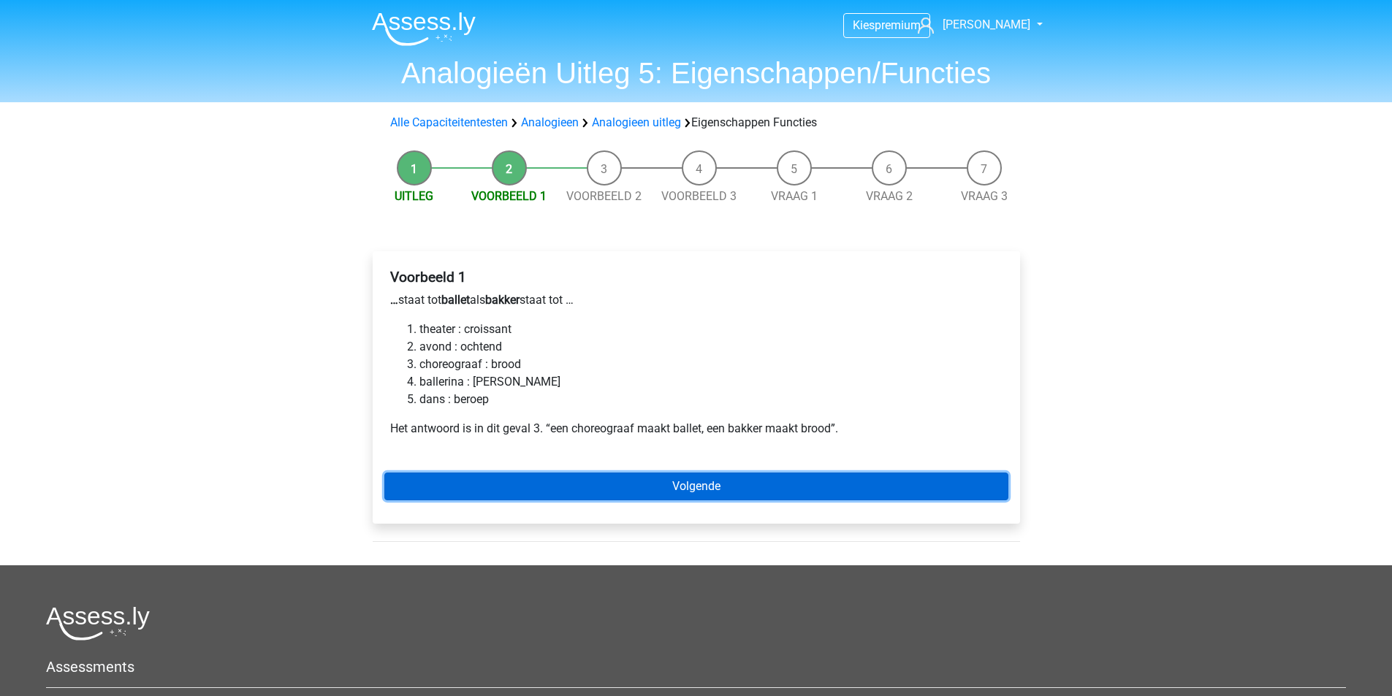
click at [700, 490] on link "Volgende" at bounding box center [696, 487] width 624 height 28
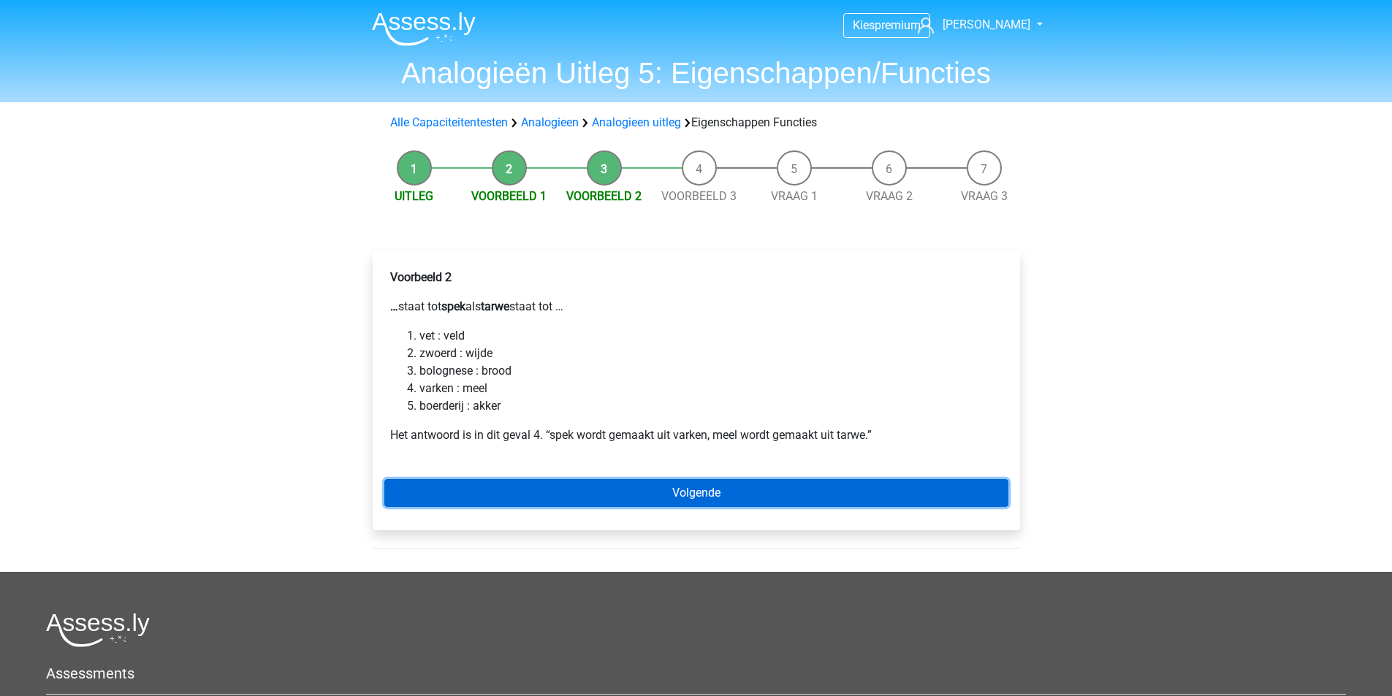
click at [700, 490] on link "Volgende" at bounding box center [696, 493] width 624 height 28
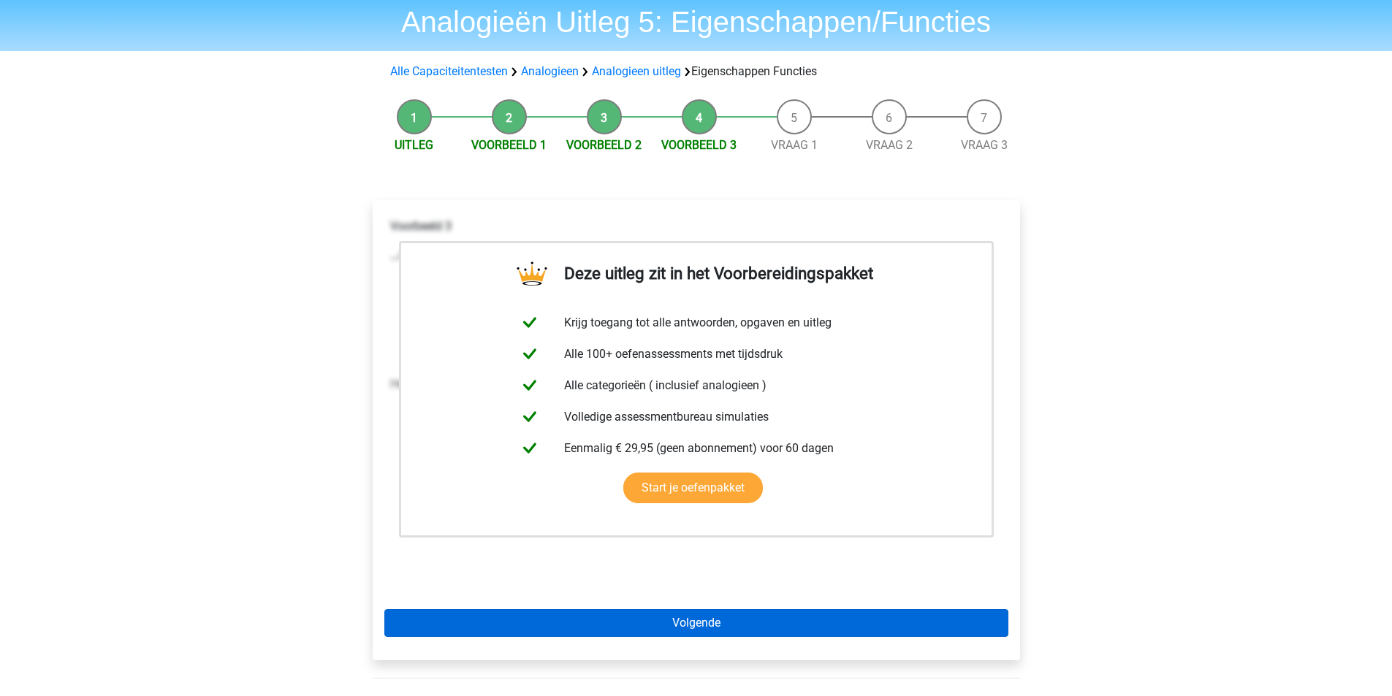
scroll to position [73, 0]
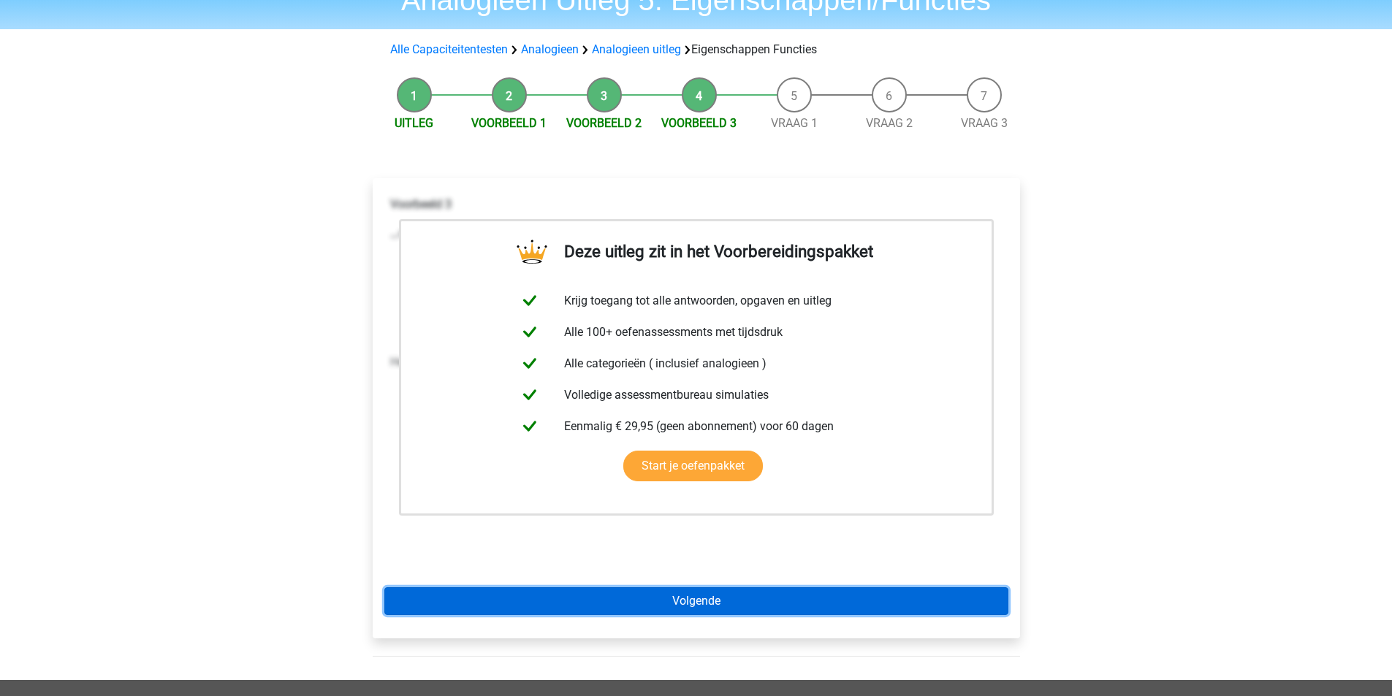
click at [687, 597] on link "Volgende" at bounding box center [696, 601] width 624 height 28
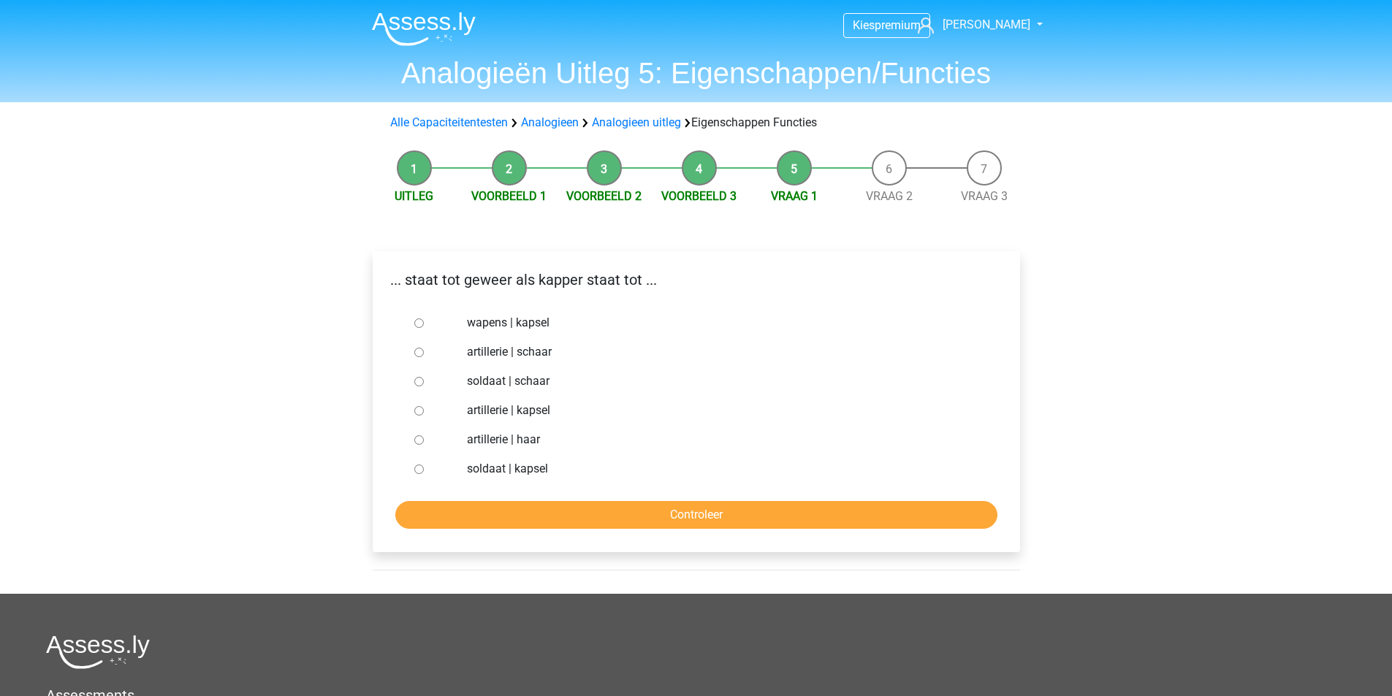
click at [422, 328] on div at bounding box center [432, 322] width 48 height 29
click at [418, 321] on input "wapens | kapsel" at bounding box center [418, 323] width 9 height 9
radio input "true"
click at [645, 515] on input "Controleer" at bounding box center [696, 515] width 602 height 28
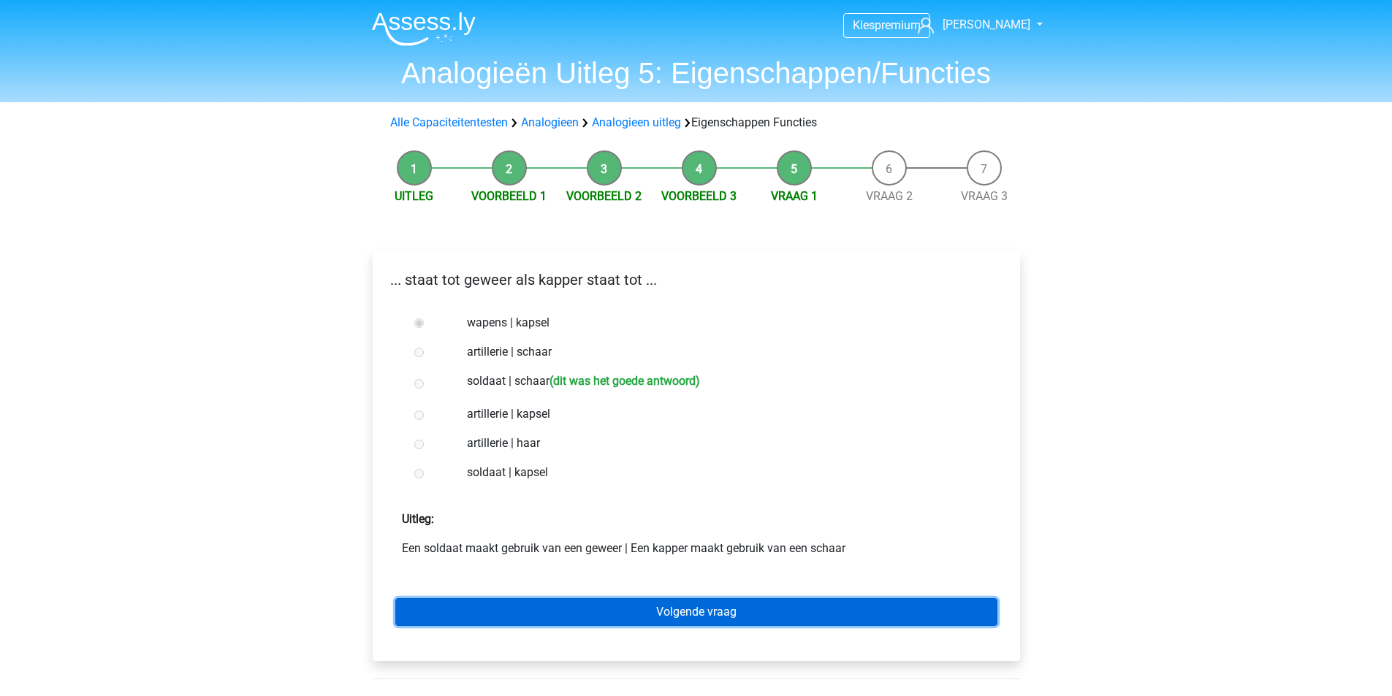
click at [626, 608] on link "Volgende vraag" at bounding box center [696, 612] width 602 height 28
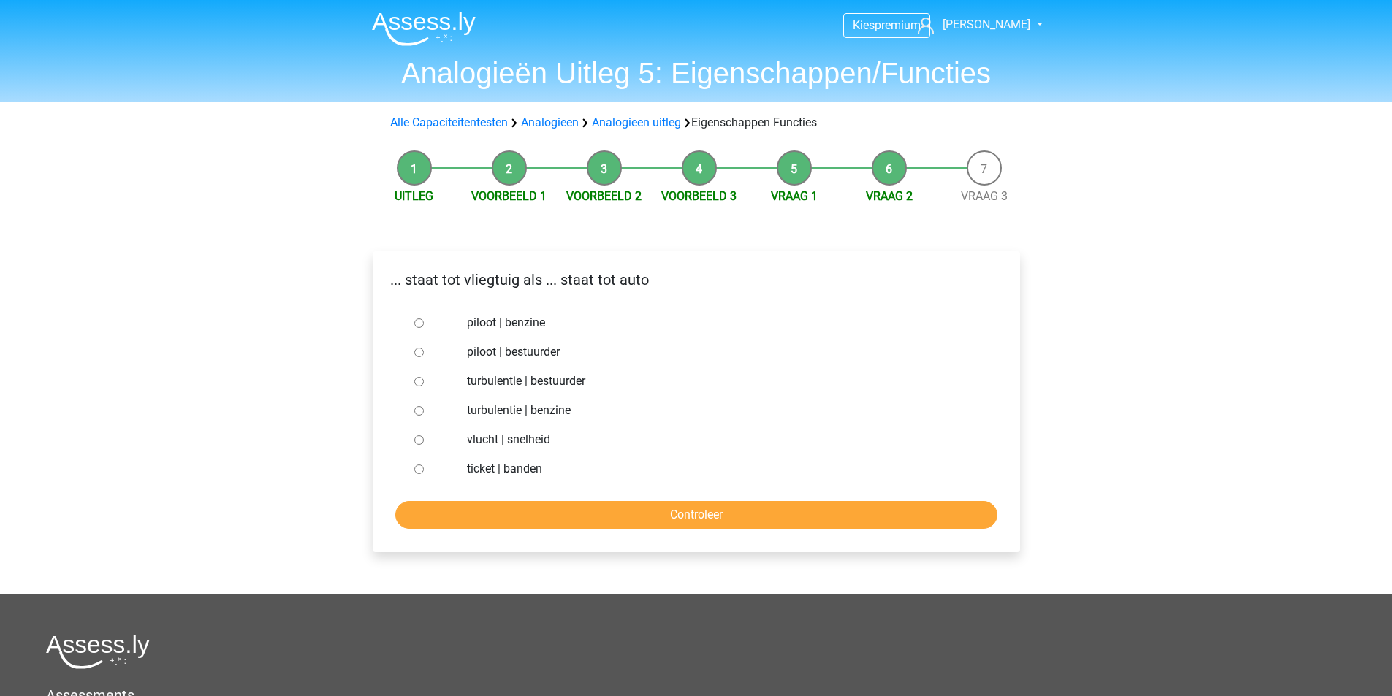
click at [414, 349] on input "piloot | bestuurder" at bounding box center [418, 352] width 9 height 9
radio input "true"
click at [671, 525] on input "Controleer" at bounding box center [696, 515] width 602 height 28
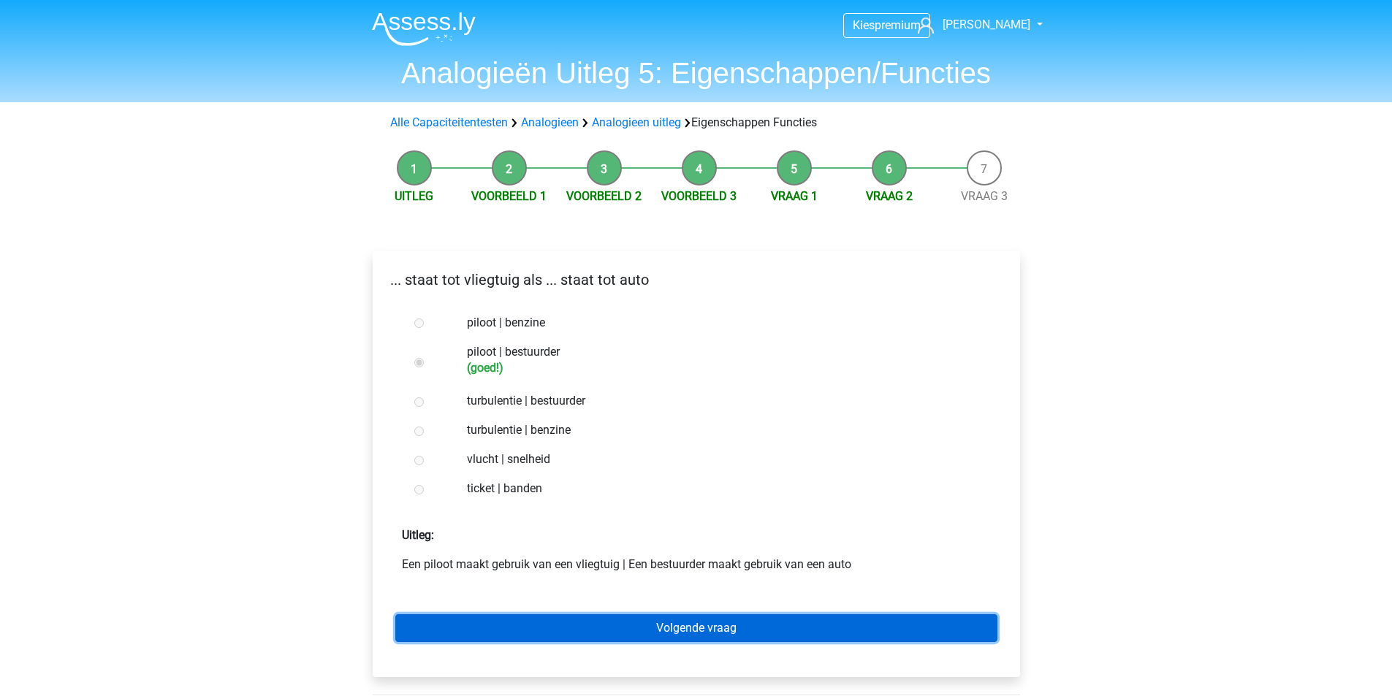
click at [709, 638] on link "Volgende vraag" at bounding box center [696, 628] width 602 height 28
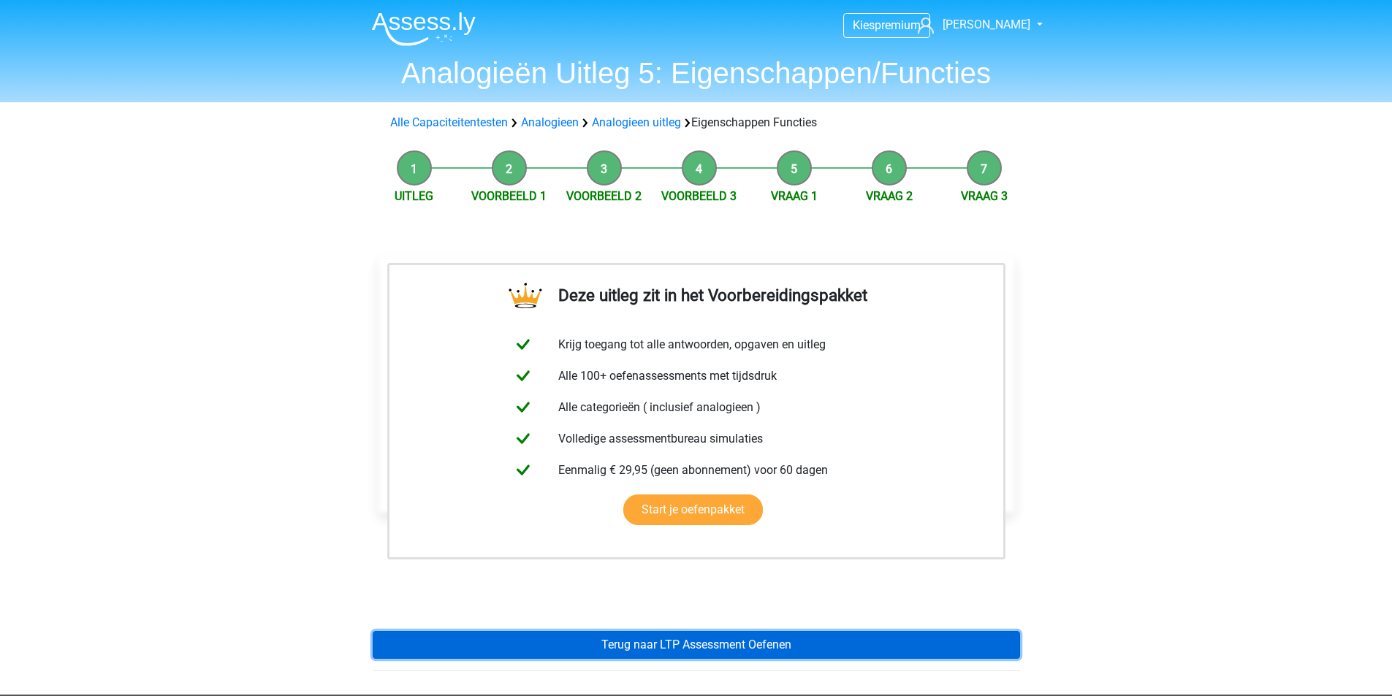
click at [707, 645] on link "Terug naar LTP Assessment Oefenen" at bounding box center [696, 645] width 647 height 28
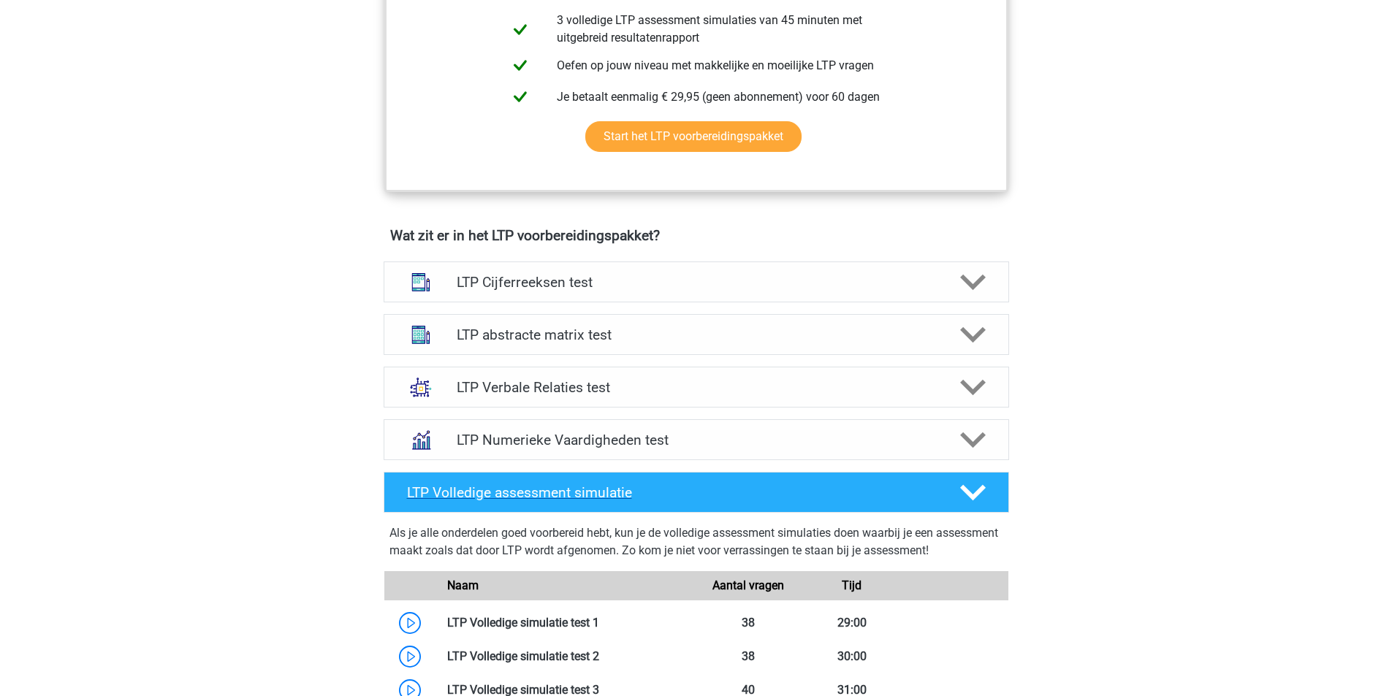
scroll to position [731, 0]
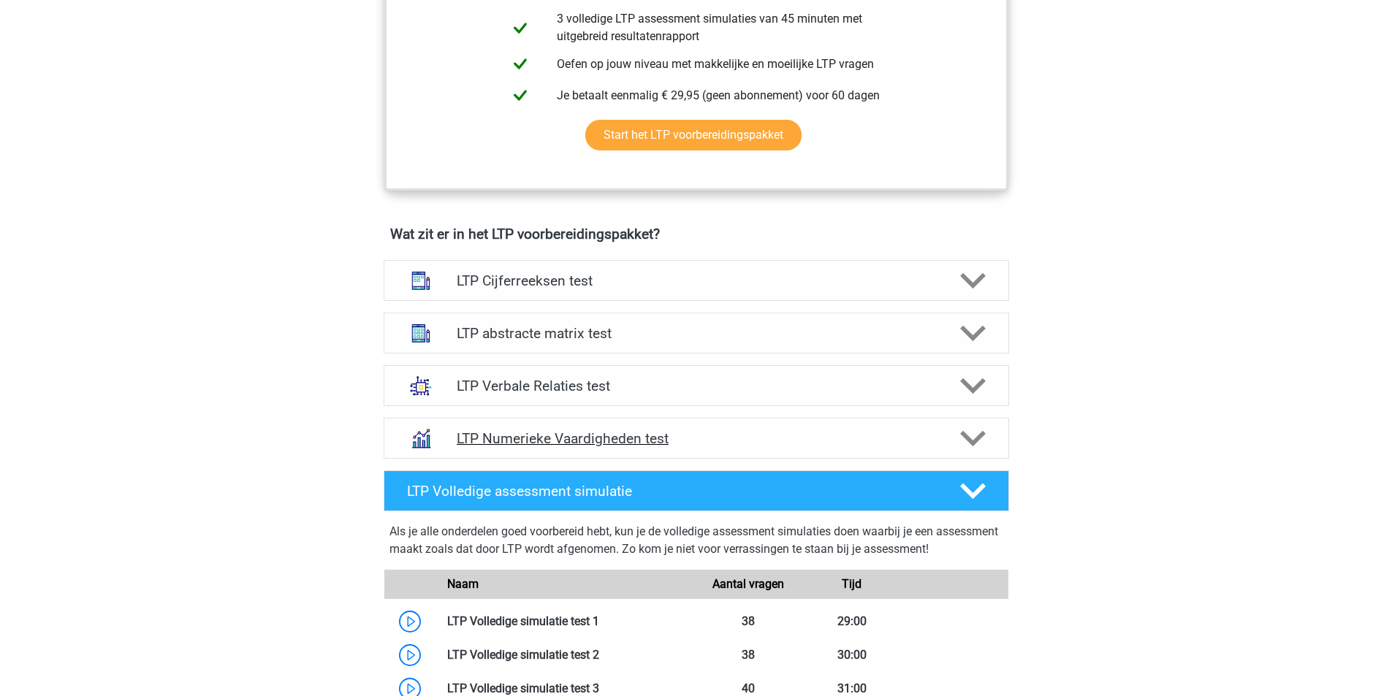
click at [559, 445] on h4 "LTP Numerieke Vaardigheden test" at bounding box center [696, 438] width 478 height 17
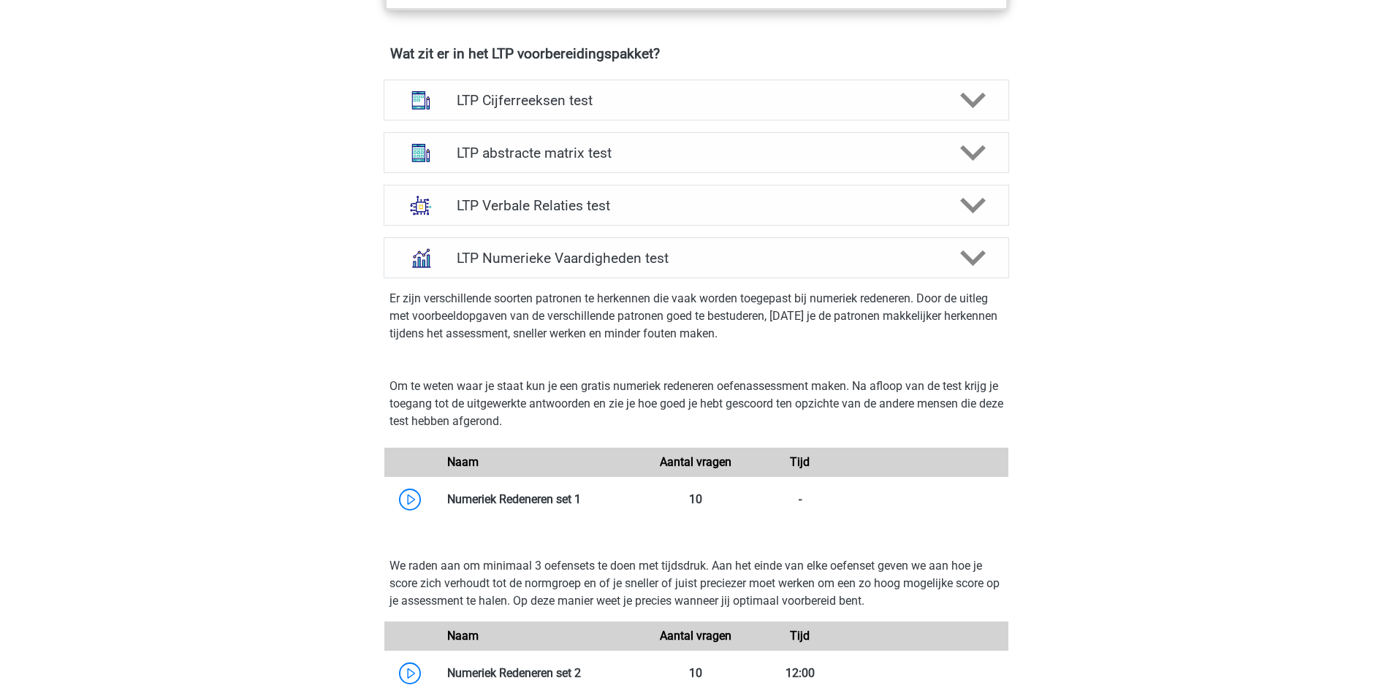
scroll to position [877, 0]
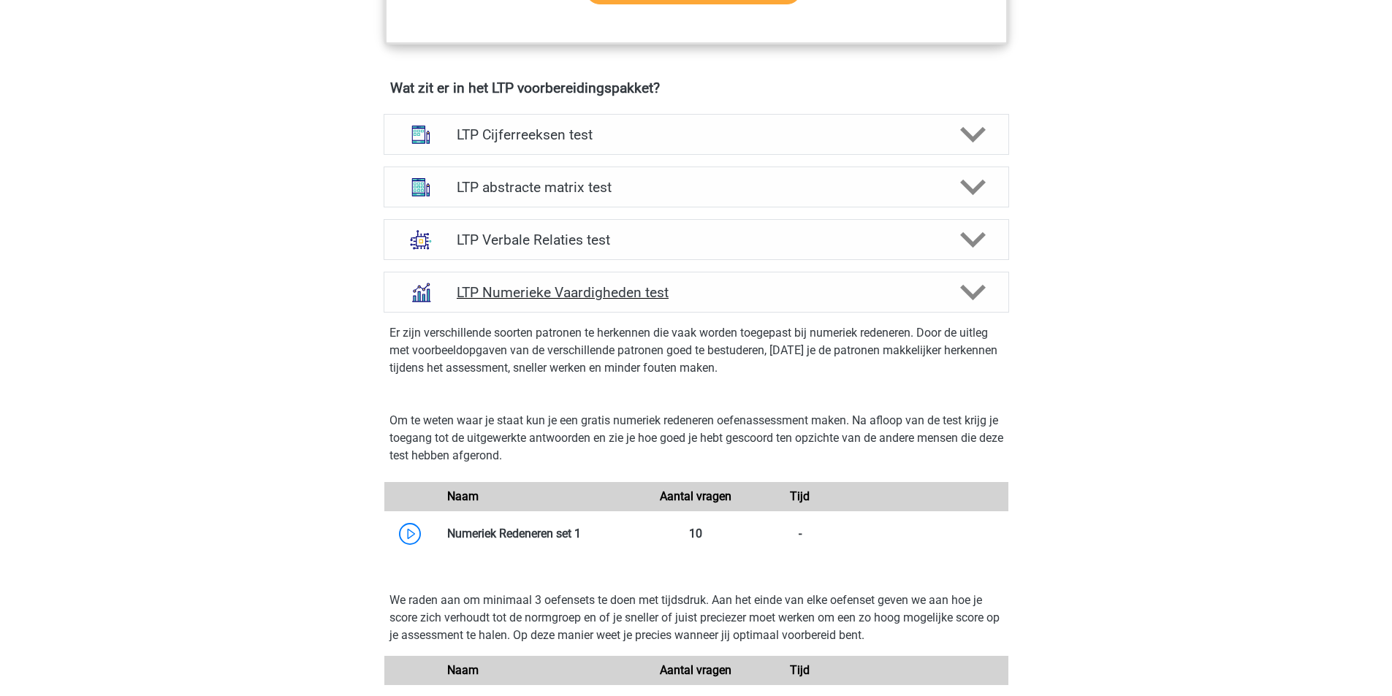
click at [541, 289] on h4 "LTP Numerieke Vaardigheden test" at bounding box center [696, 292] width 478 height 17
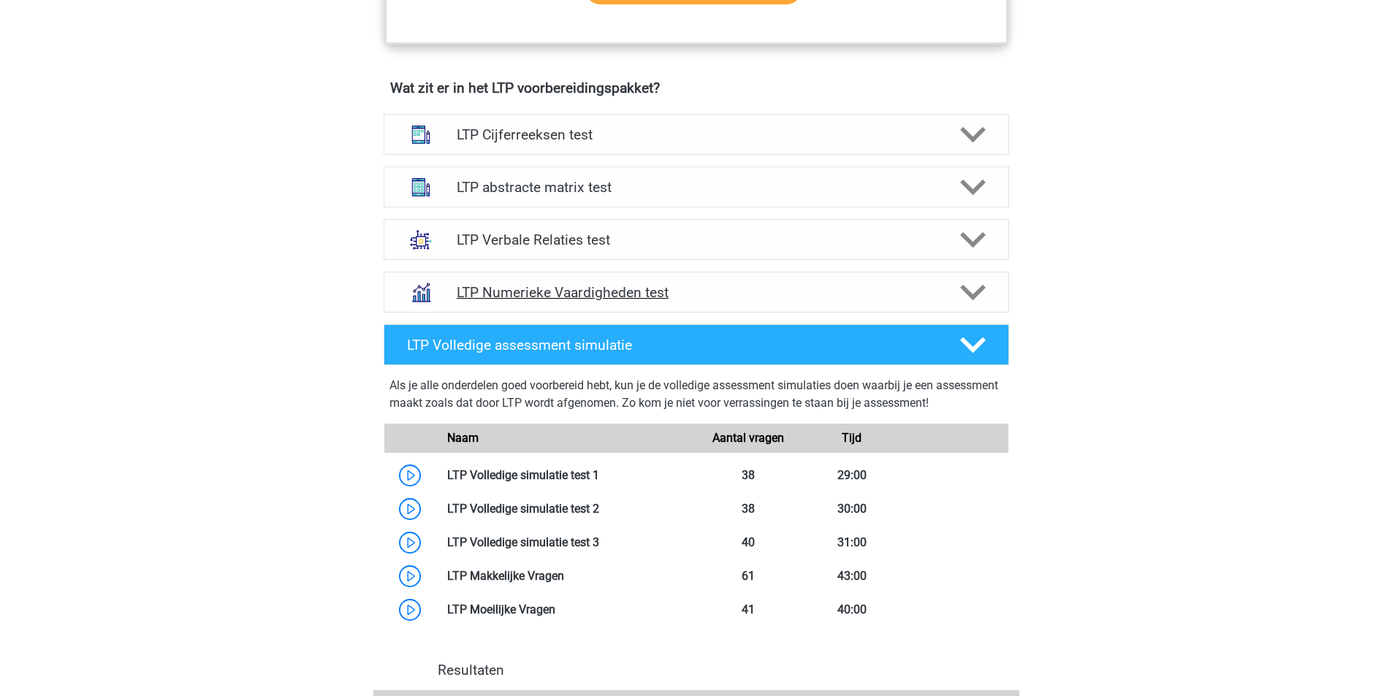
click at [541, 287] on h4 "LTP Numerieke Vaardigheden test" at bounding box center [696, 292] width 478 height 17
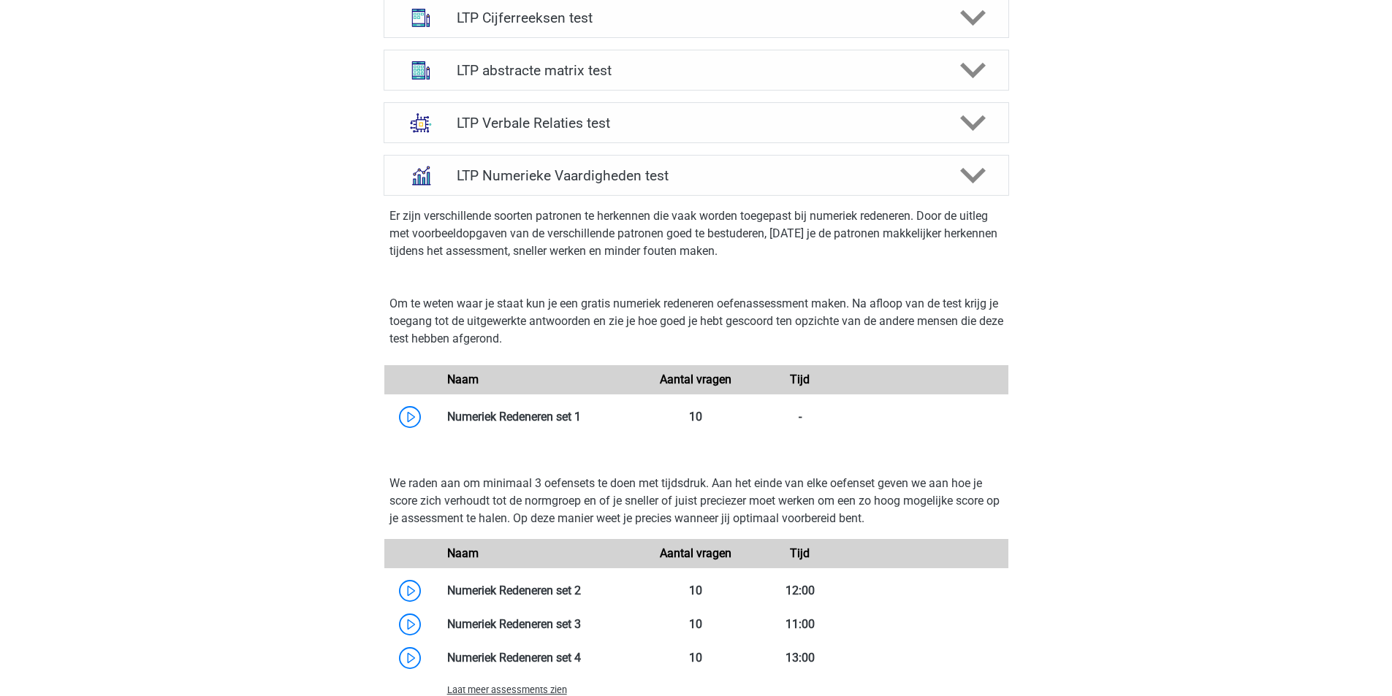
scroll to position [1023, 0]
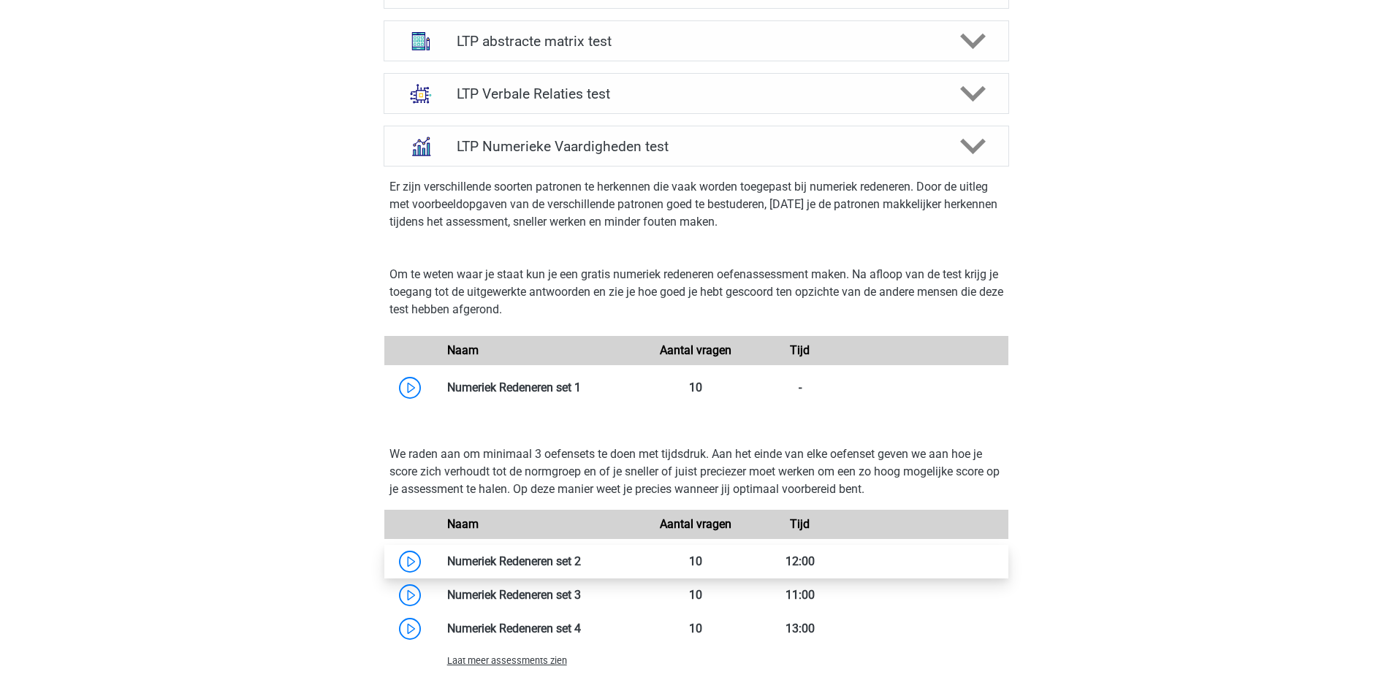
click at [581, 563] on link at bounding box center [581, 561] width 0 height 14
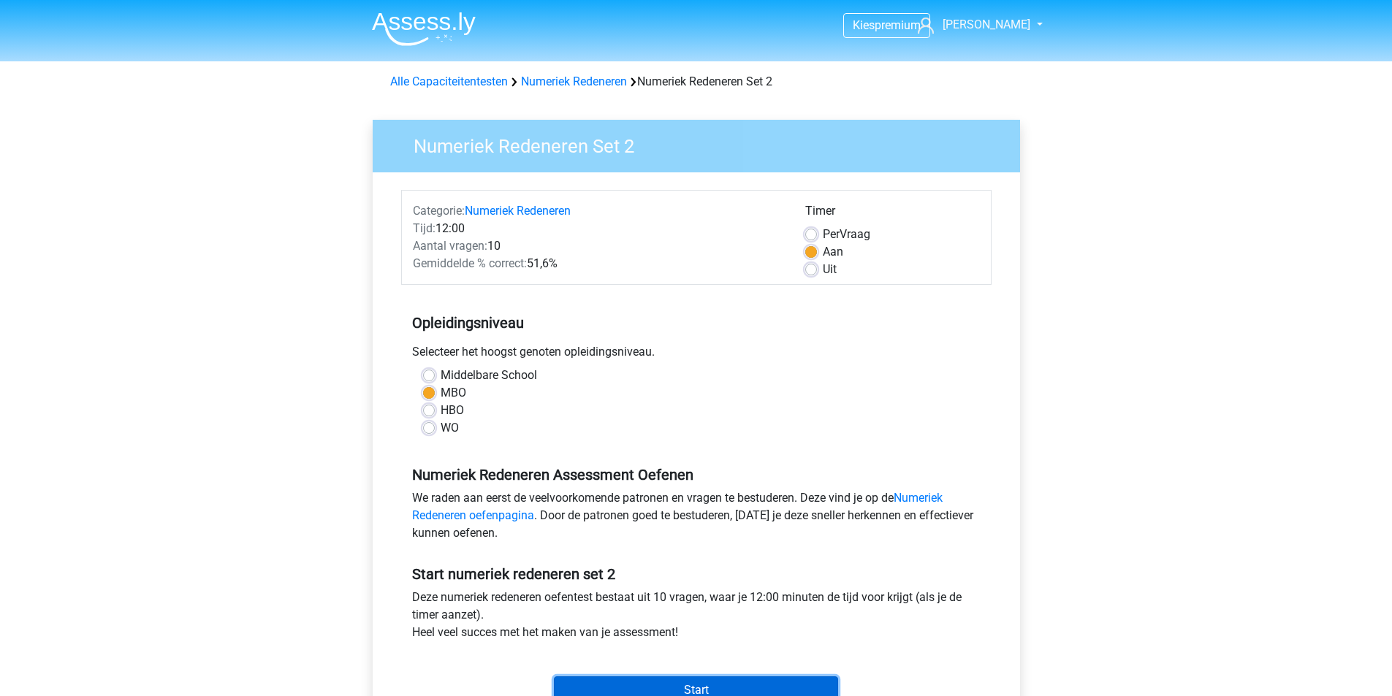
click at [676, 682] on input "Start" at bounding box center [696, 690] width 284 height 28
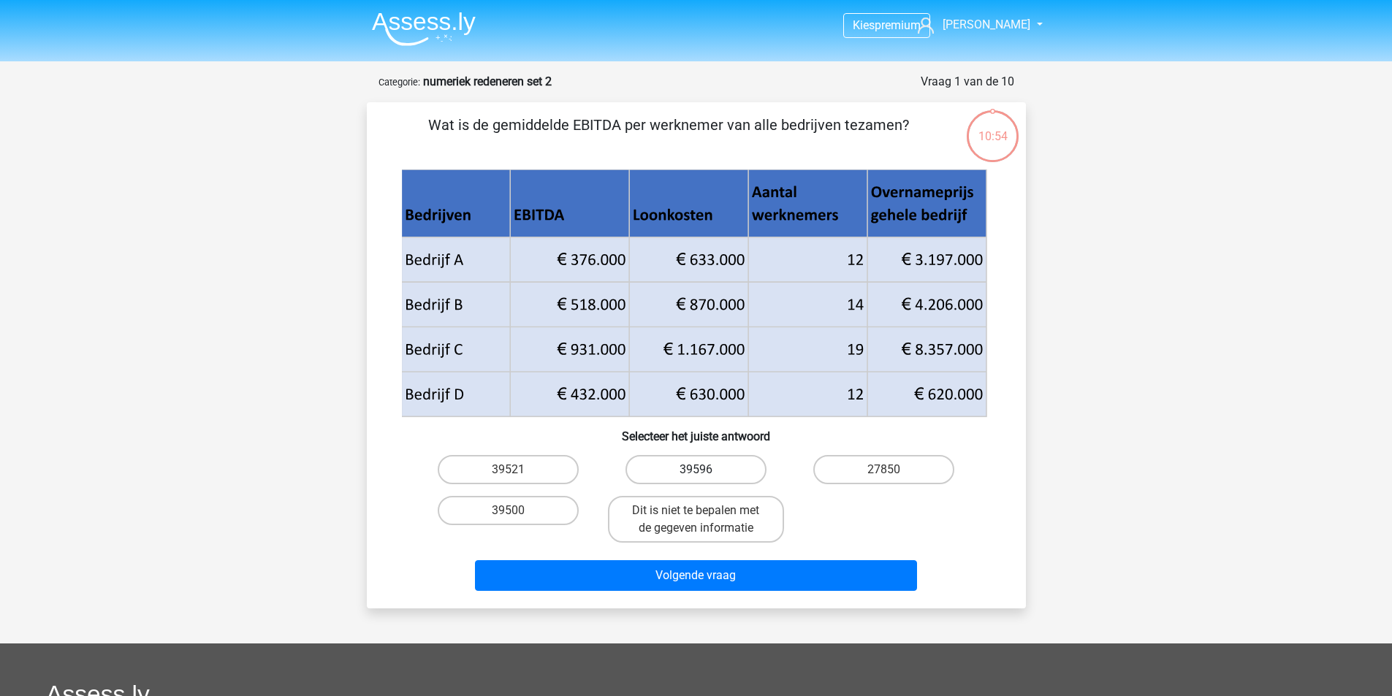
click at [720, 469] on label "39596" at bounding box center [695, 469] width 141 height 29
click at [705, 470] on input "39596" at bounding box center [699, 474] width 9 height 9
radio input "true"
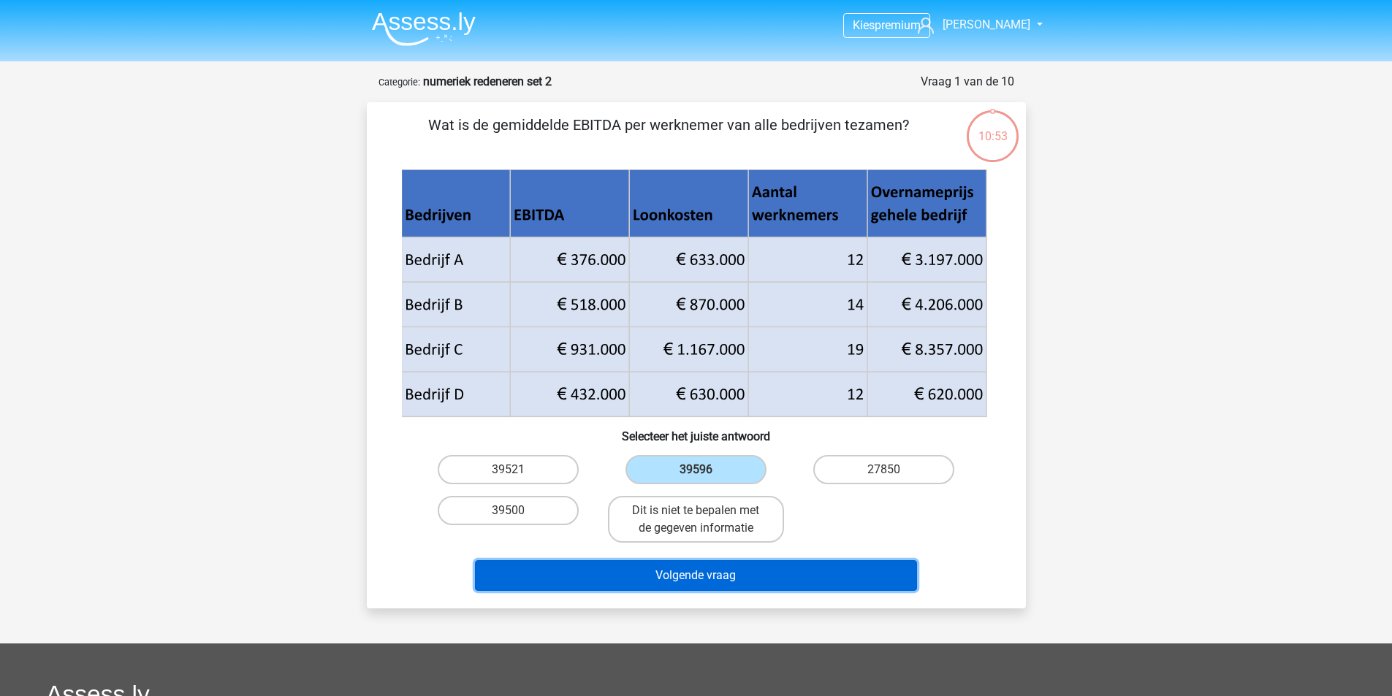
click at [709, 568] on button "Volgende vraag" at bounding box center [696, 575] width 442 height 31
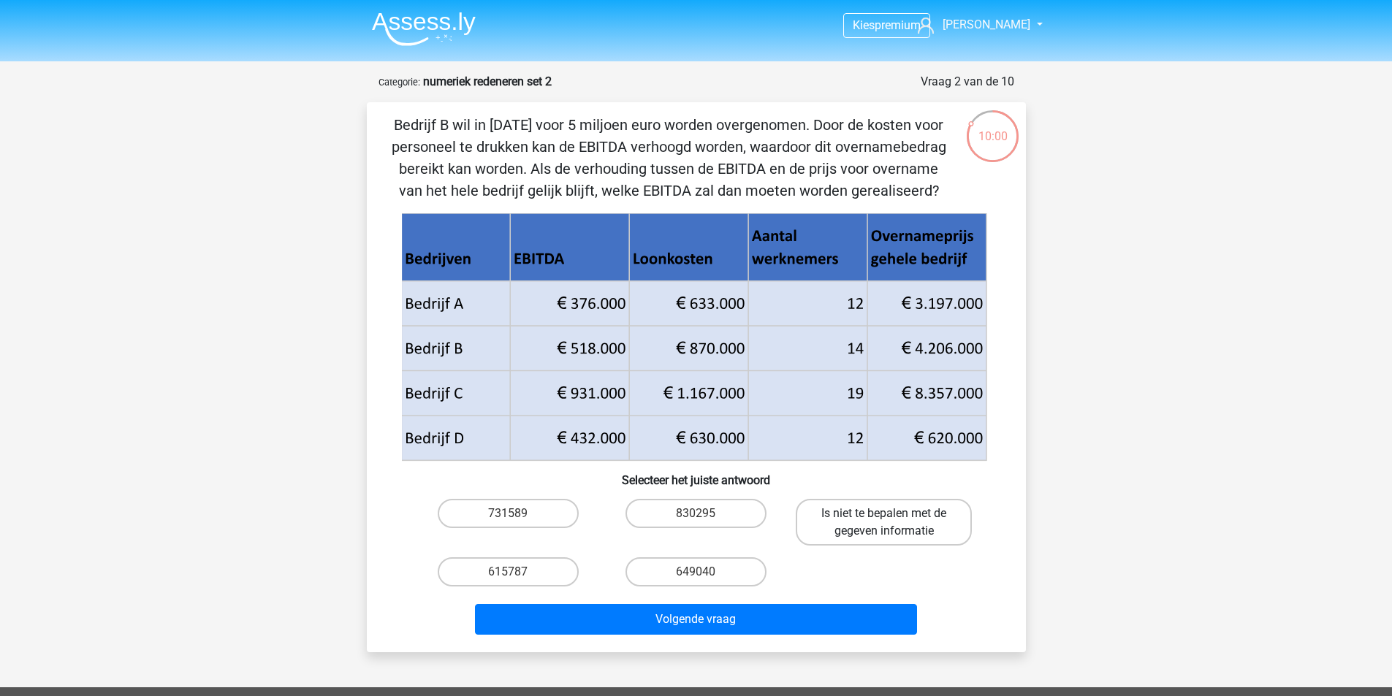
click at [888, 530] on label "Is niet te bepalen met de gegeven informatie" at bounding box center [884, 522] width 176 height 47
click at [888, 523] on input "Is niet te bepalen met de gegeven informatie" at bounding box center [888, 518] width 9 height 9
radio input "true"
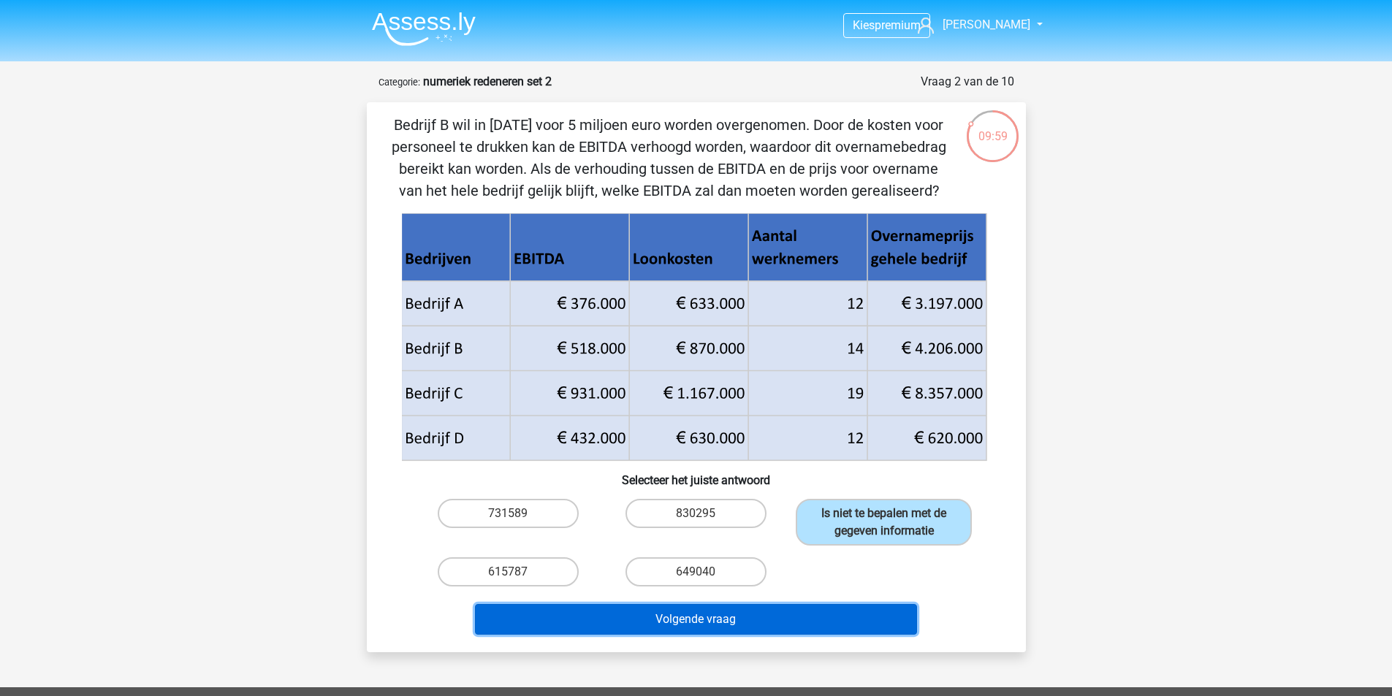
click at [765, 631] on button "Volgende vraag" at bounding box center [696, 619] width 442 height 31
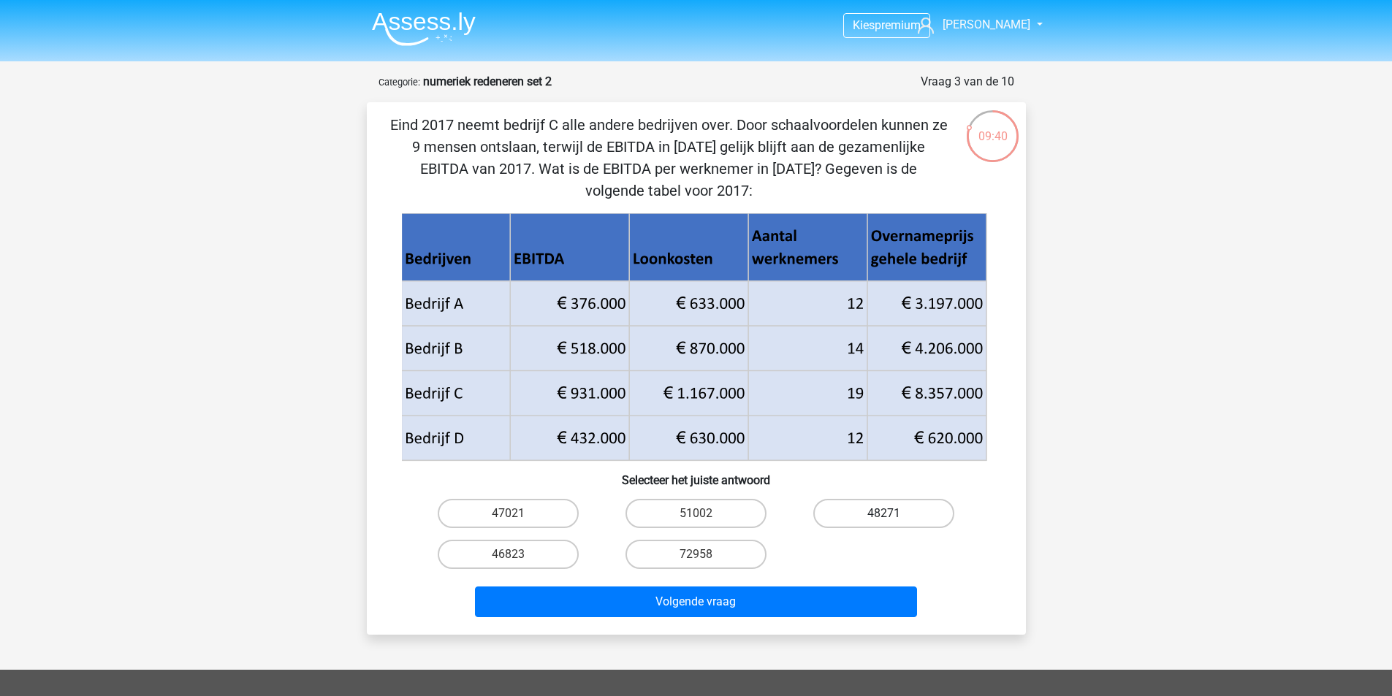
click at [912, 517] on label "48271" at bounding box center [883, 513] width 141 height 29
click at [893, 517] on input "48271" at bounding box center [888, 518] width 9 height 9
radio input "true"
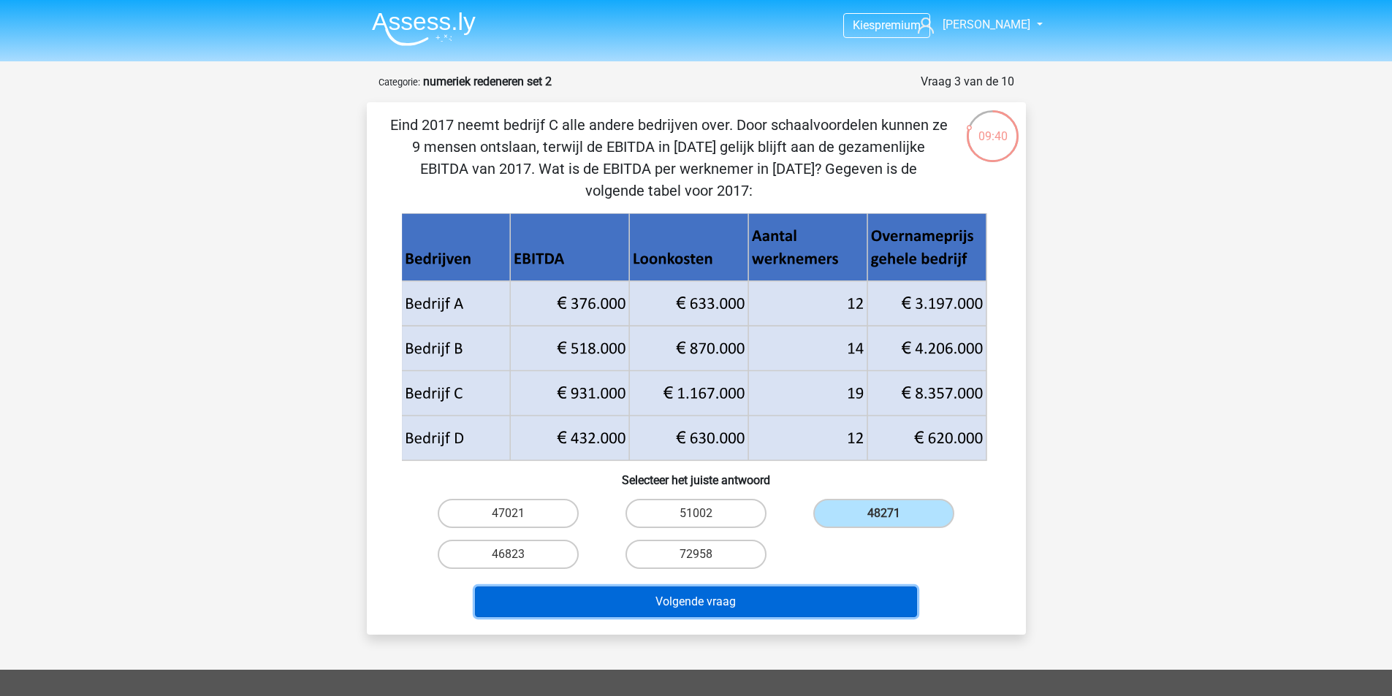
click at [791, 601] on button "Volgende vraag" at bounding box center [696, 602] width 442 height 31
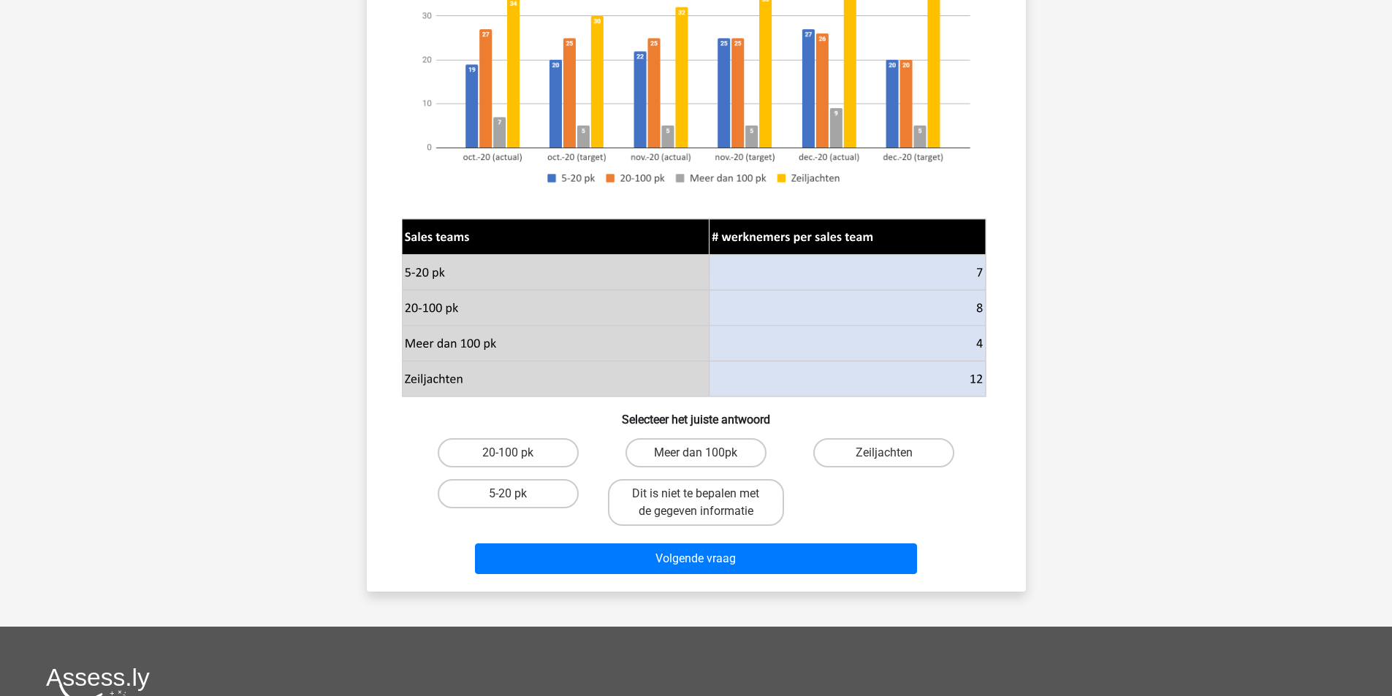
scroll to position [292, 0]
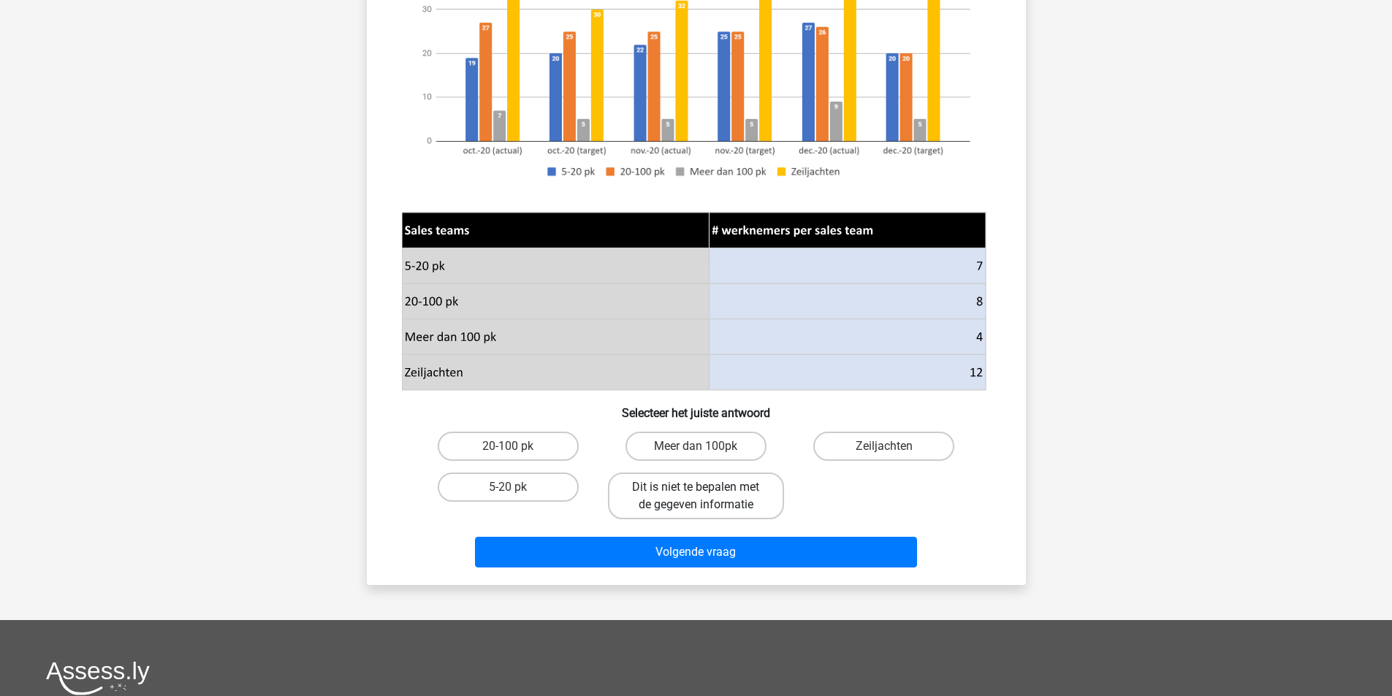
click at [719, 507] on label "Dit is niet te bepalen met de gegeven informatie" at bounding box center [696, 496] width 176 height 47
click at [705, 497] on input "Dit is niet te bepalen met de gegeven informatie" at bounding box center [699, 491] width 9 height 9
radio input "true"
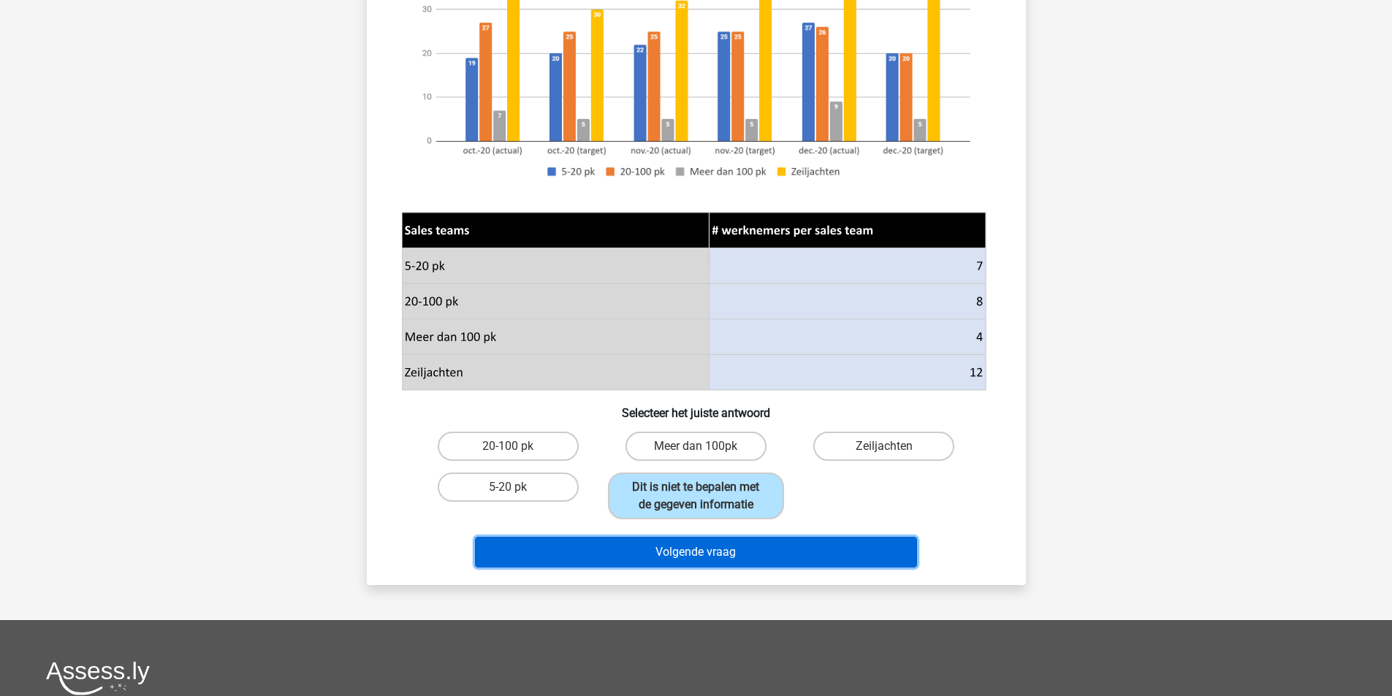
click at [734, 545] on button "Volgende vraag" at bounding box center [696, 552] width 442 height 31
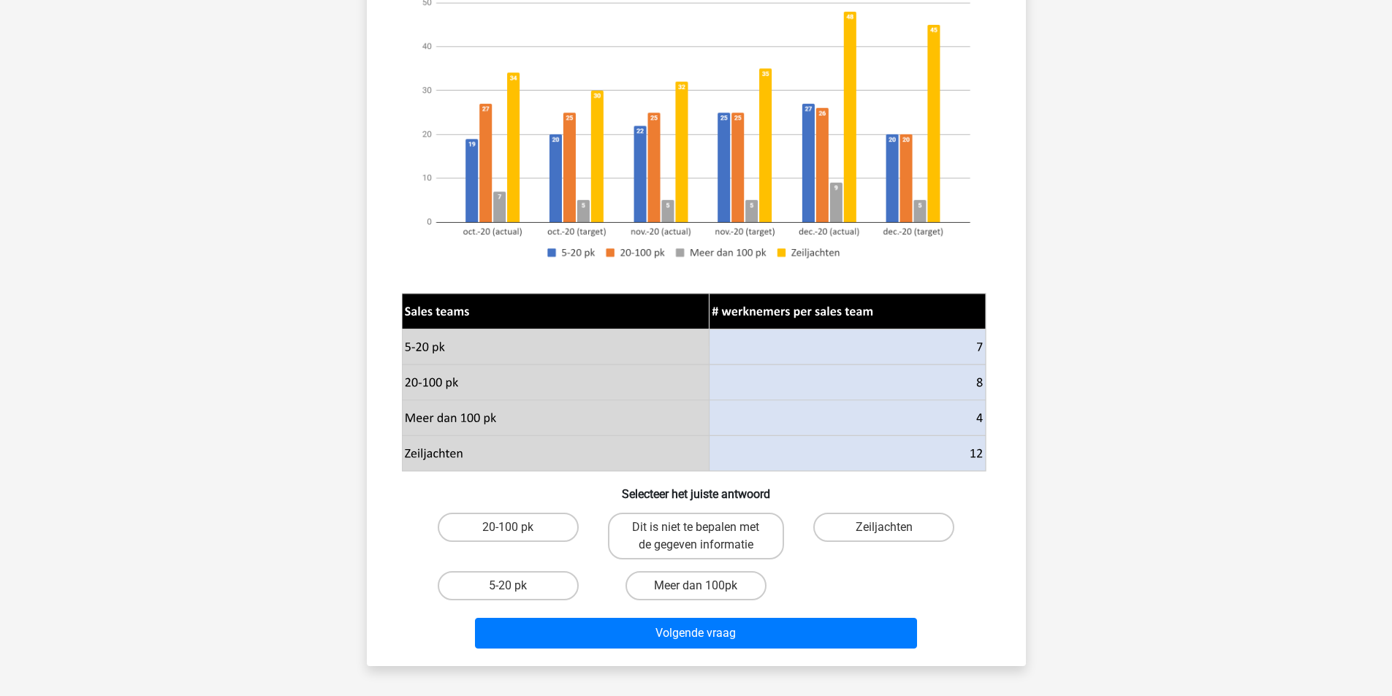
scroll to position [219, 0]
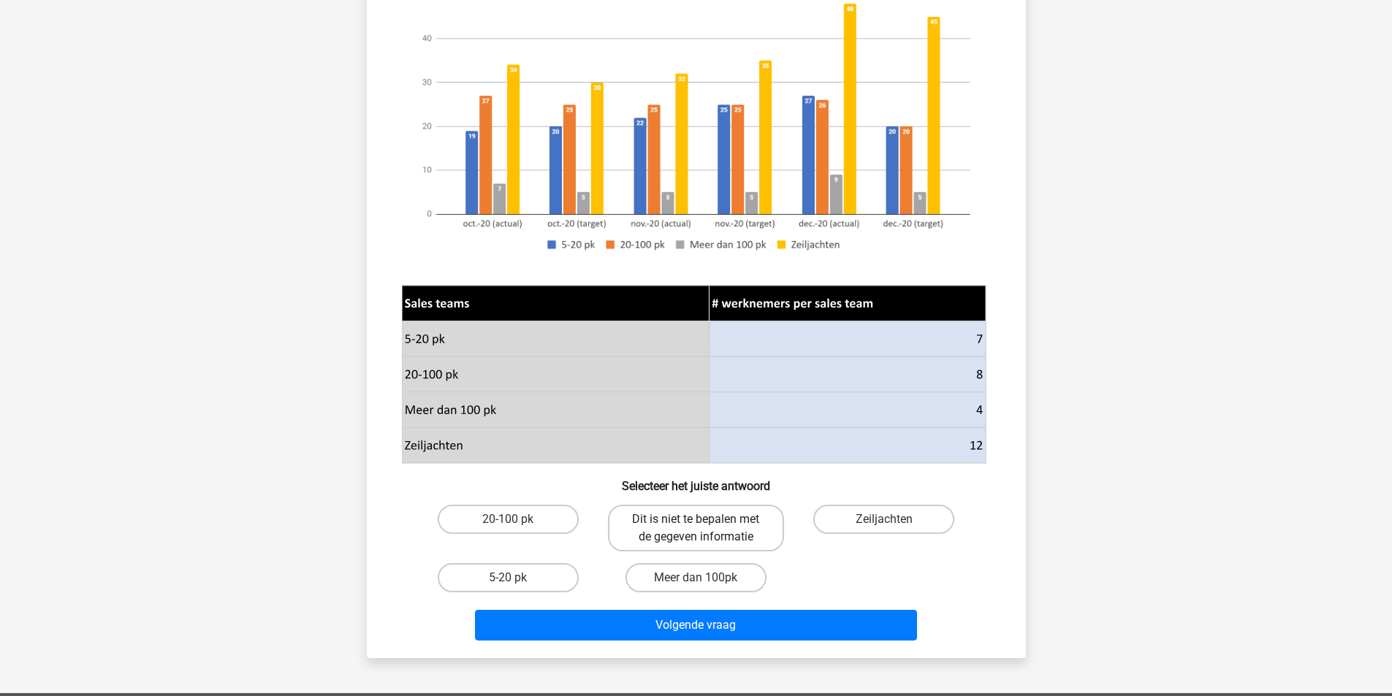
click at [711, 526] on label "Dit is niet te bepalen met de gegeven informatie" at bounding box center [696, 528] width 176 height 47
click at [705, 526] on input "Dit is niet te bepalen met de gegeven informatie" at bounding box center [699, 523] width 9 height 9
radio input "true"
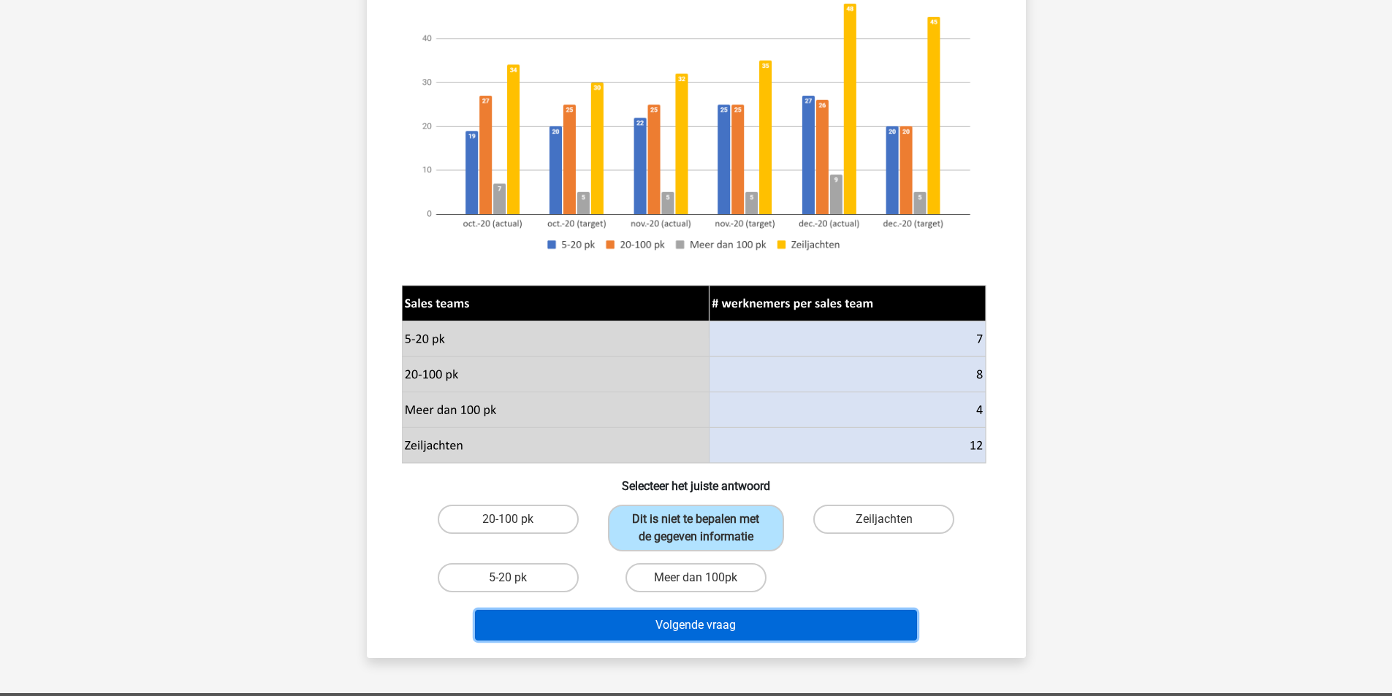
click at [759, 622] on button "Volgende vraag" at bounding box center [696, 625] width 442 height 31
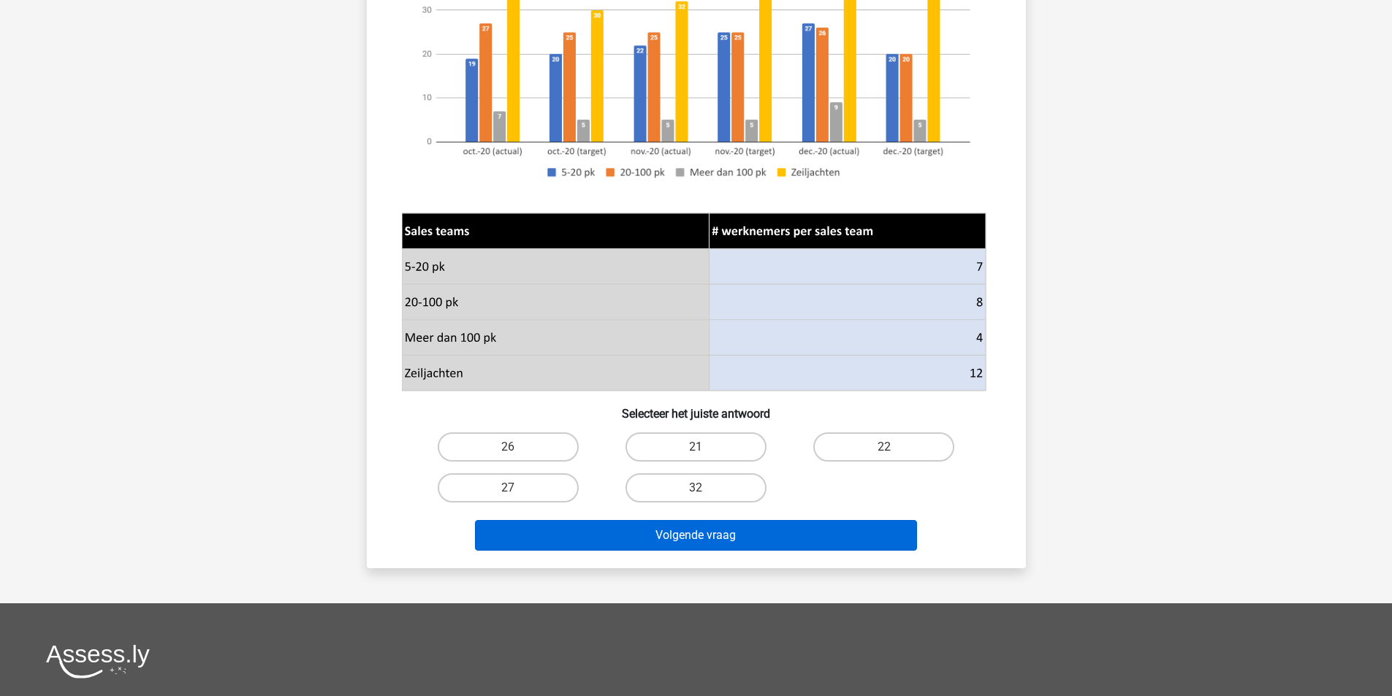
scroll to position [292, 0]
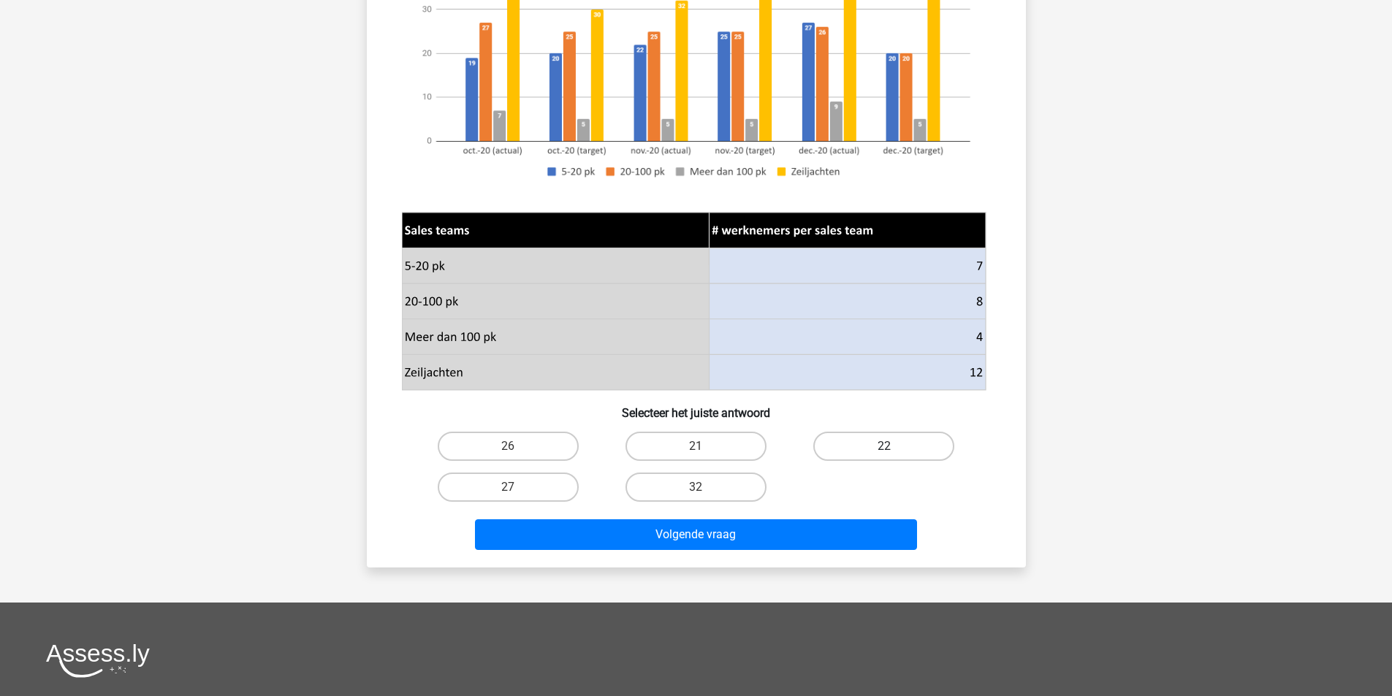
click at [906, 443] on label "22" at bounding box center [883, 446] width 141 height 29
click at [893, 446] on input "22" at bounding box center [888, 450] width 9 height 9
radio input "true"
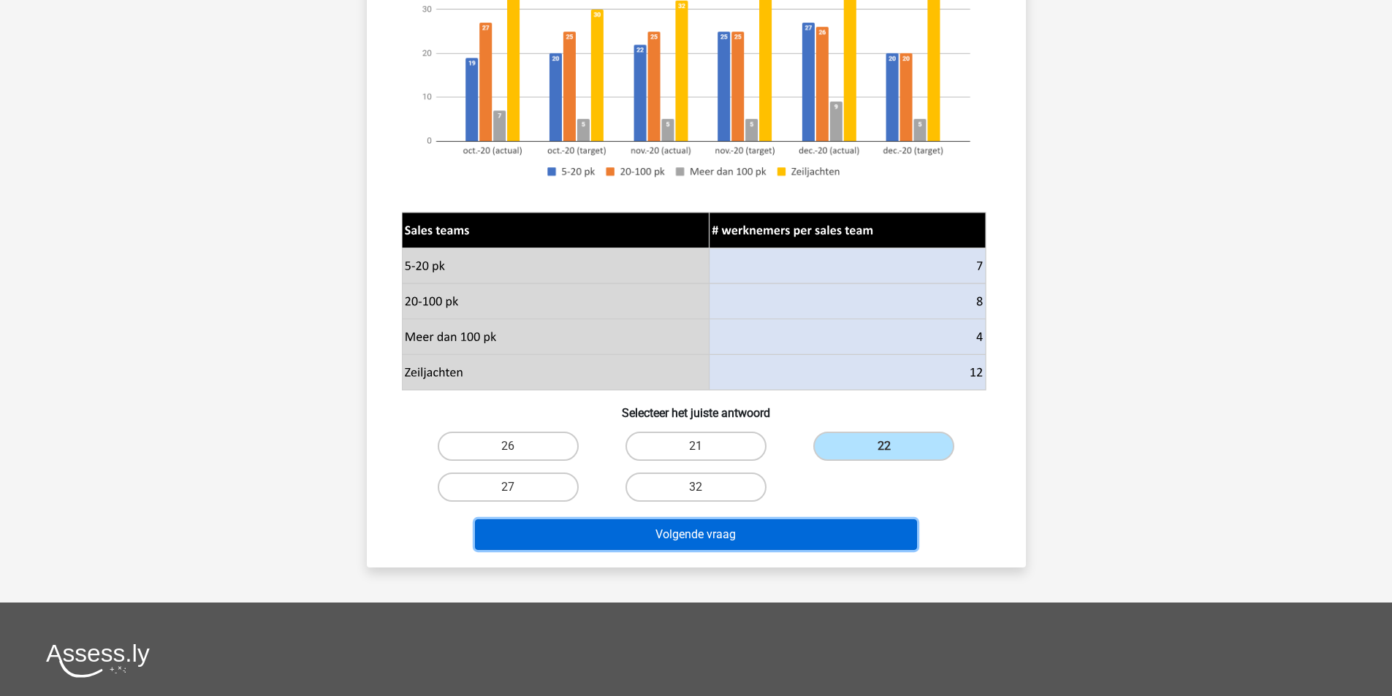
click at [809, 528] on button "Volgende vraag" at bounding box center [696, 534] width 442 height 31
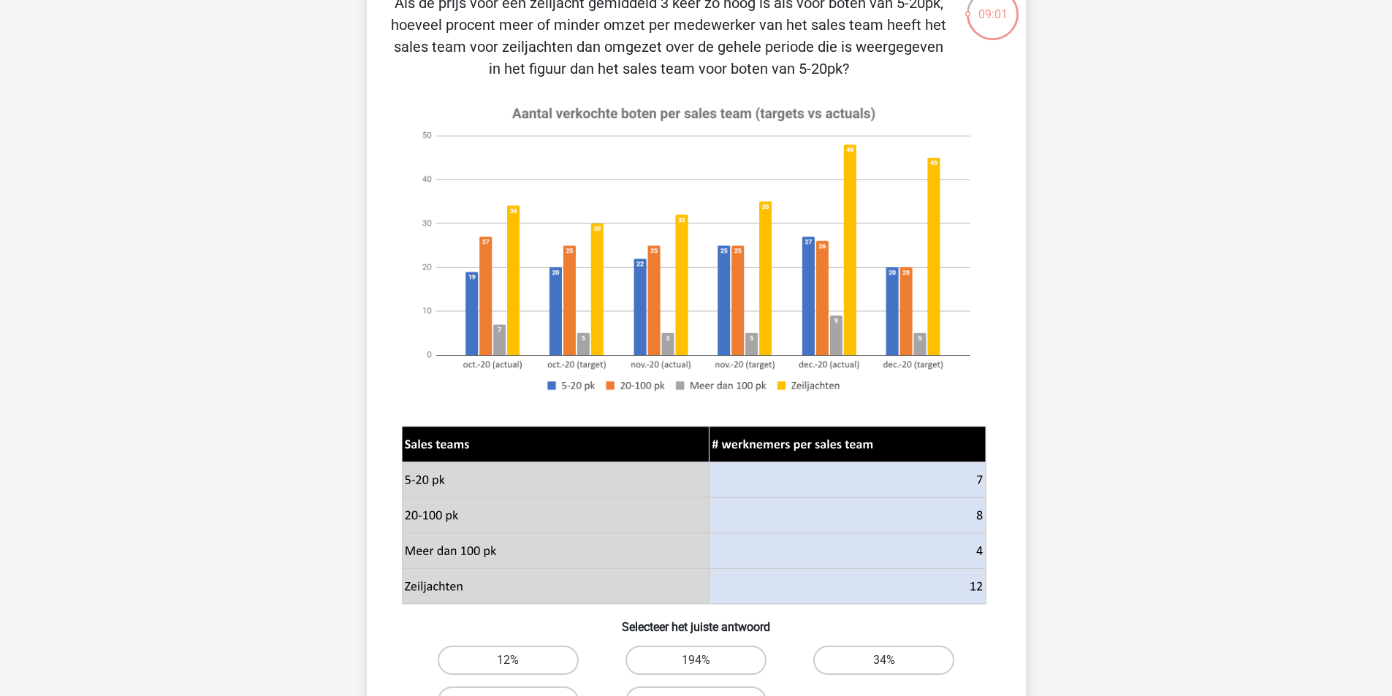
scroll to position [219, 0]
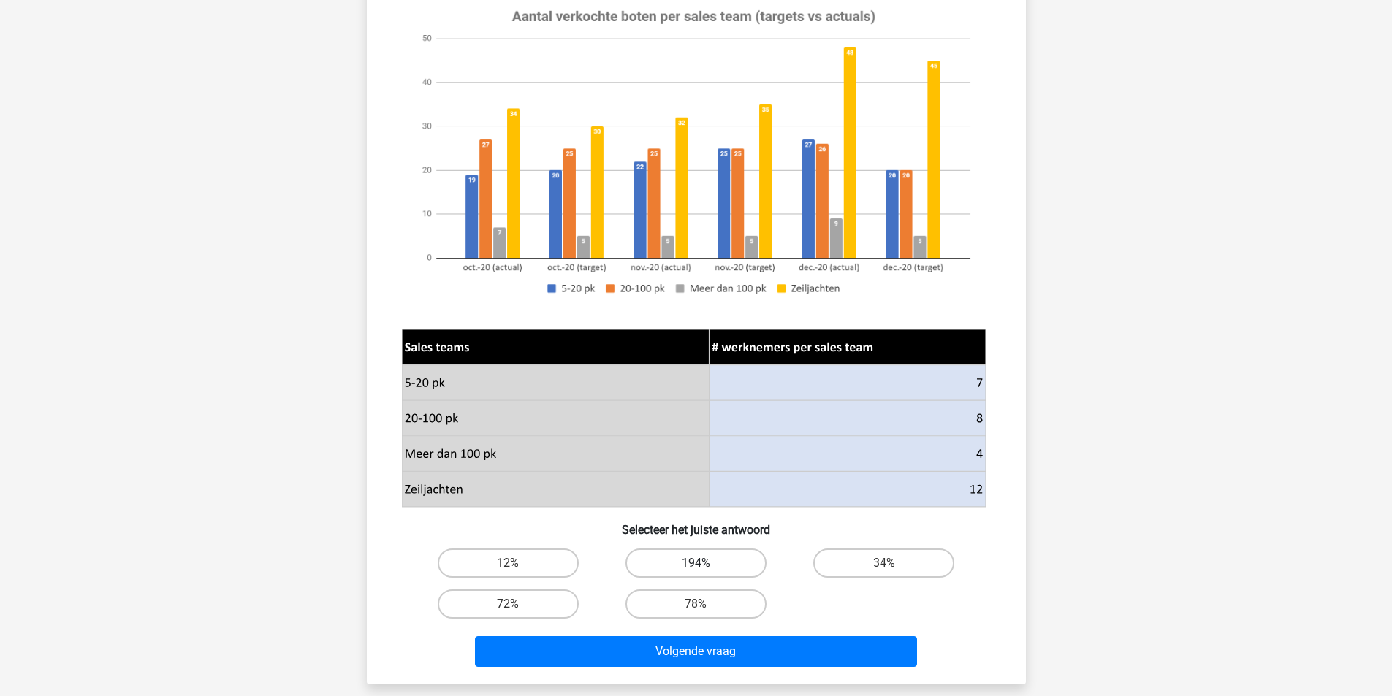
click at [706, 558] on label "194%" at bounding box center [695, 563] width 141 height 29
click at [705, 563] on input "194%" at bounding box center [699, 567] width 9 height 9
radio input "true"
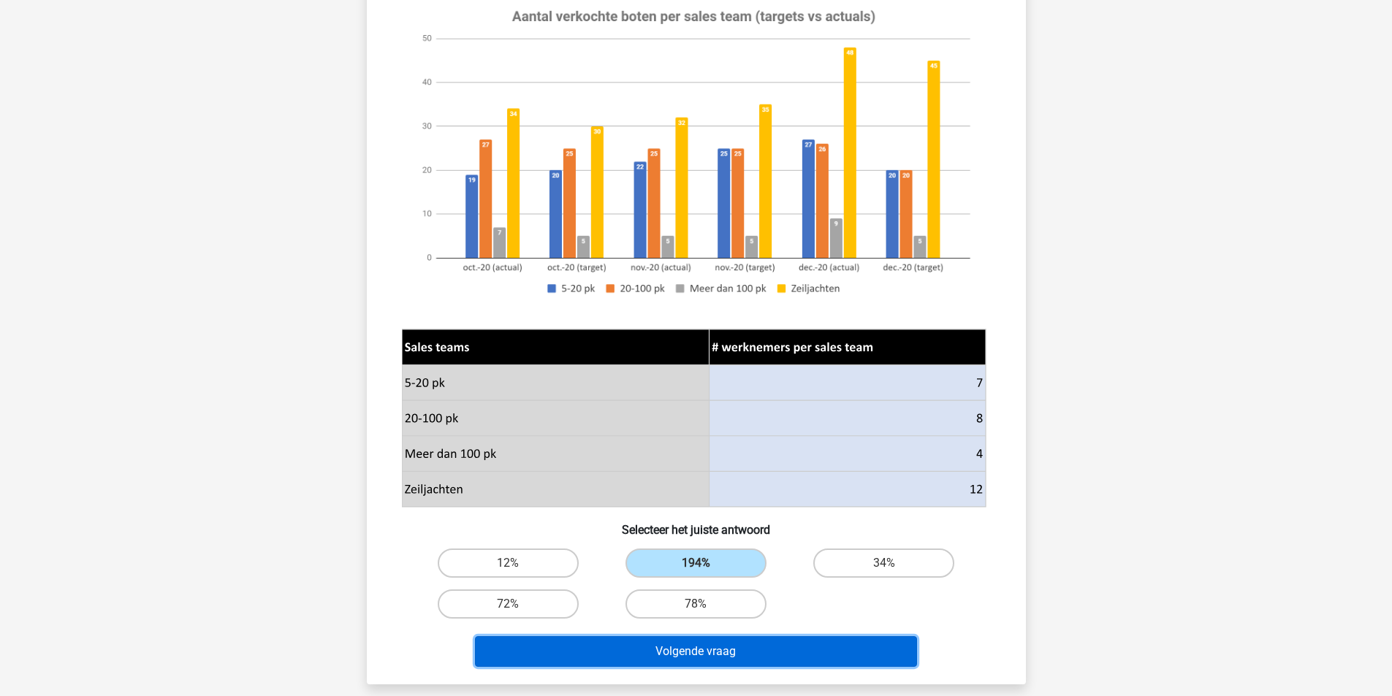
click at [751, 651] on button "Volgende vraag" at bounding box center [696, 651] width 442 height 31
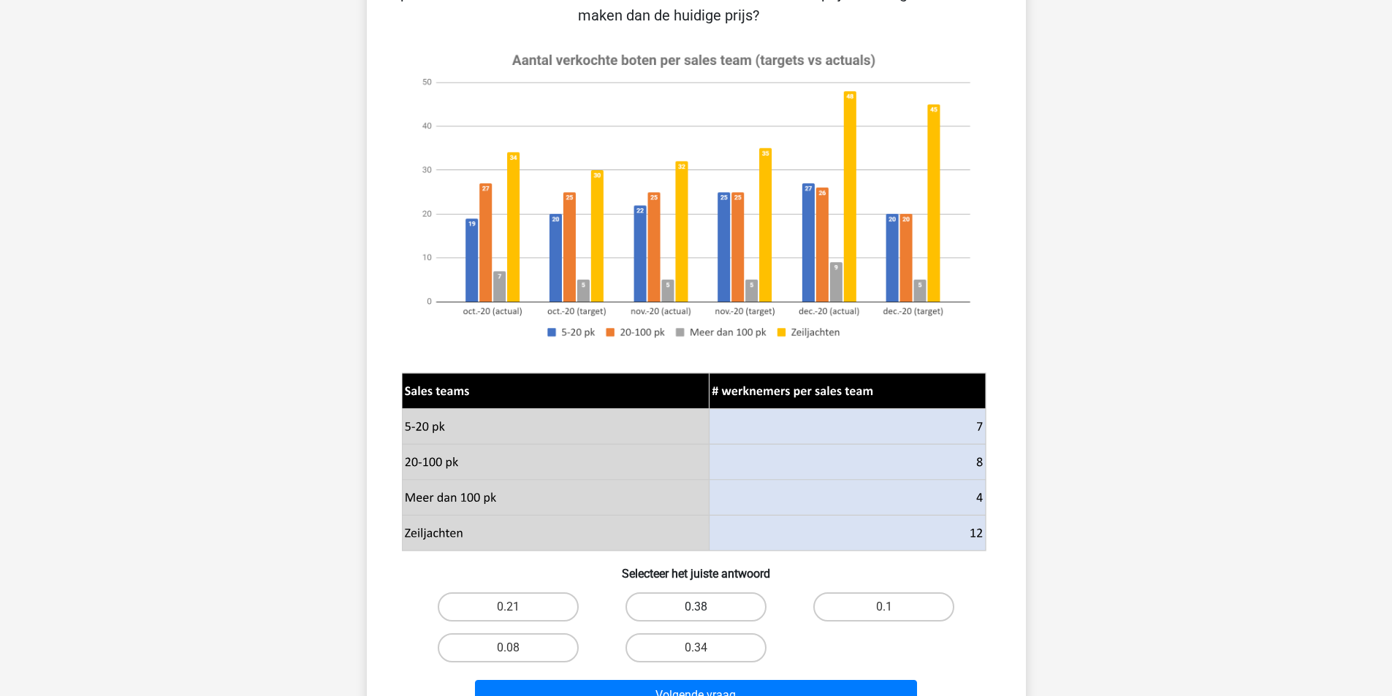
click at [727, 607] on label "0.38" at bounding box center [695, 606] width 141 height 29
click at [705, 607] on input "0.38" at bounding box center [699, 611] width 9 height 9
radio input "true"
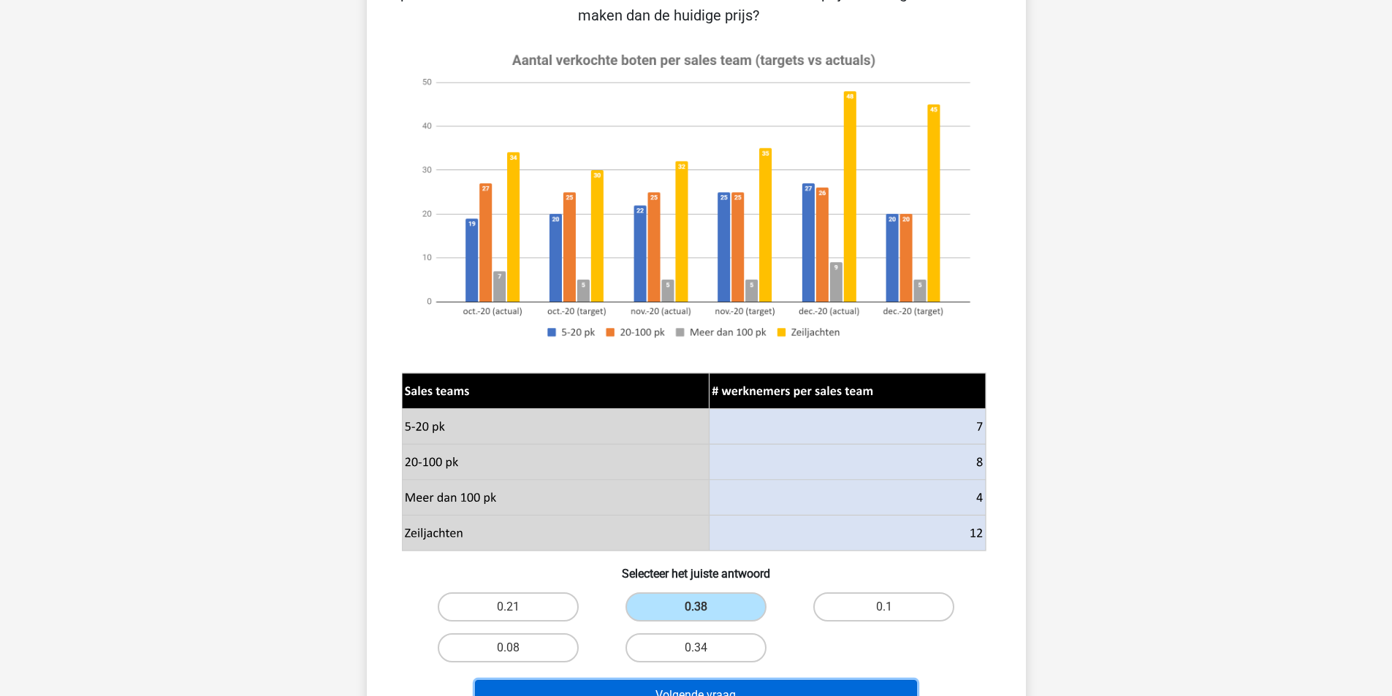
click at [757, 687] on button "Volgende vraag" at bounding box center [696, 695] width 442 height 31
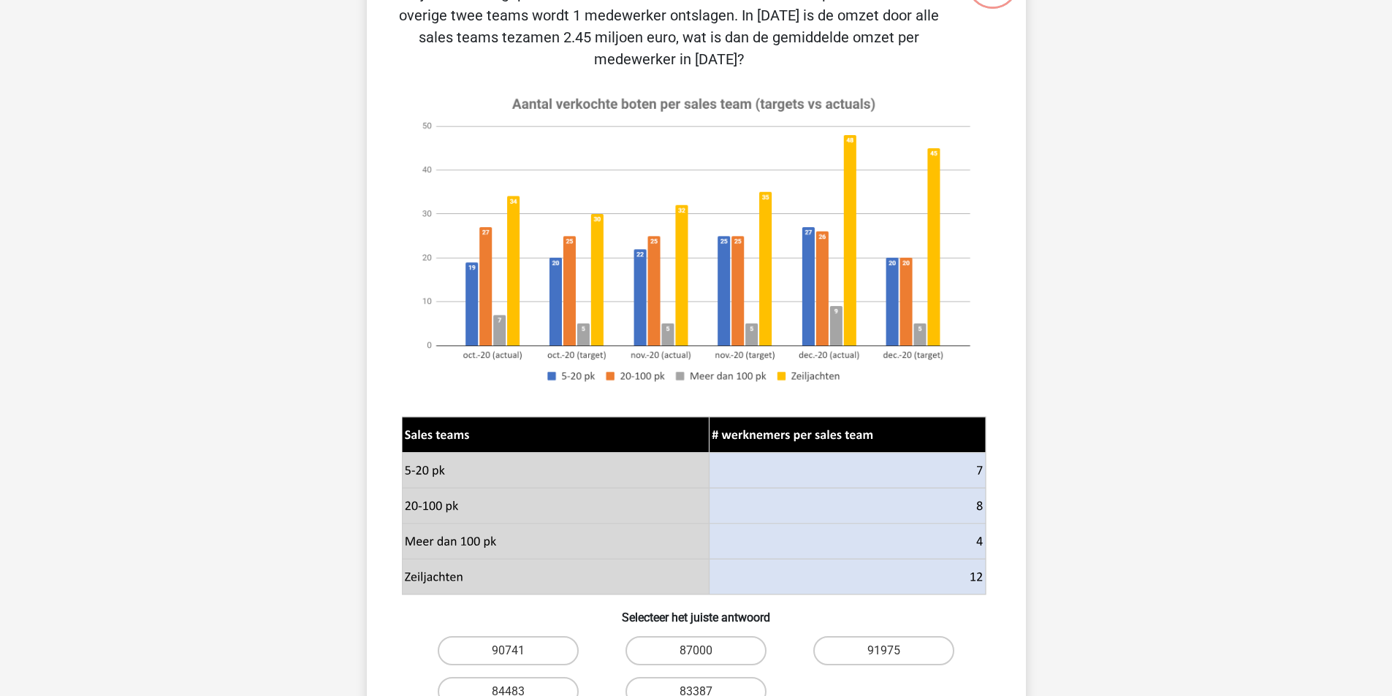
scroll to position [365, 0]
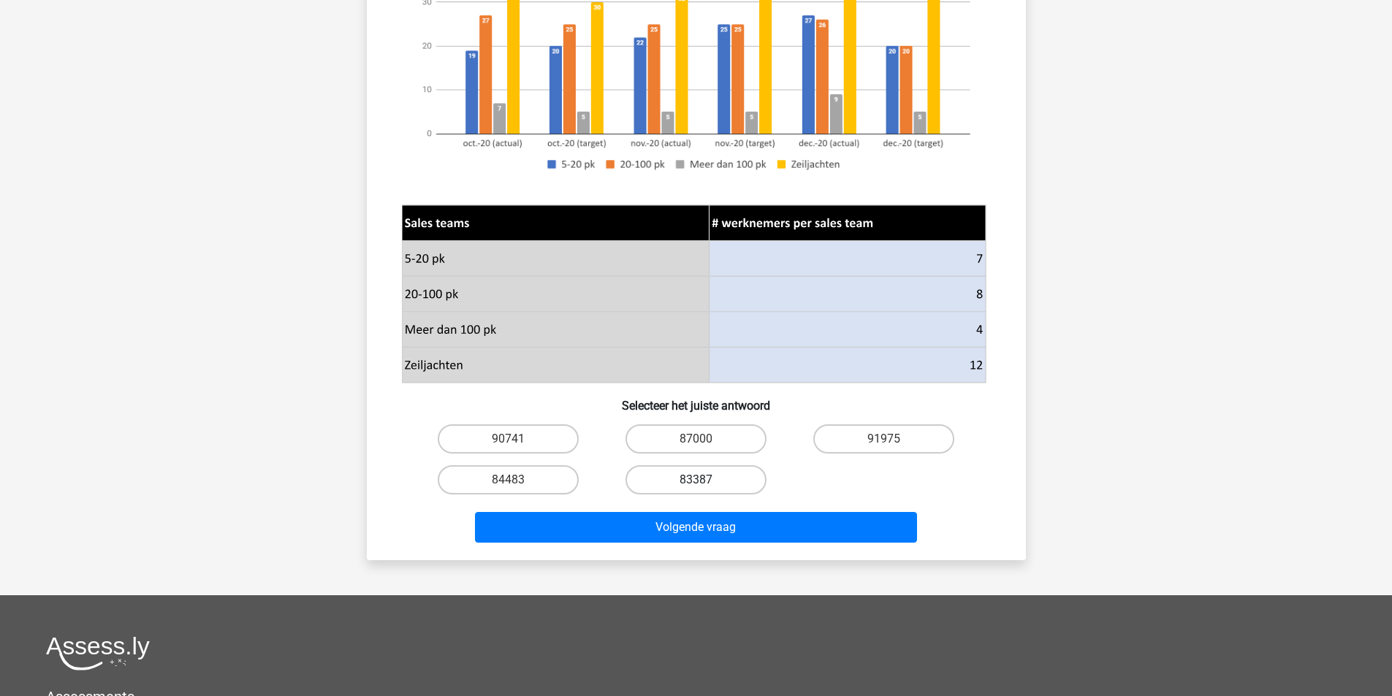
drag, startPoint x: 726, startPoint y: 430, endPoint x: 721, endPoint y: 480, distance: 49.9
click at [727, 430] on label "87000" at bounding box center [695, 438] width 141 height 29
click at [705, 439] on input "87000" at bounding box center [699, 443] width 9 height 9
radio input "true"
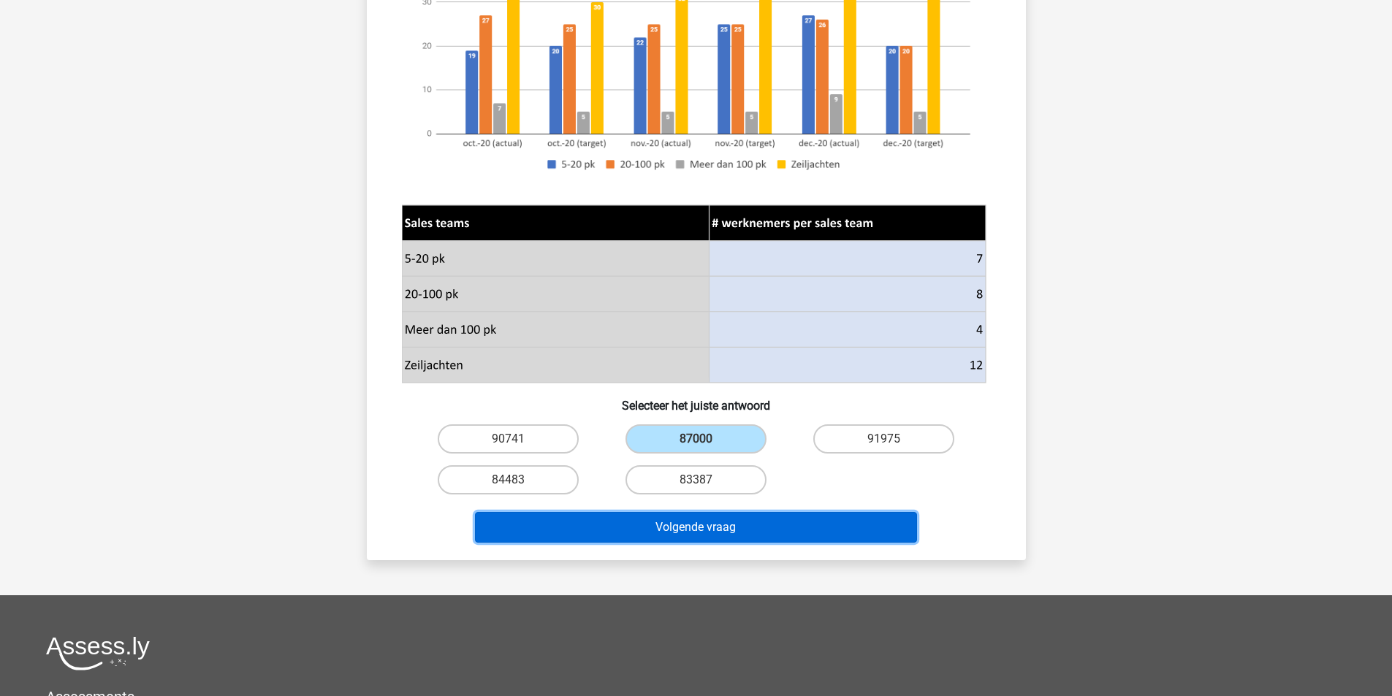
click at [717, 532] on button "Volgende vraag" at bounding box center [696, 527] width 442 height 31
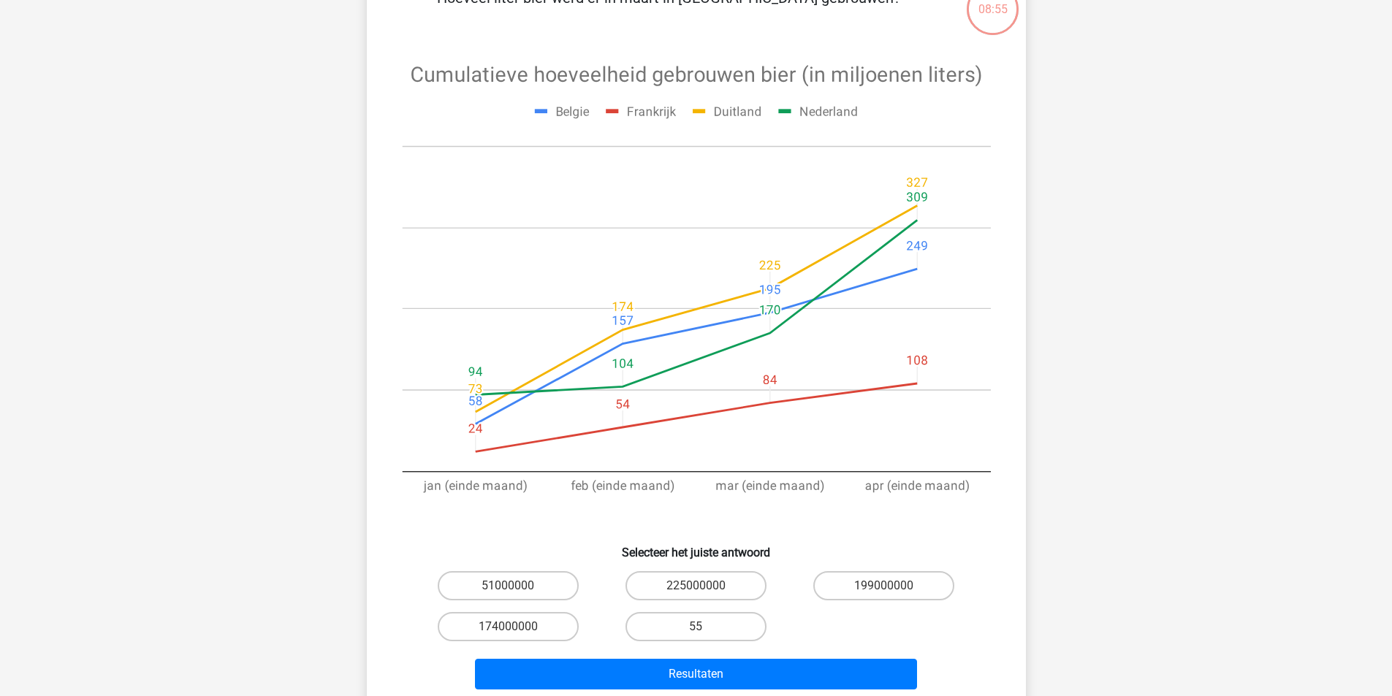
scroll to position [292, 0]
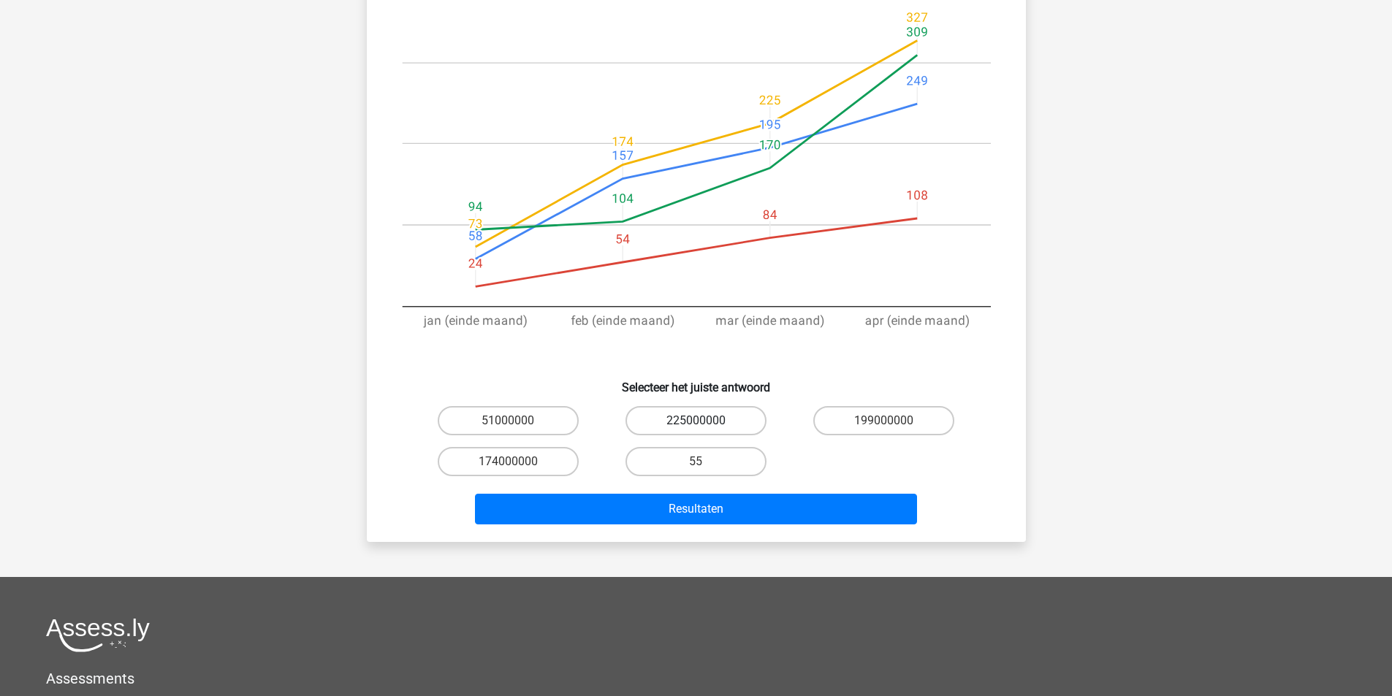
click at [728, 418] on label "225000000" at bounding box center [695, 420] width 141 height 29
click at [705, 421] on input "225000000" at bounding box center [699, 425] width 9 height 9
radio input "true"
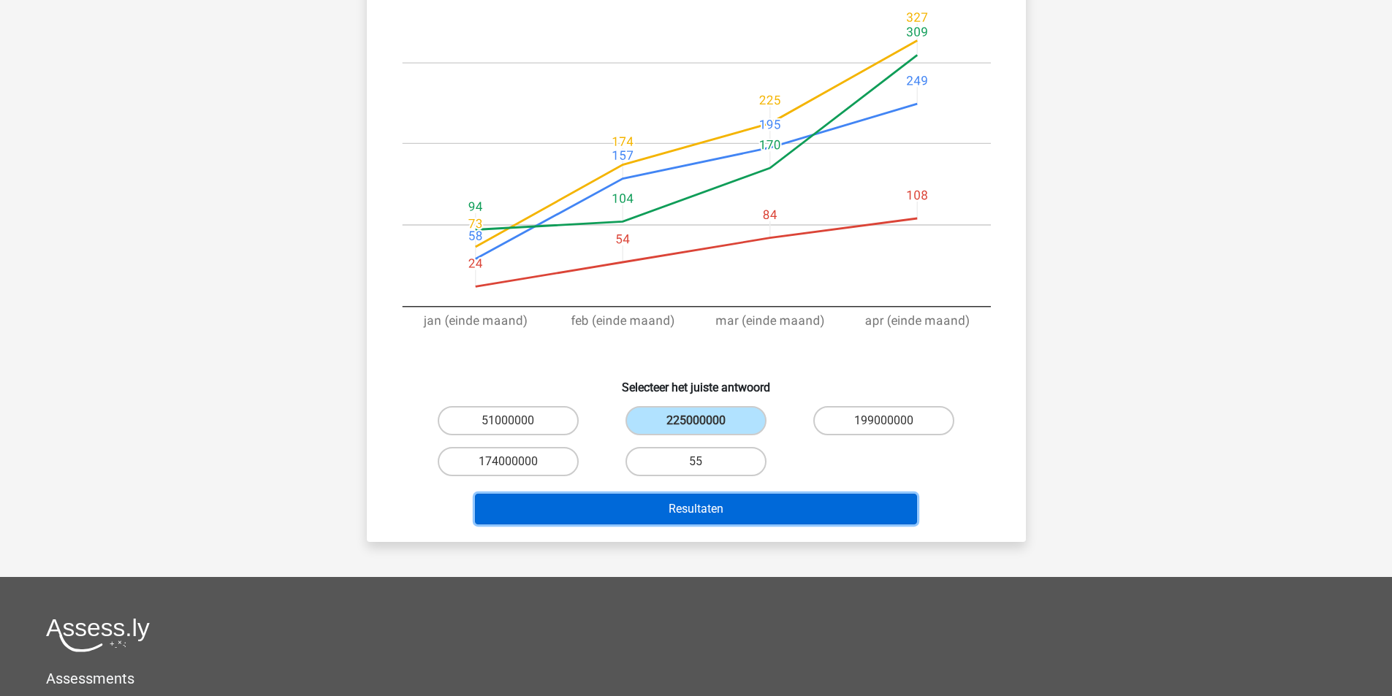
click at [733, 521] on button "Resultaten" at bounding box center [696, 509] width 442 height 31
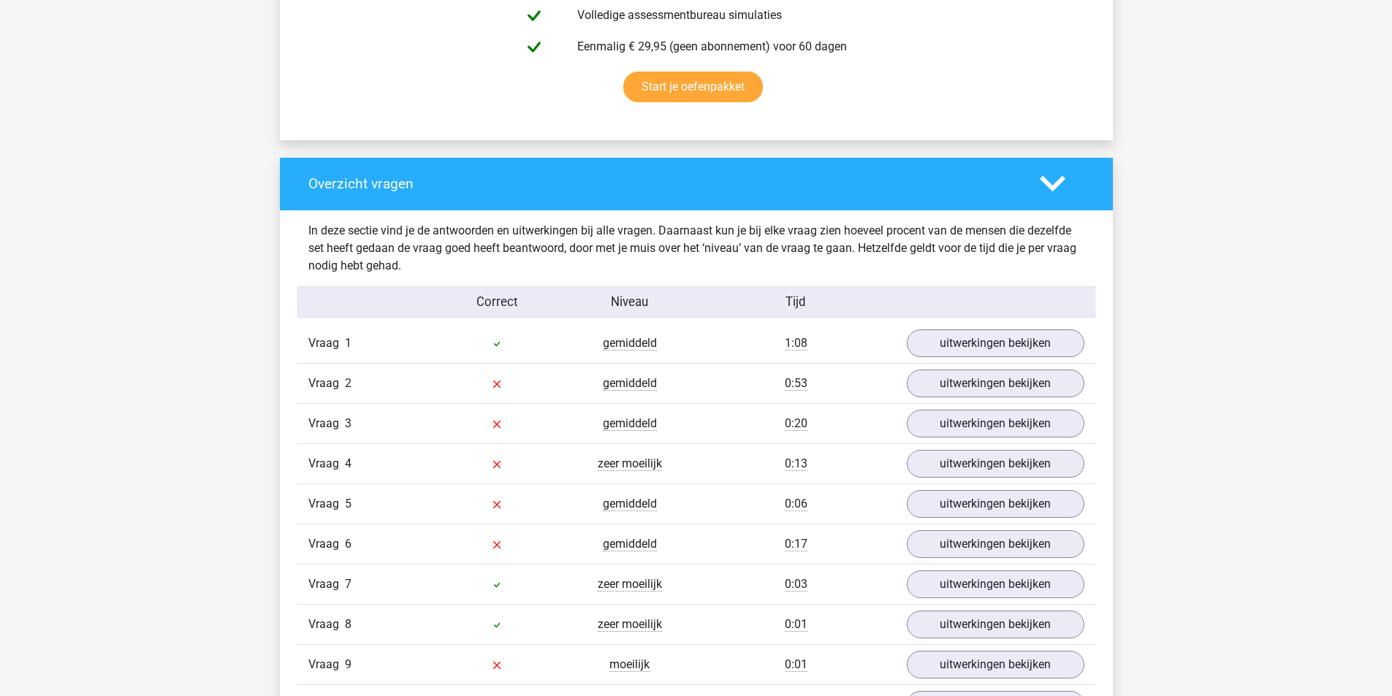
scroll to position [1023, 0]
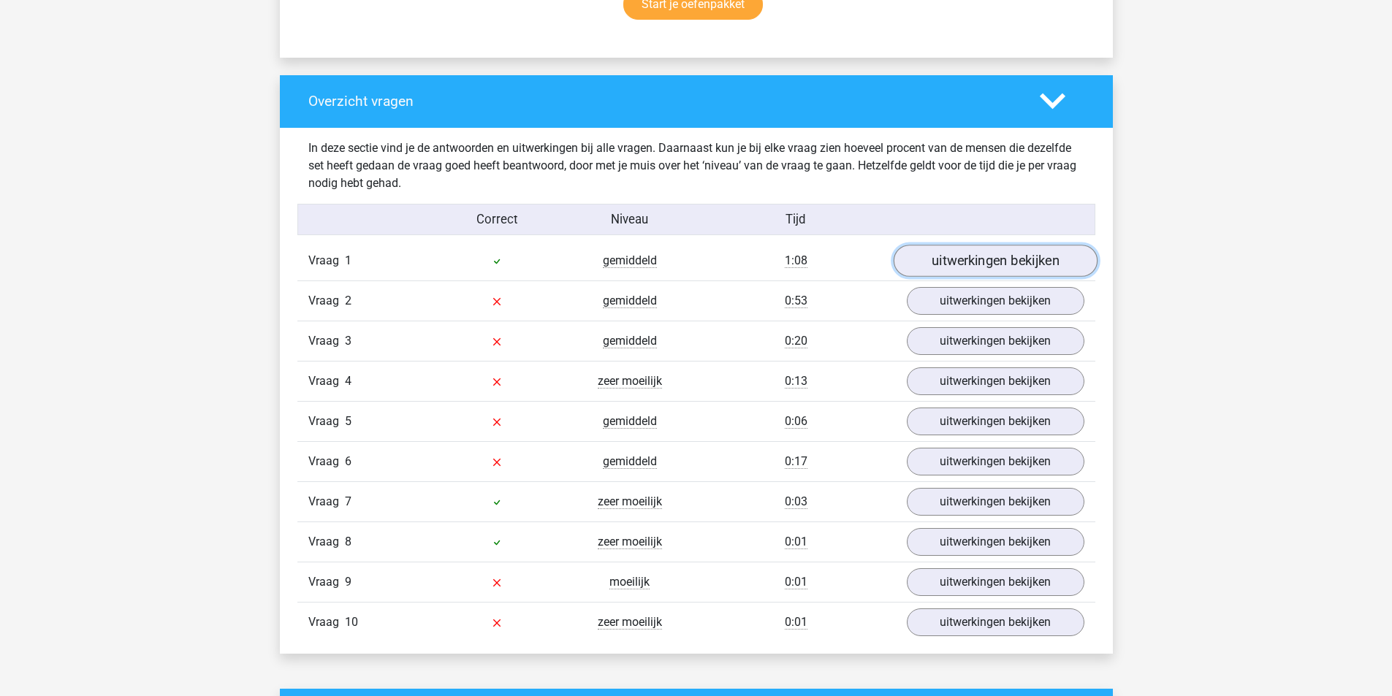
click at [1019, 265] on link "uitwerkingen bekijken" at bounding box center [995, 261] width 204 height 32
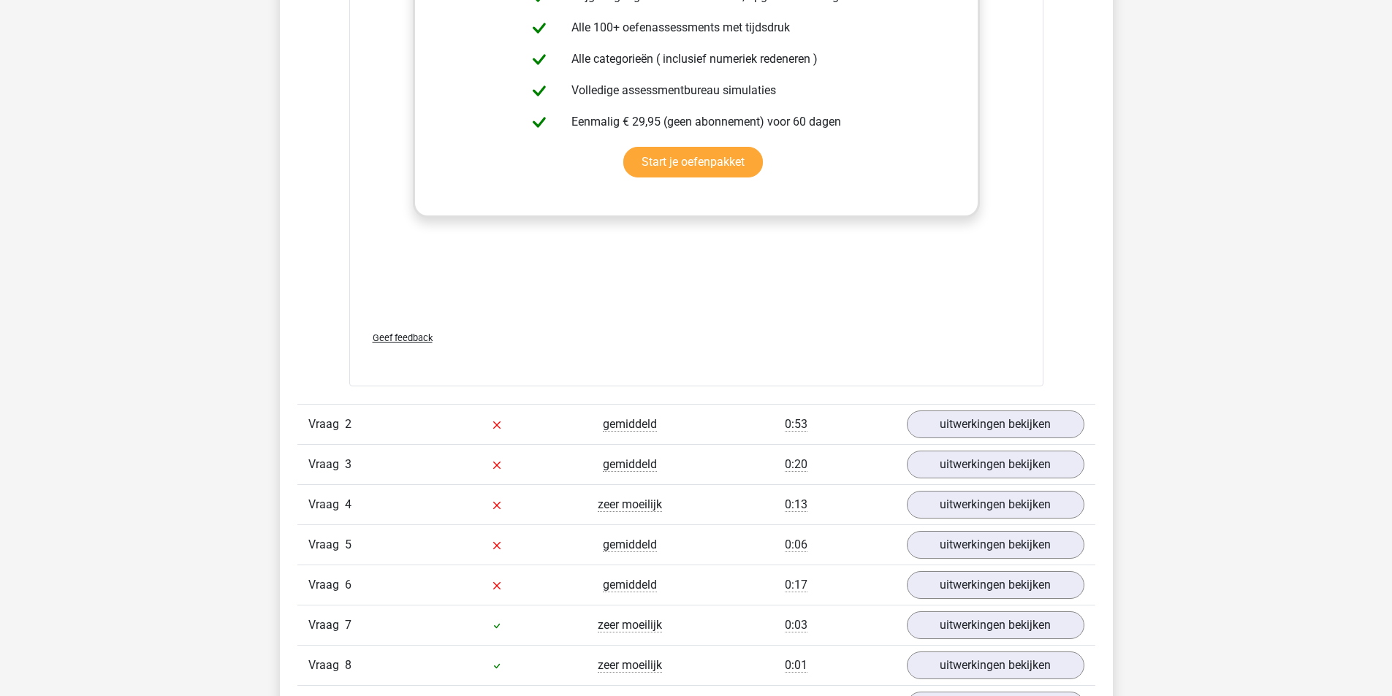
scroll to position [1899, 0]
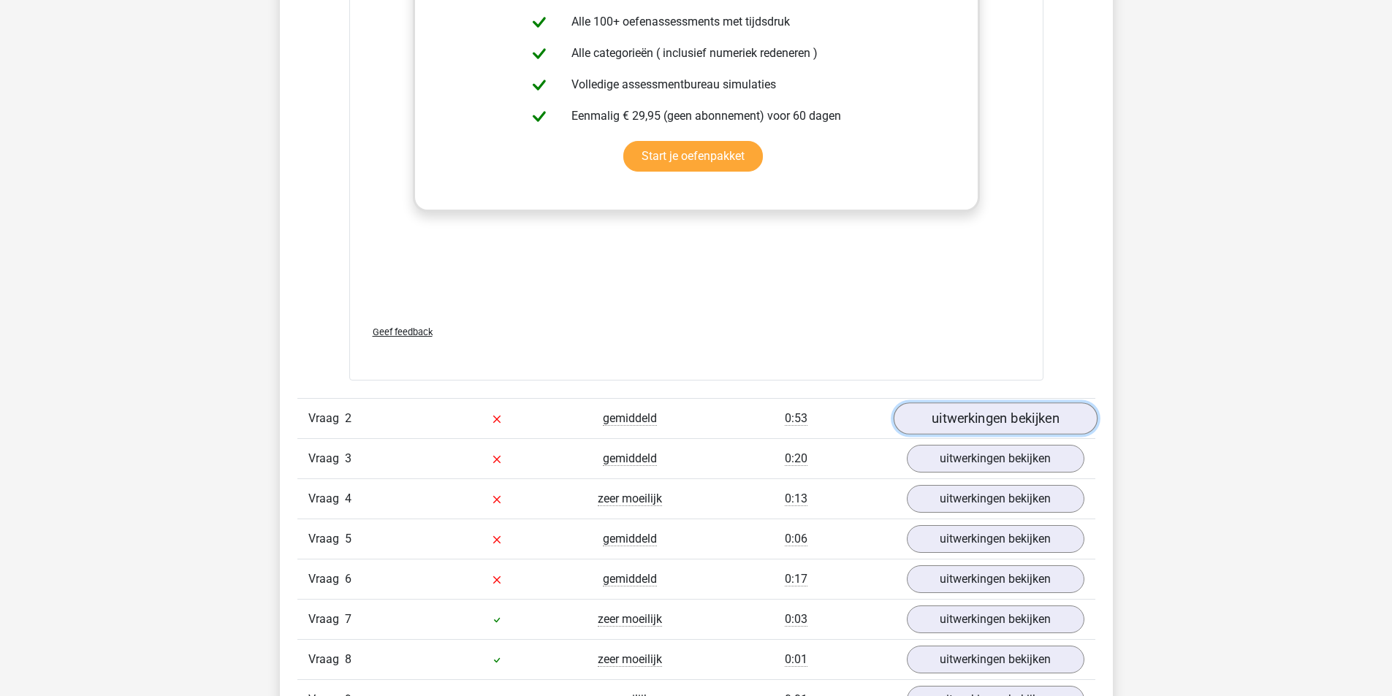
click at [965, 422] on link "uitwerkingen bekijken" at bounding box center [995, 419] width 204 height 32
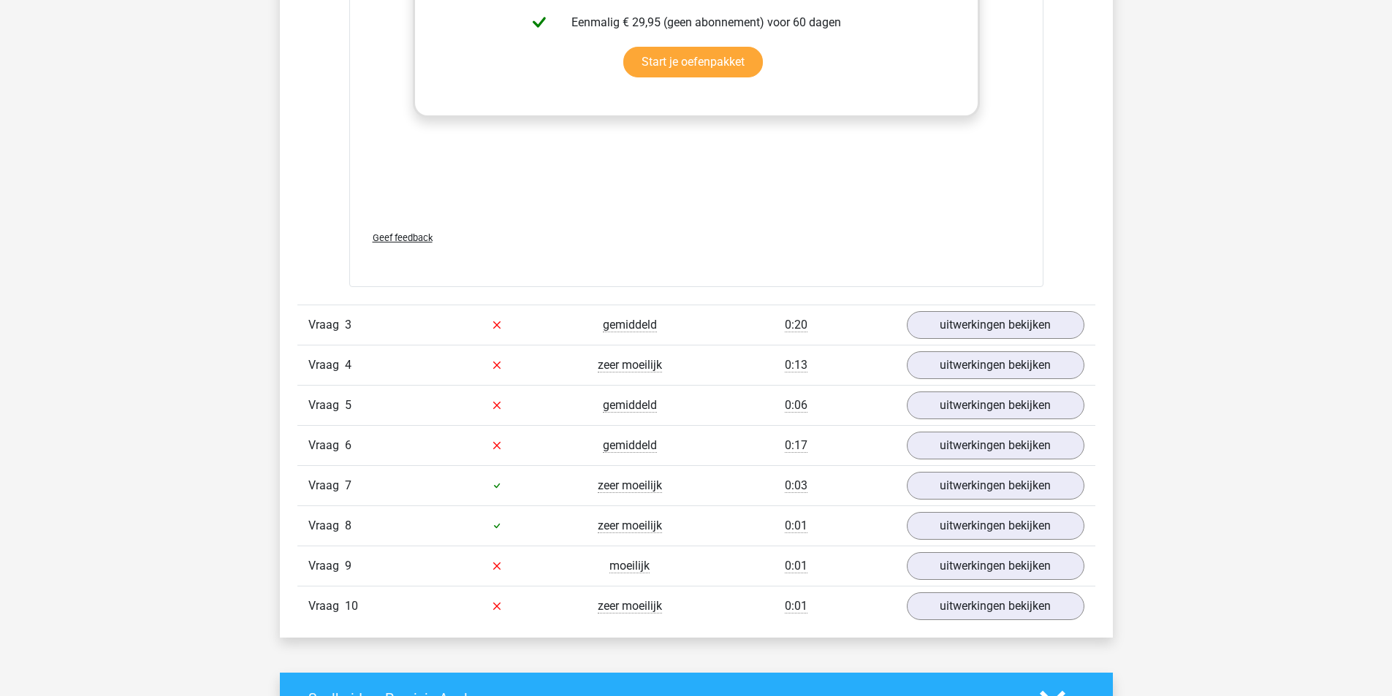
scroll to position [3068, 0]
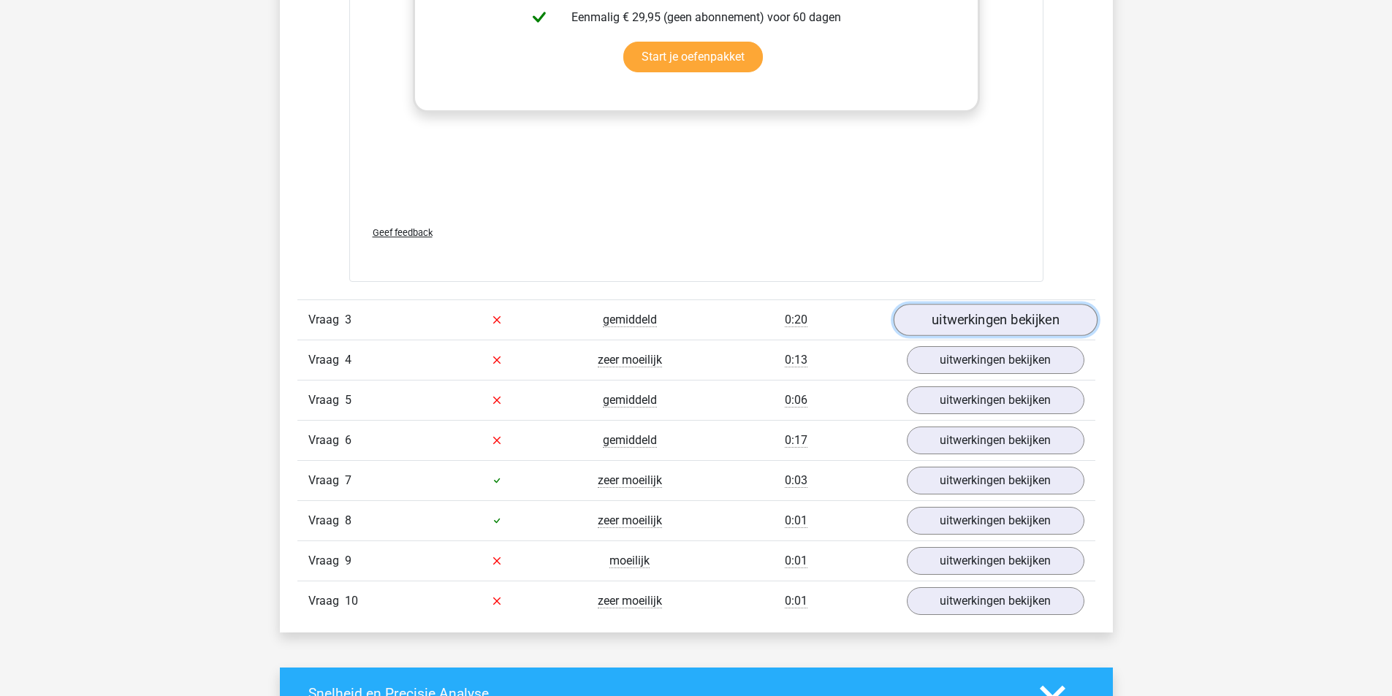
click at [984, 321] on link "uitwerkingen bekijken" at bounding box center [995, 320] width 204 height 32
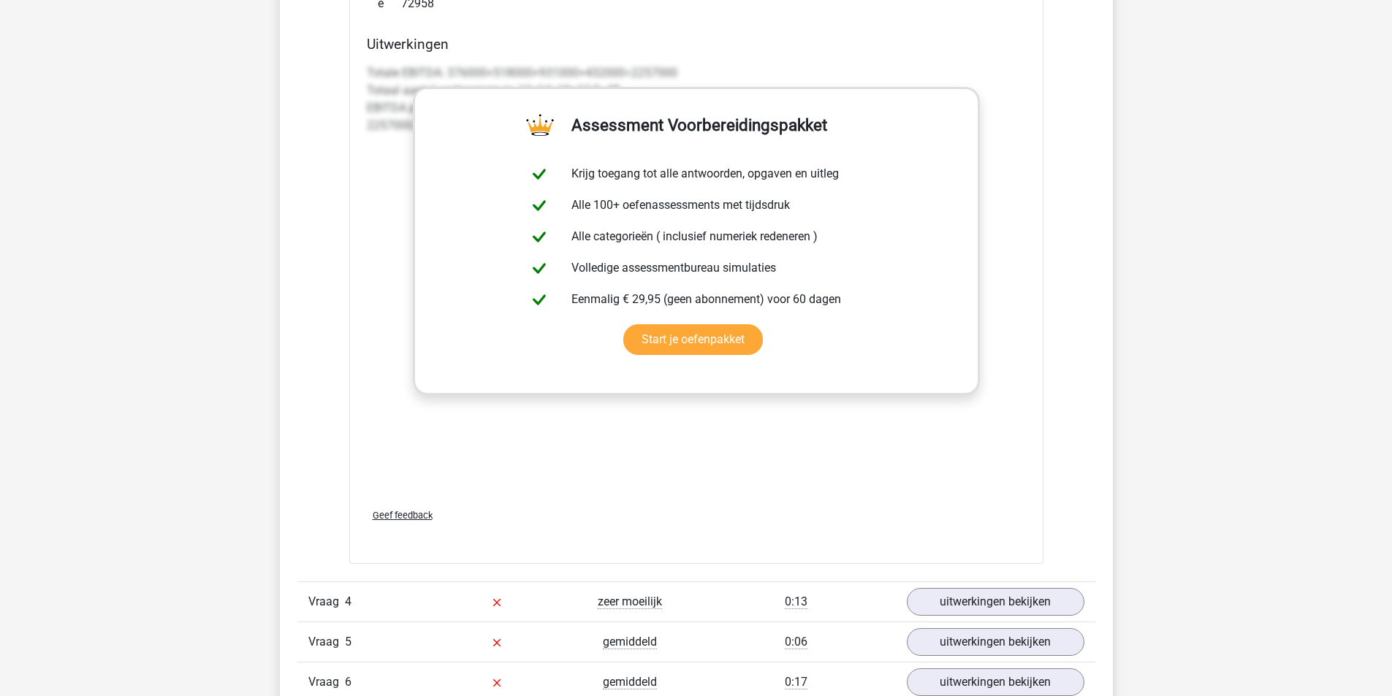
scroll to position [4091, 0]
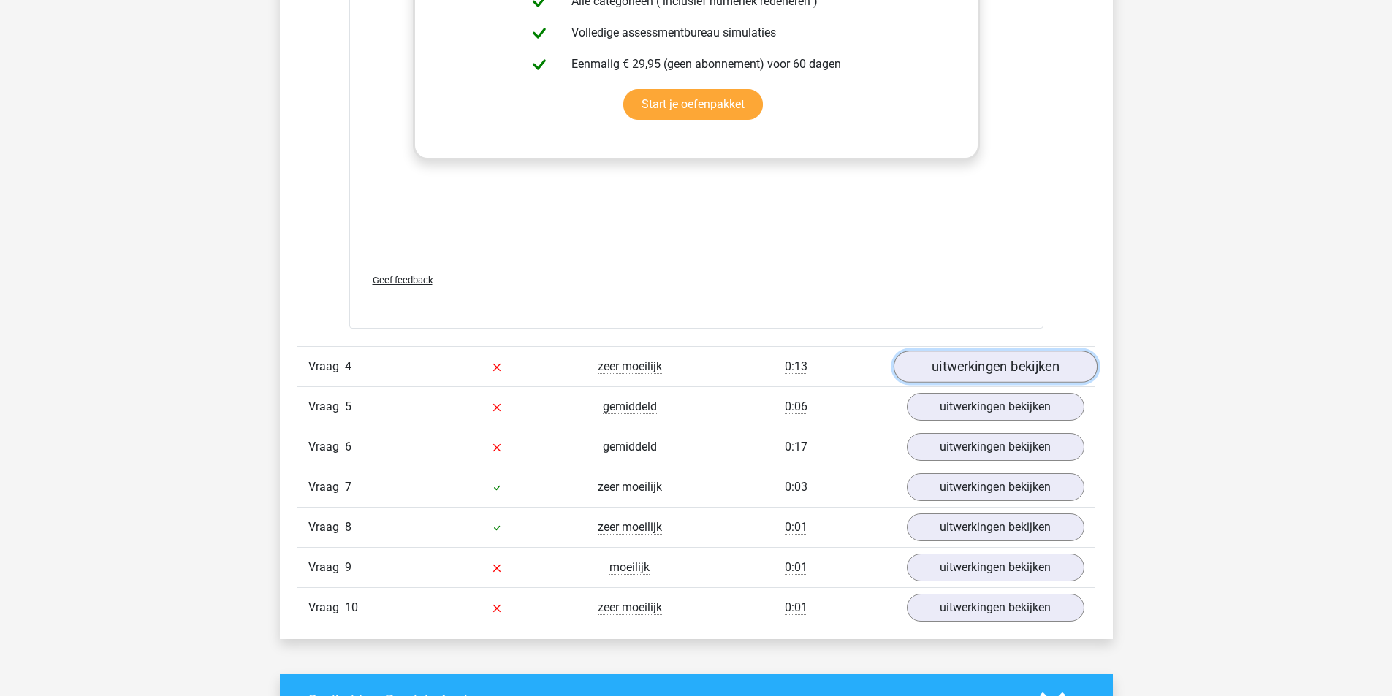
click at [994, 365] on link "uitwerkingen bekijken" at bounding box center [995, 367] width 204 height 32
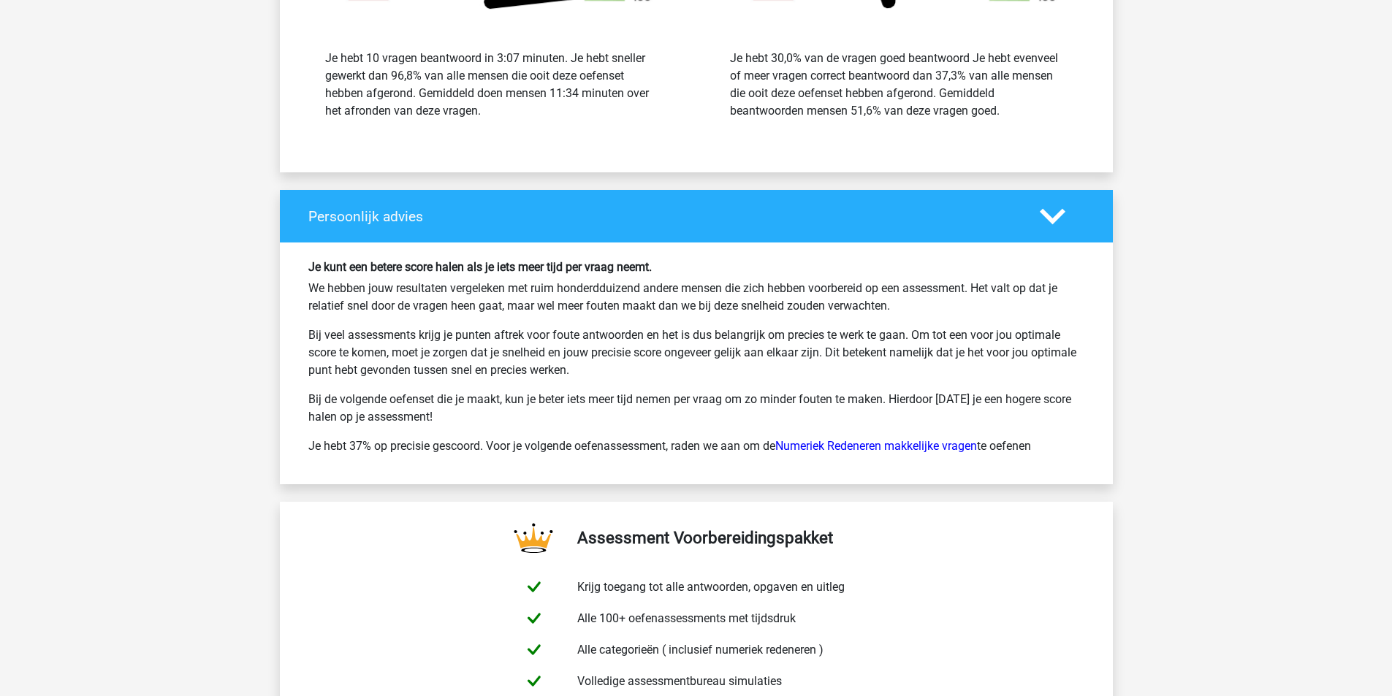
scroll to position [6429, 0]
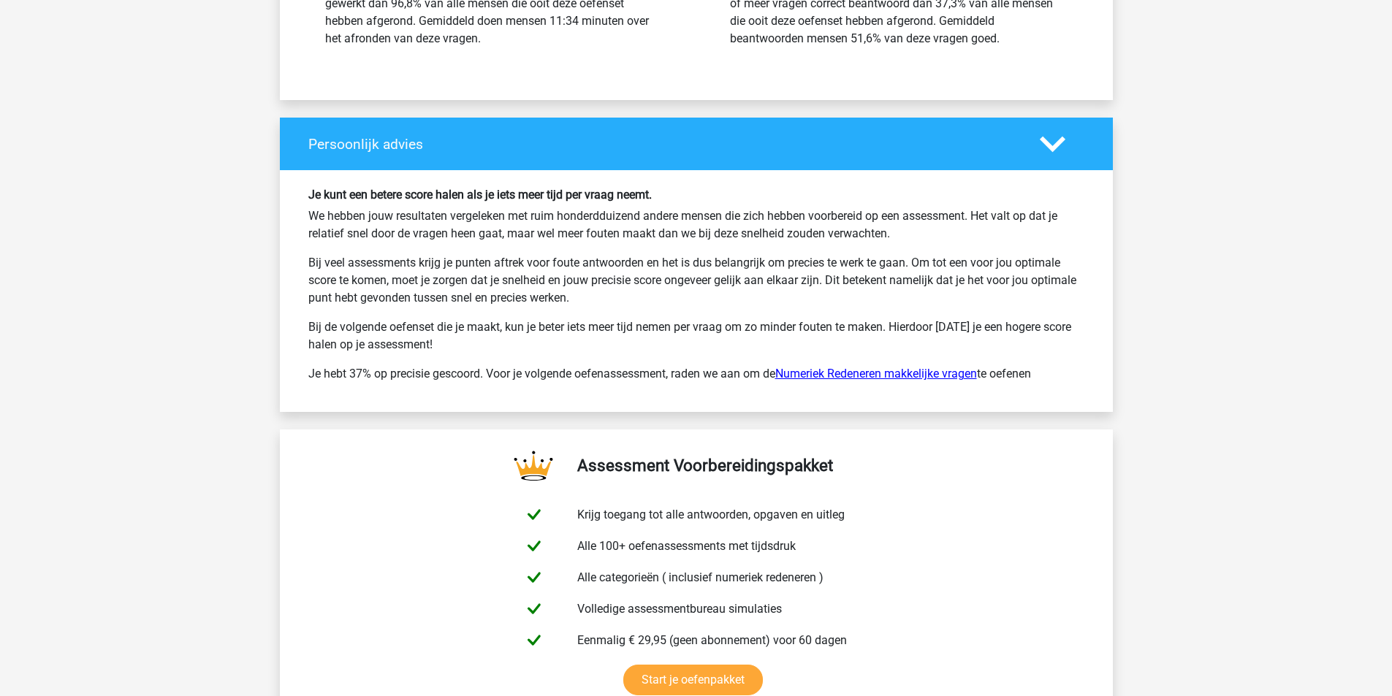
click at [890, 381] on link "Numeriek Redeneren makkelijke vragen" at bounding box center [876, 374] width 202 height 14
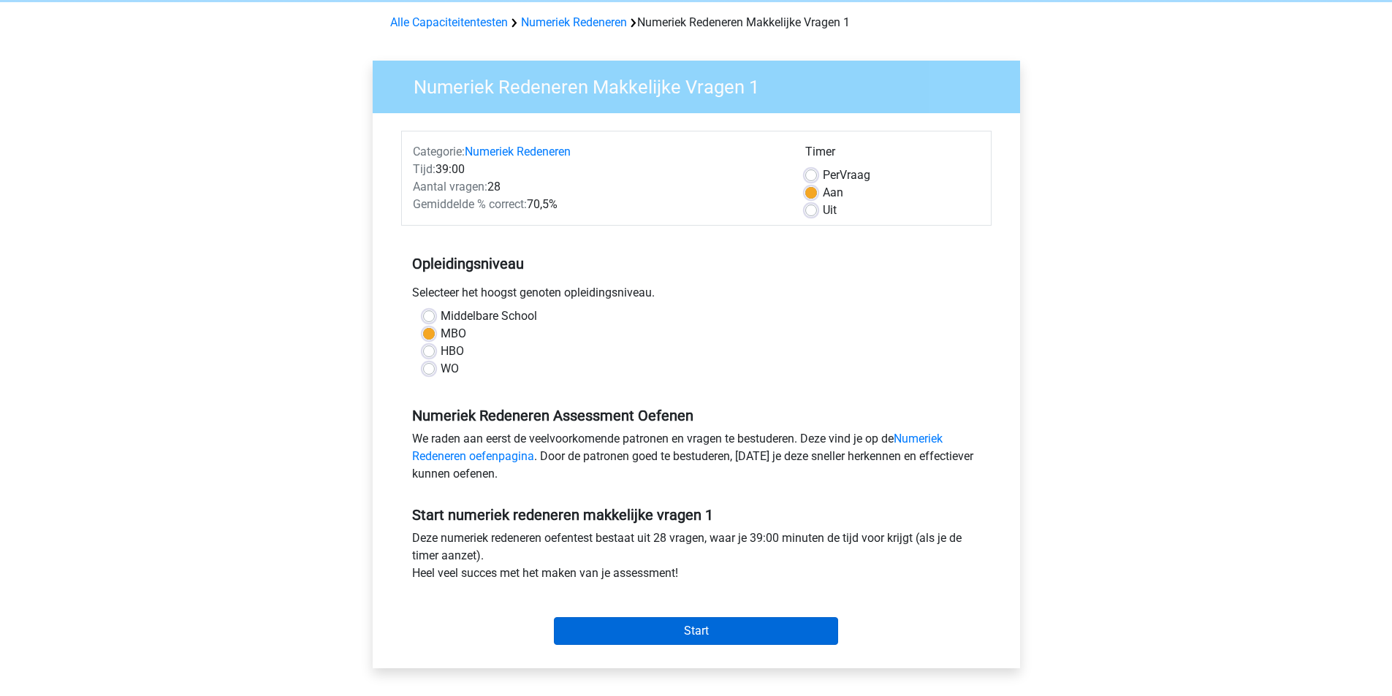
scroll to position [146, 0]
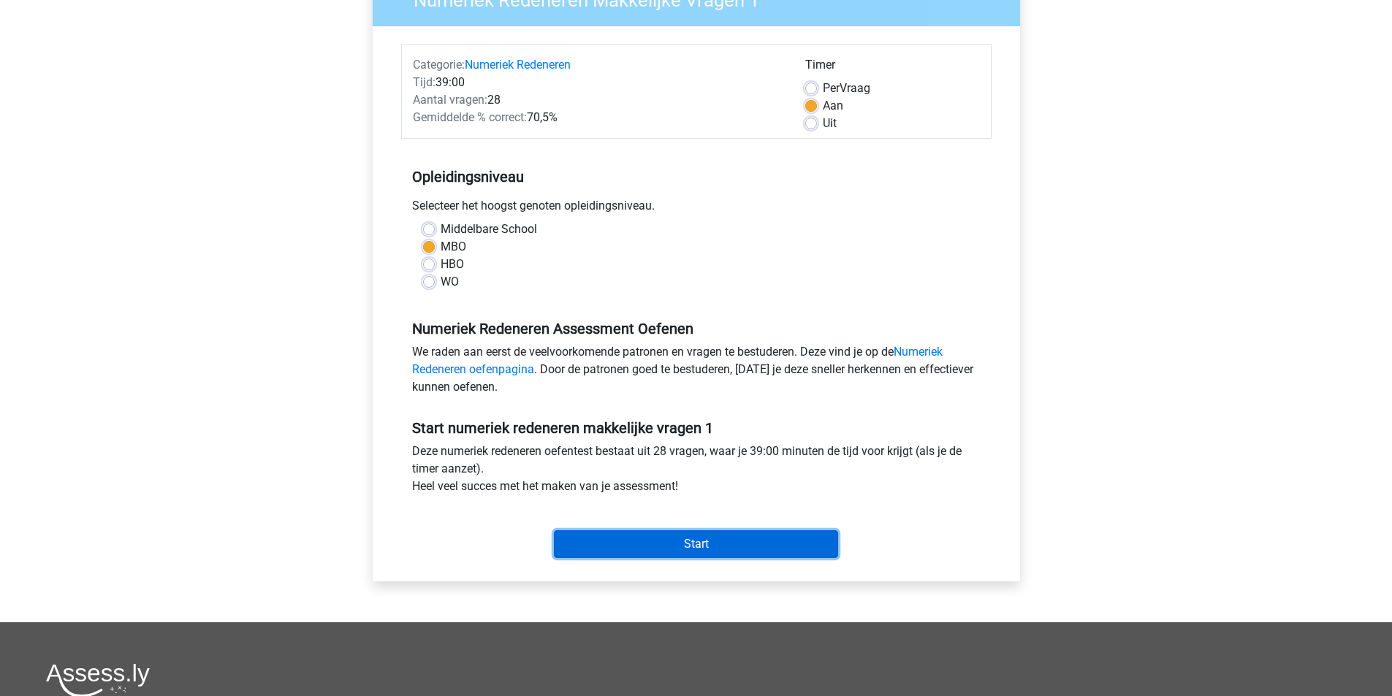
click at [708, 550] on input "Start" at bounding box center [696, 544] width 284 height 28
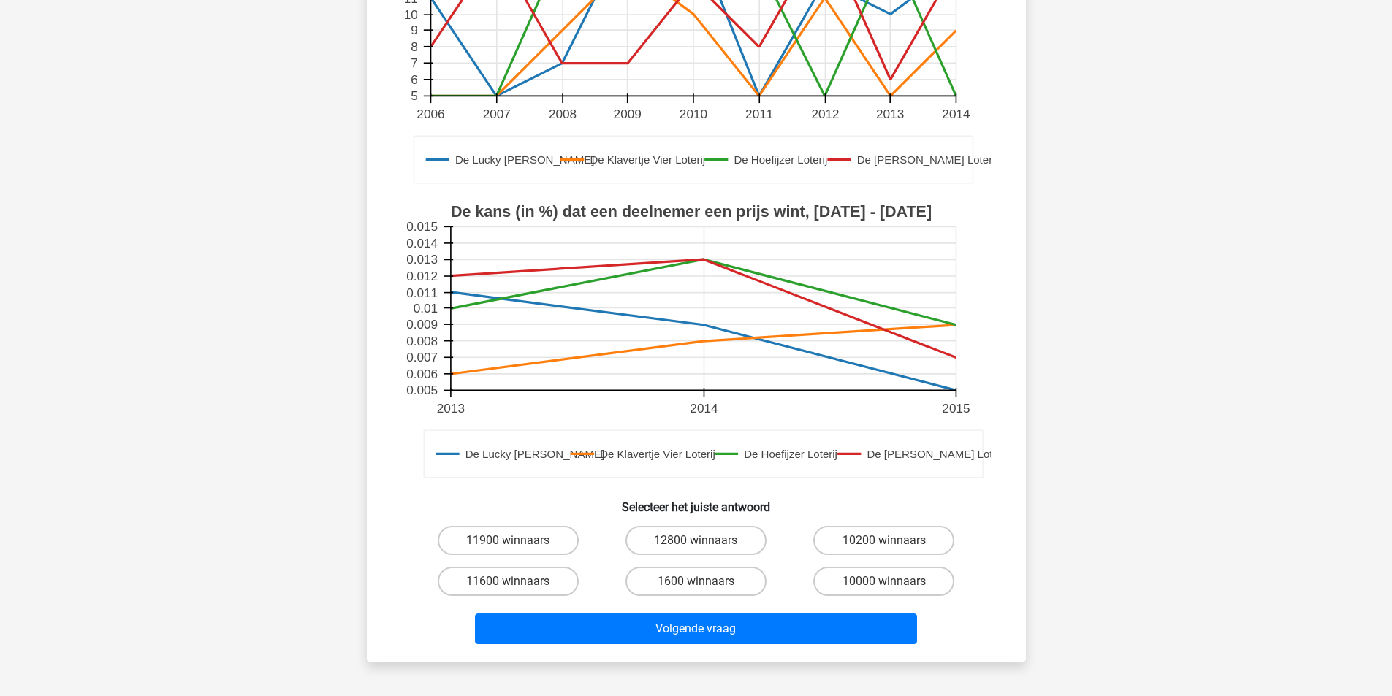
scroll to position [292, 0]
click at [689, 525] on label "12800 winnaars" at bounding box center [695, 539] width 141 height 29
click at [695, 540] on input "12800 winnaars" at bounding box center [699, 544] width 9 height 9
radio input "true"
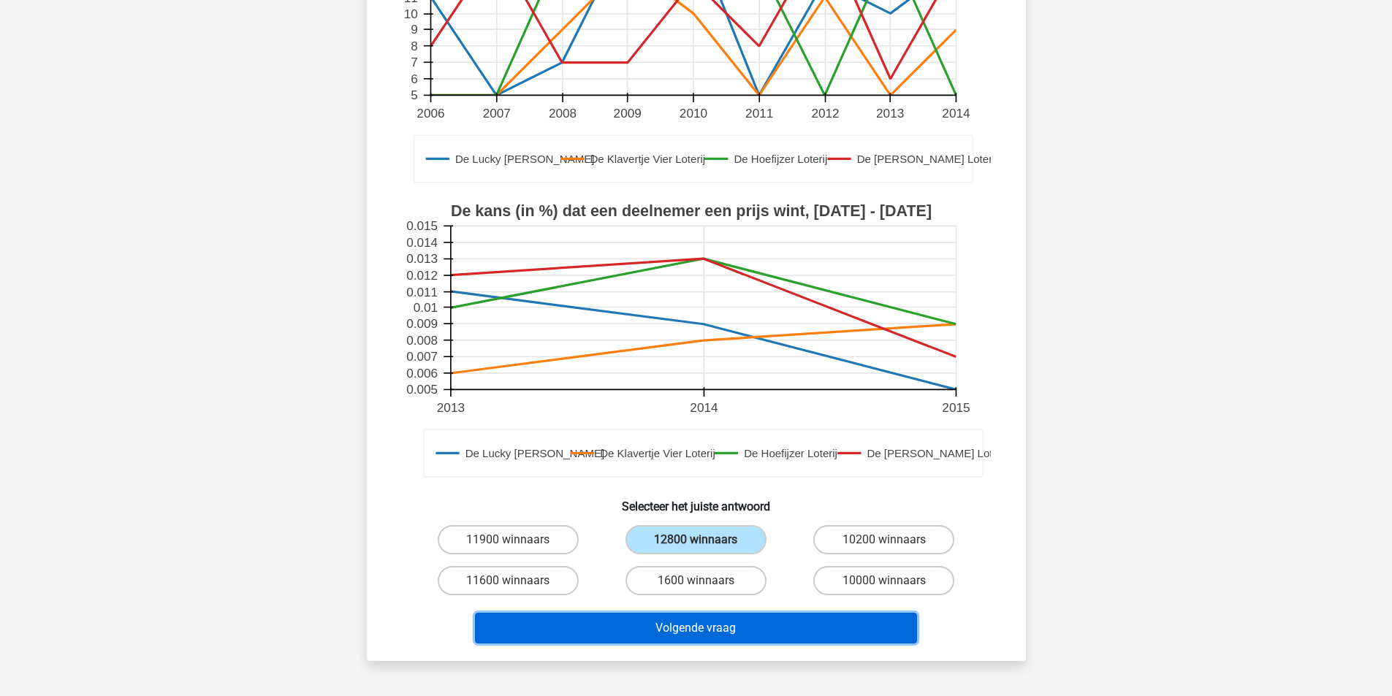
click at [717, 613] on button "Volgende vraag" at bounding box center [696, 628] width 442 height 31
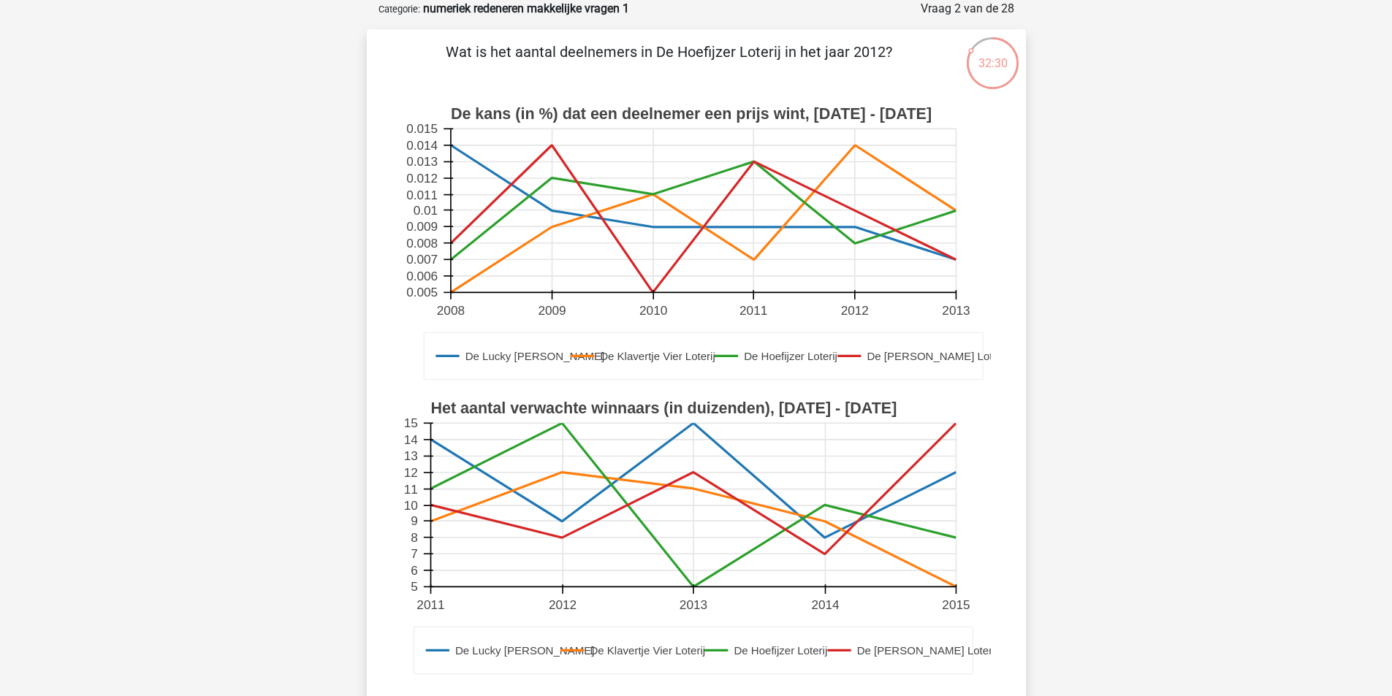
scroll to position [0, 0]
